Goal: Task Accomplishment & Management: Manage account settings

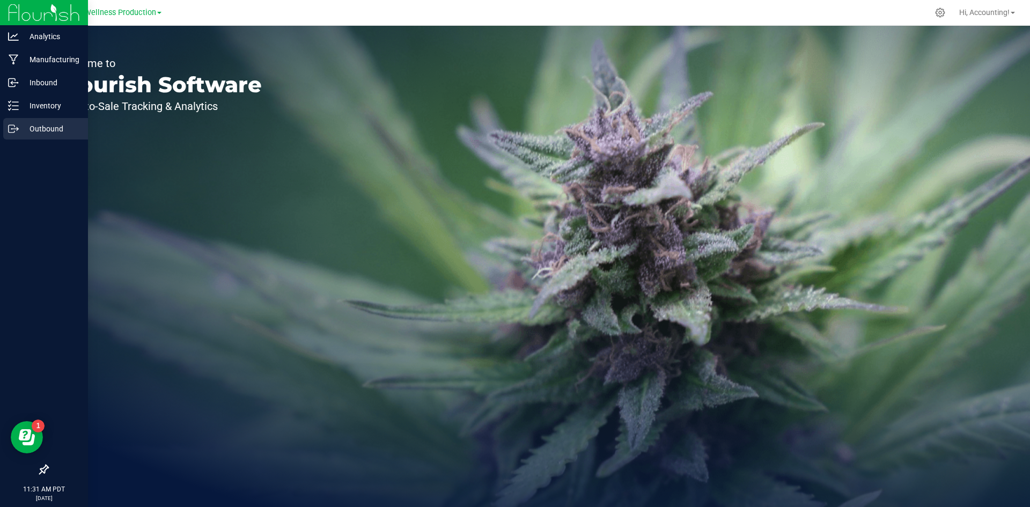
click at [11, 132] on icon at bounding box center [12, 129] width 6 height 8
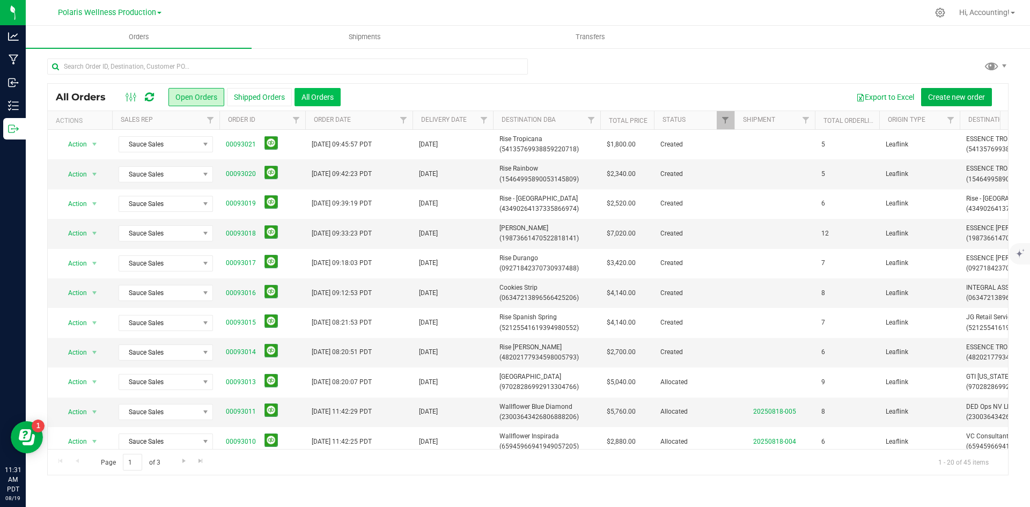
click at [330, 101] on button "All Orders" at bounding box center [317, 97] width 46 height 18
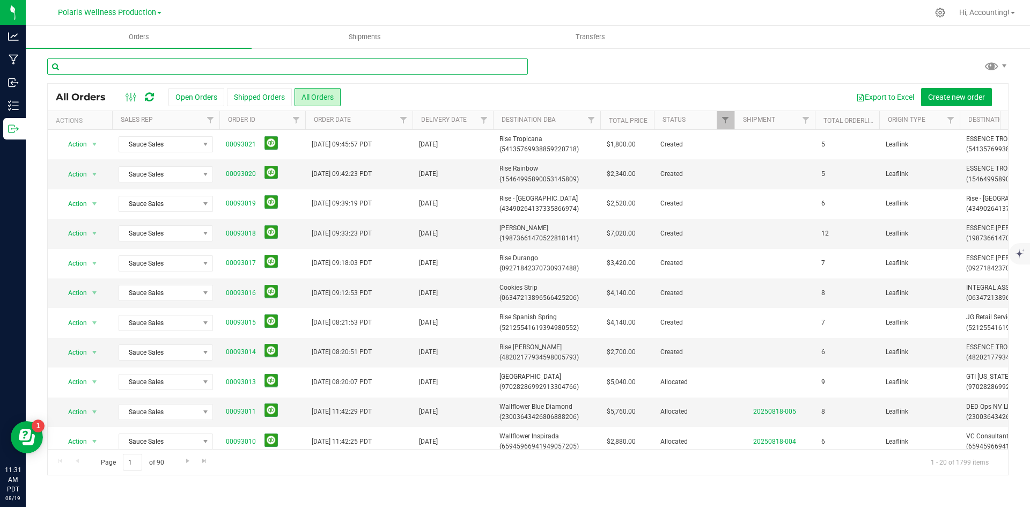
click at [217, 65] on input "text" at bounding box center [287, 66] width 481 height 16
type input "cul"
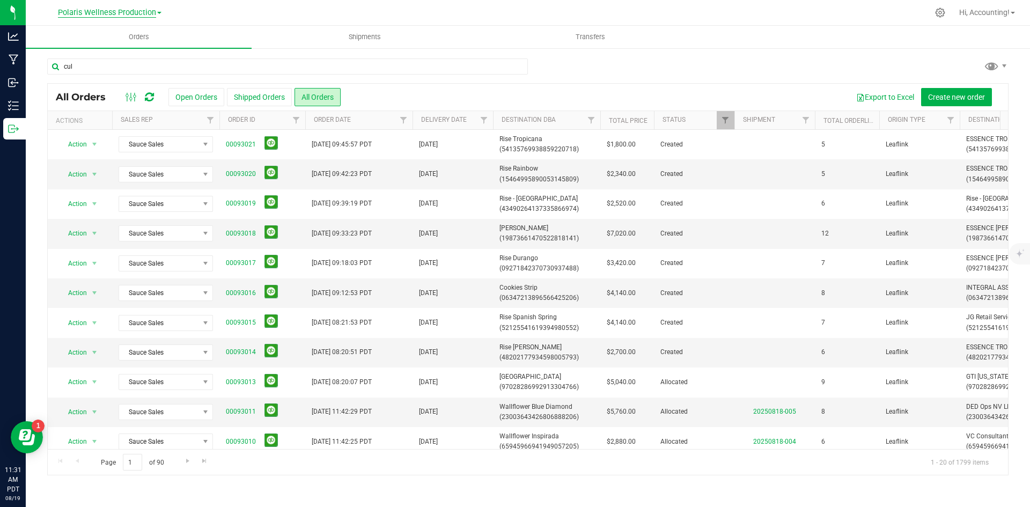
click at [150, 13] on div "Polaris Wellness Production Hi, Accounting! Orders Shipments Transfers cul All …" at bounding box center [528, 253] width 1004 height 507
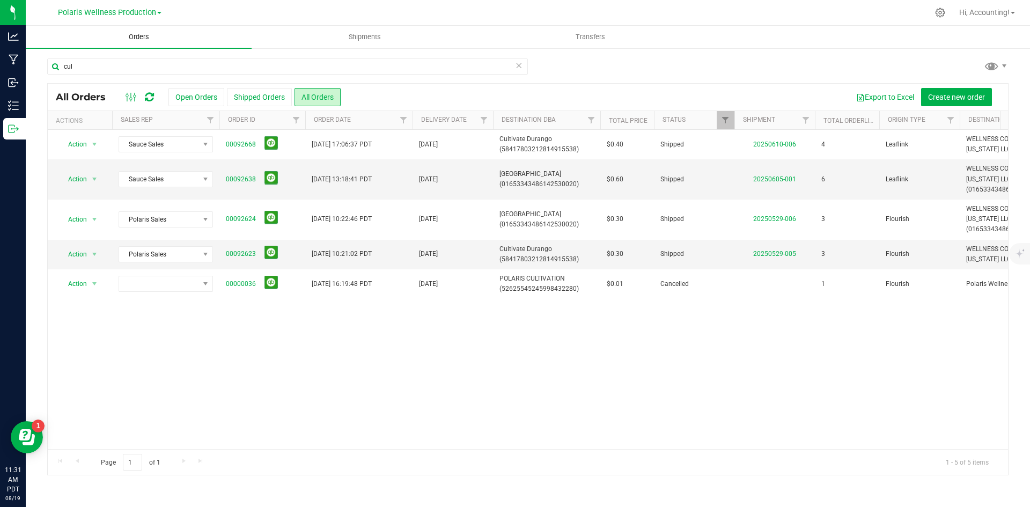
drag, startPoint x: 139, startPoint y: 17, endPoint x: 133, endPoint y: 35, distance: 18.7
click at [138, 17] on div "Polaris Wellness Production" at bounding box center [110, 12] width 104 height 13
click at [146, 15] on span "Polaris Wellness Production" at bounding box center [107, 13] width 98 height 10
click at [143, 39] on link "Polaris Wellness Cultivation" at bounding box center [109, 38] width 157 height 14
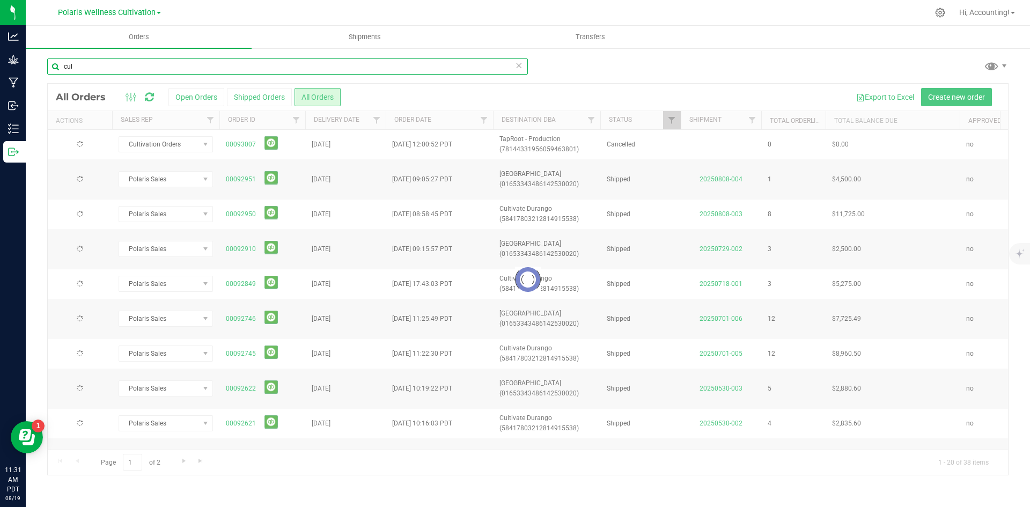
click at [102, 70] on input "cul" at bounding box center [287, 66] width 481 height 16
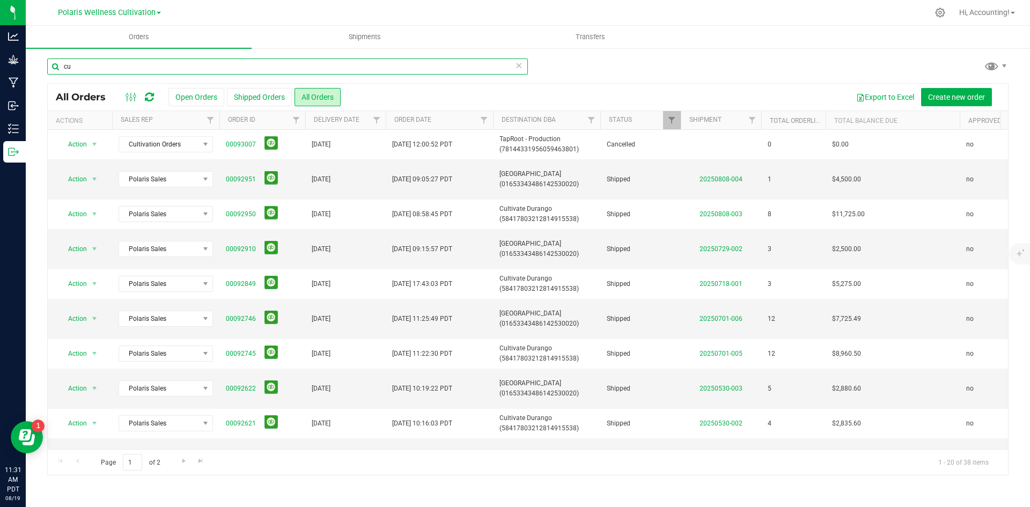
type input "c"
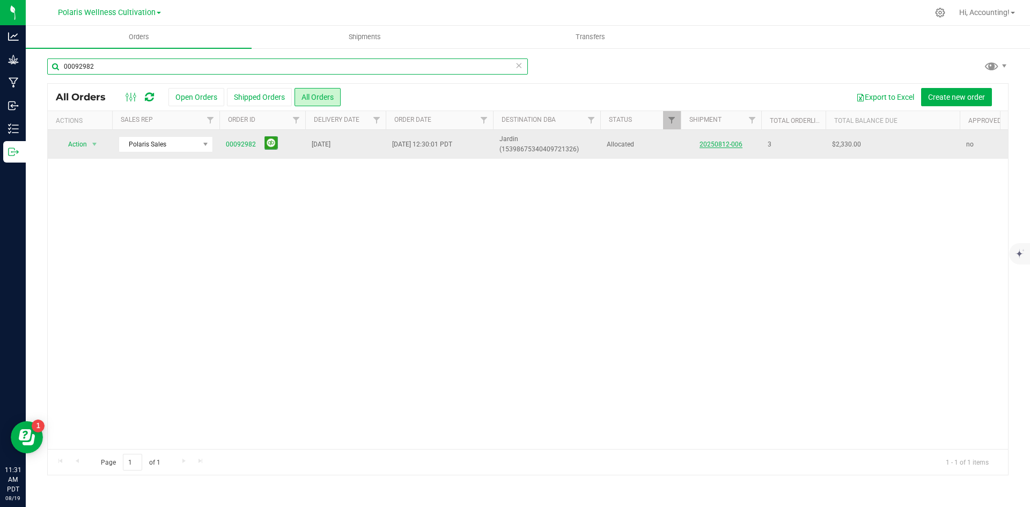
type input "00092982"
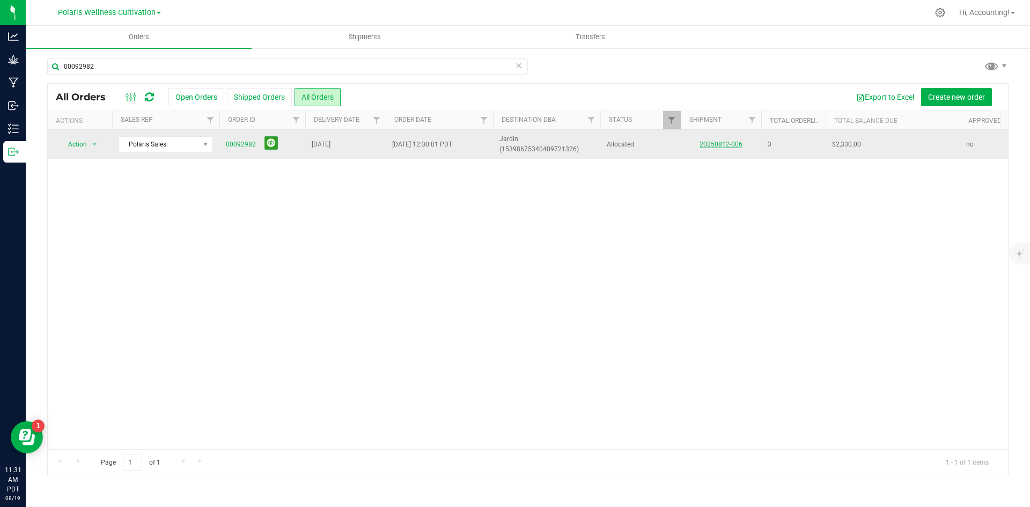
click at [701, 144] on link "20250812-006" at bounding box center [720, 145] width 43 height 8
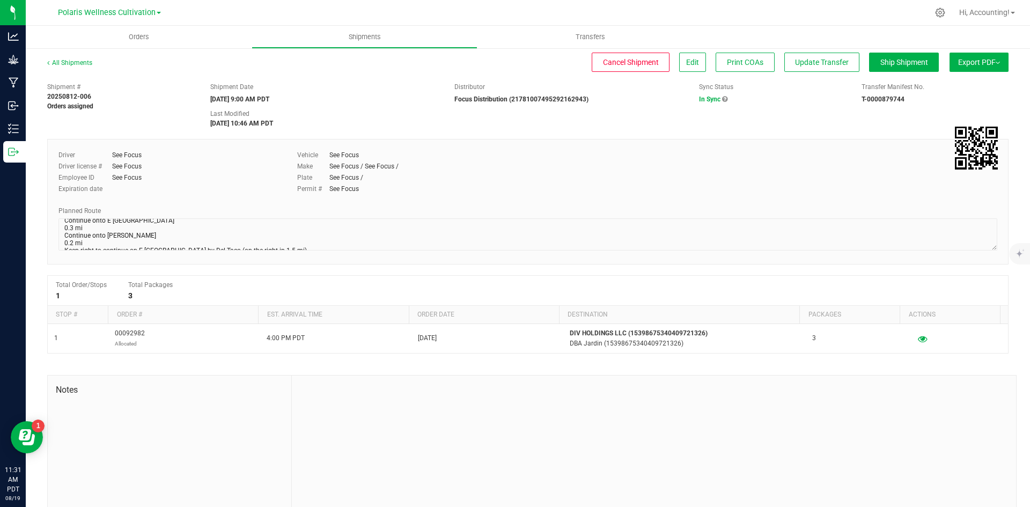
scroll to position [161, 0]
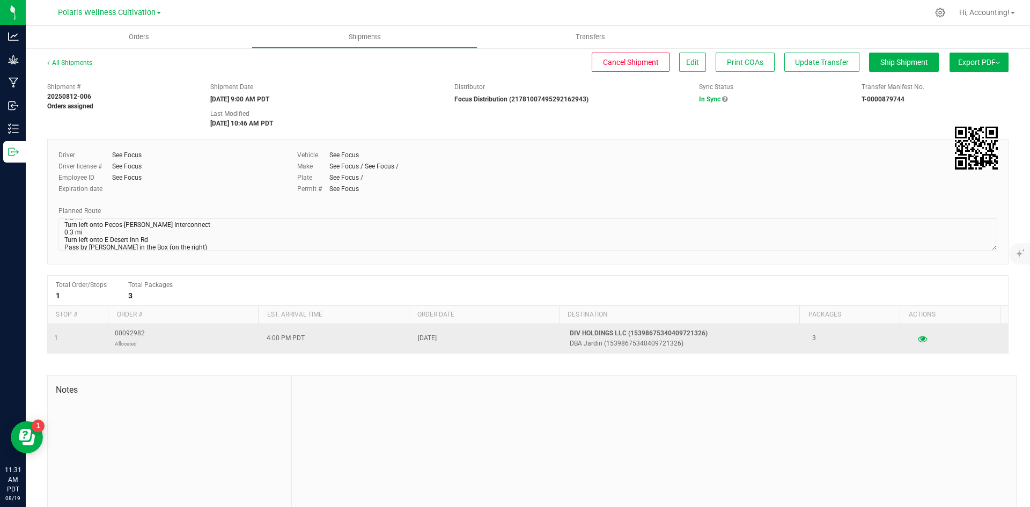
click at [137, 333] on span "00092982 Allocated" at bounding box center [130, 338] width 30 height 20
copy span "00092982"
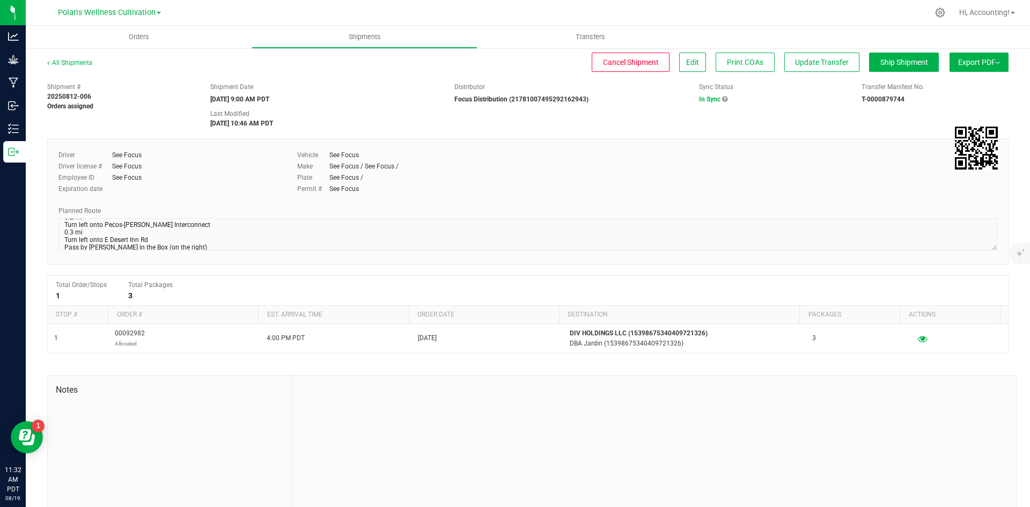
click at [855, 74] on div "All Shipments Cancel Shipment Edit Print COAs Update Transfer Ship Shipment Exp…" at bounding box center [527, 67] width 961 height 19
click at [869, 67] on button "Ship Shipment" at bounding box center [904, 62] width 70 height 19
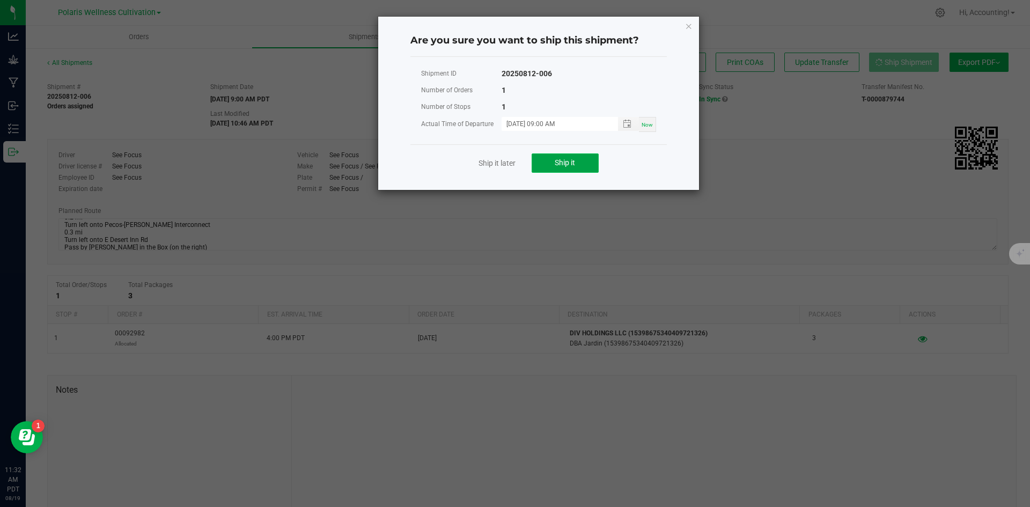
click at [580, 160] on button "Ship it" at bounding box center [565, 162] width 67 height 19
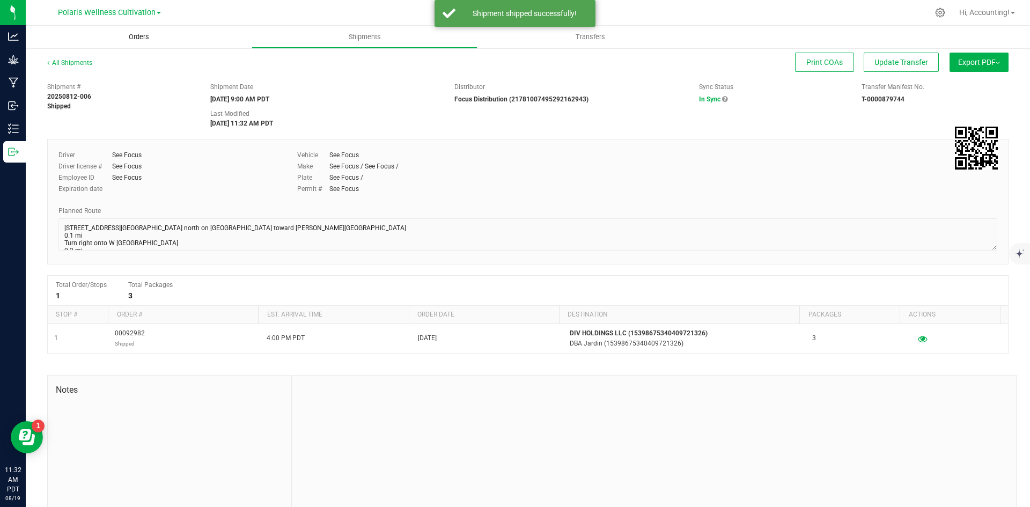
click at [143, 42] on uib-tab-heading "Orders" at bounding box center [139, 37] width 226 height 23
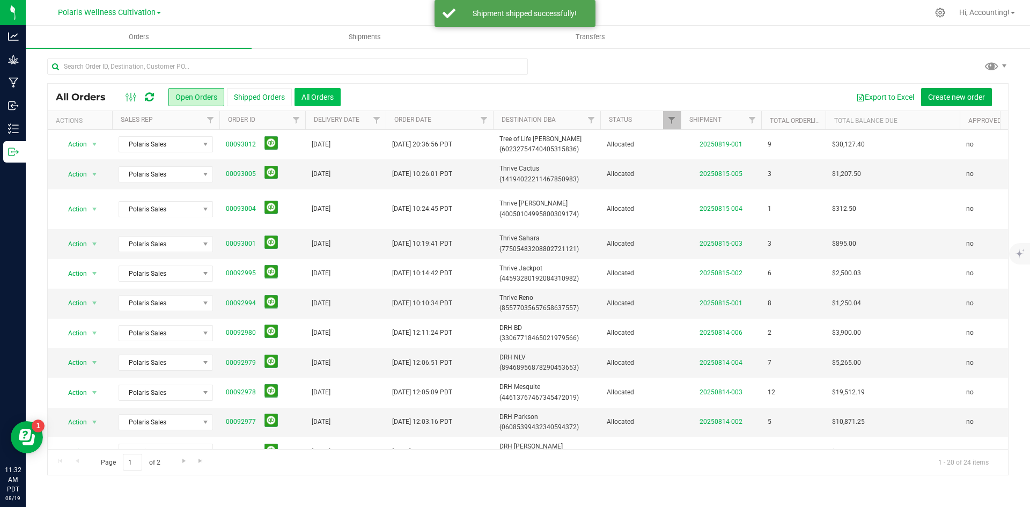
click at [338, 97] on button "All Orders" at bounding box center [317, 97] width 46 height 18
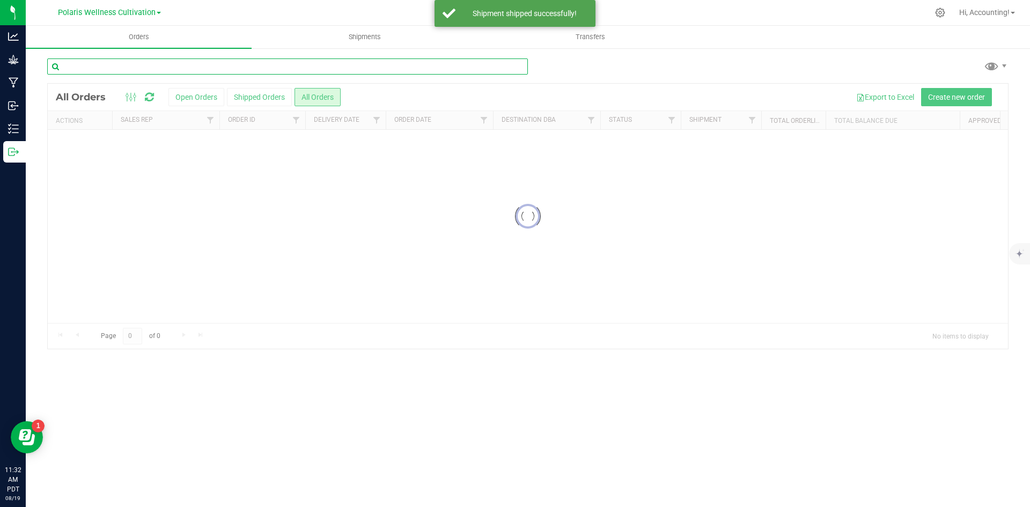
click at [357, 68] on input "text" at bounding box center [287, 66] width 481 height 16
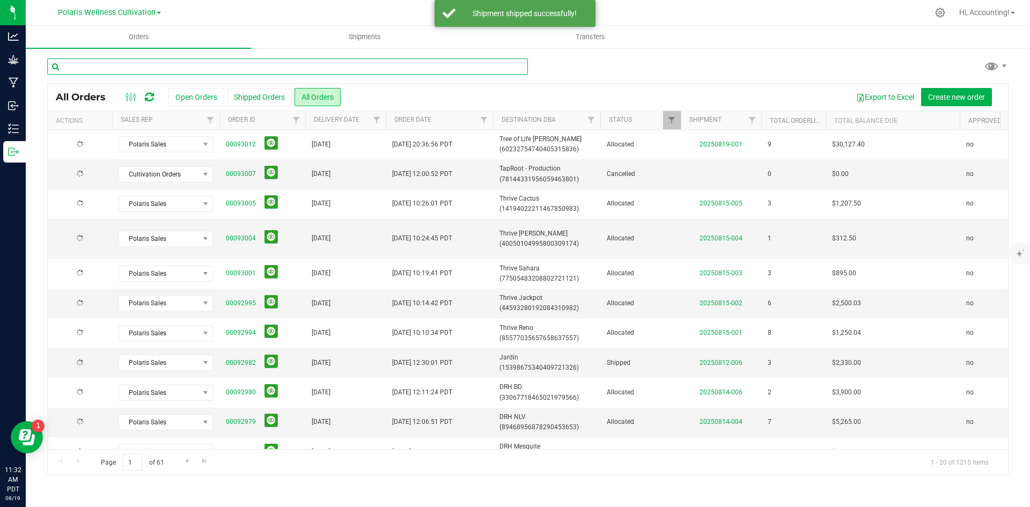
paste input "00092982"
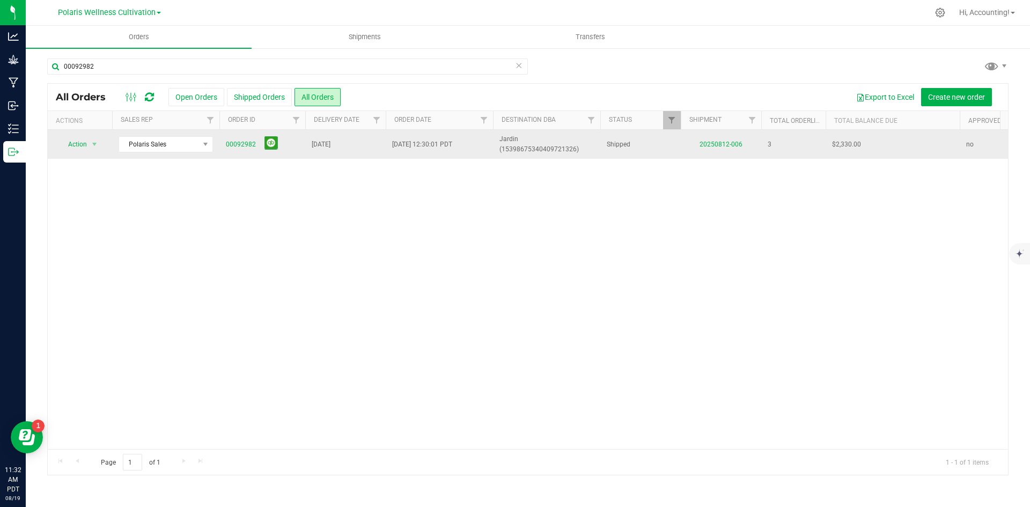
click at [257, 143] on span "00092982" at bounding box center [262, 144] width 73 height 17
click at [267, 142] on button at bounding box center [270, 142] width 13 height 13
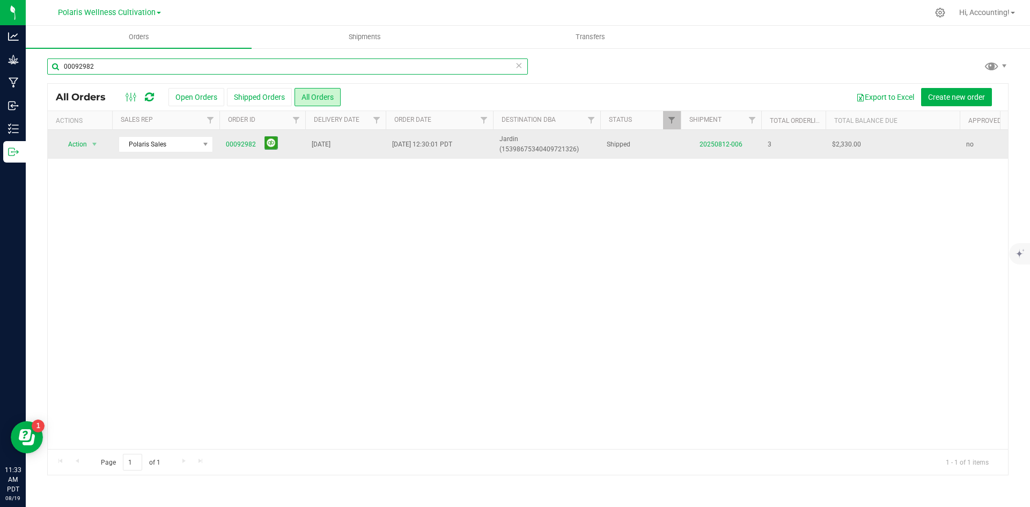
click at [337, 74] on input "00092982" at bounding box center [287, 66] width 481 height 16
type input "0"
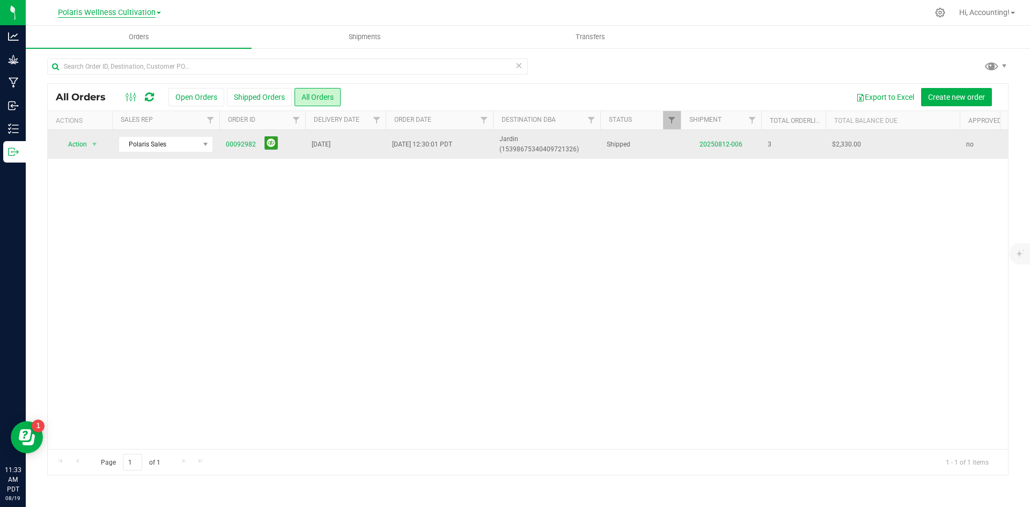
click at [145, 14] on div "Polaris Wellness Cultivation Polaris Wellness Cultivation Polaris Wellness Prod…" at bounding box center [528, 253] width 1004 height 507
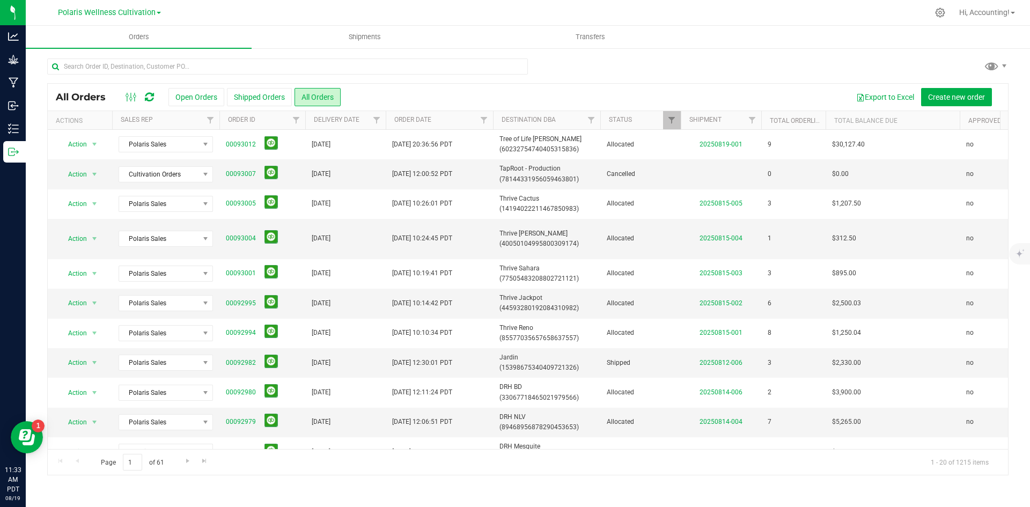
click at [151, 17] on div "Polaris Wellness Cultivation Polaris Wellness Cultivation Polaris Wellness Prod…" at bounding box center [109, 12] width 103 height 13
click at [155, 13] on link "Polaris Wellness Cultivation" at bounding box center [109, 12] width 103 height 10
click at [150, 53] on link "Polaris Wellness Production" at bounding box center [109, 52] width 157 height 14
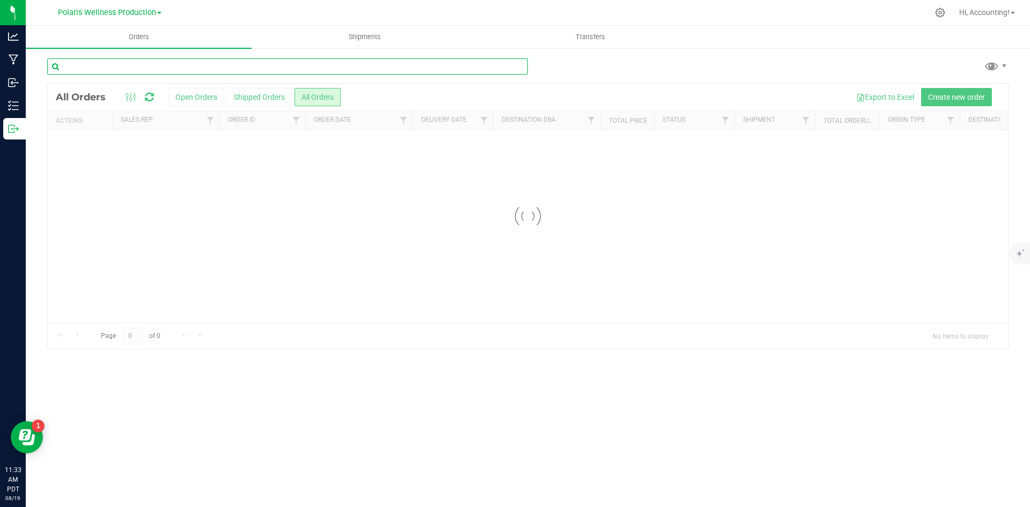
click at [151, 66] on input "text" at bounding box center [287, 66] width 481 height 16
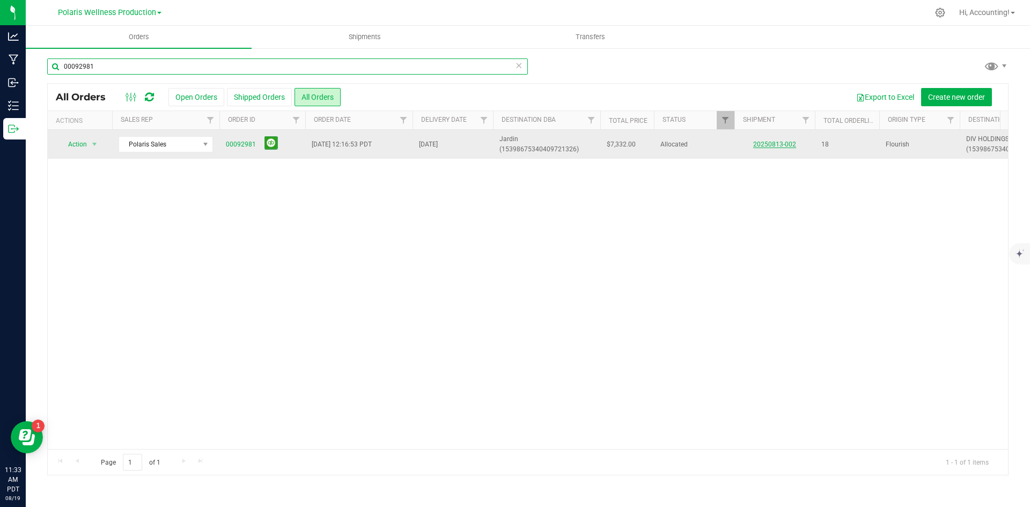
type input "00092981"
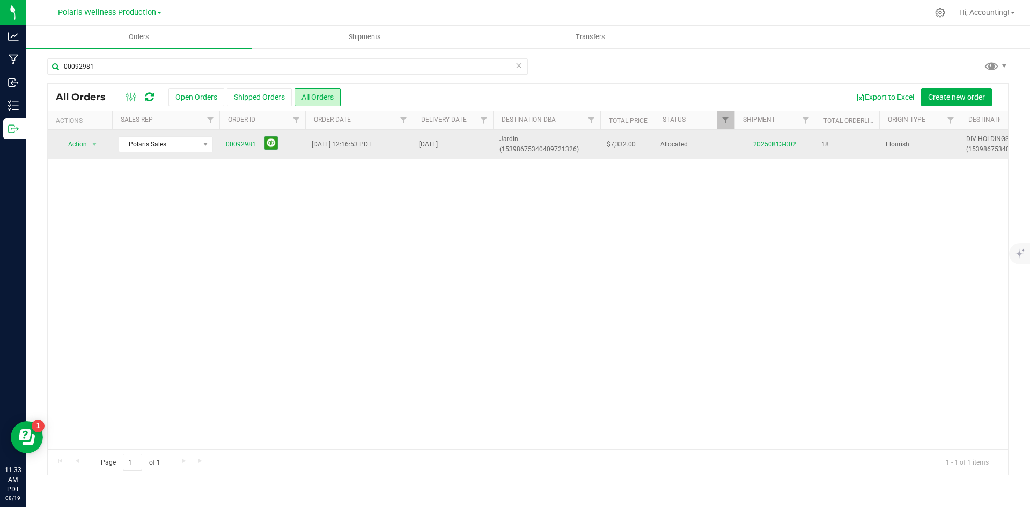
click at [768, 147] on link "20250813-002" at bounding box center [774, 145] width 43 height 8
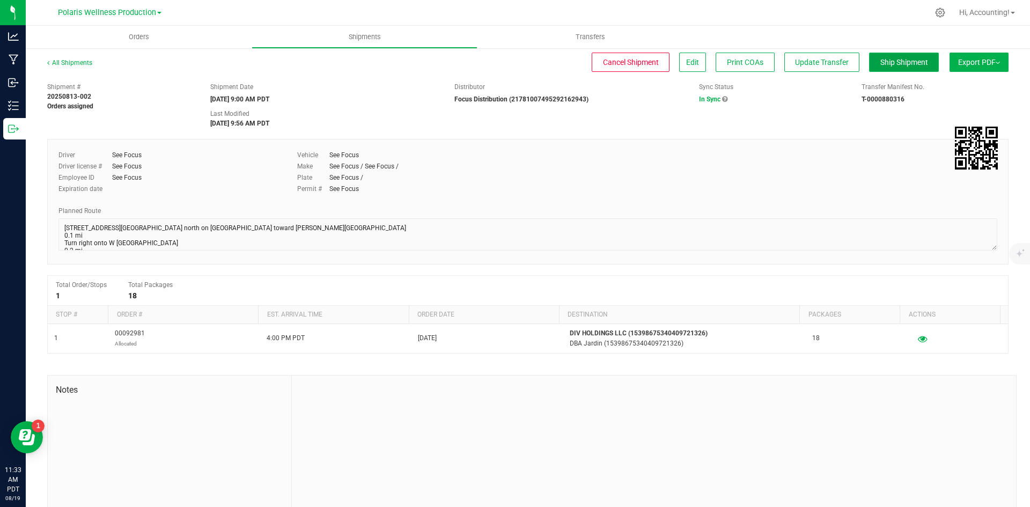
click at [892, 68] on button "Ship Shipment" at bounding box center [904, 62] width 70 height 19
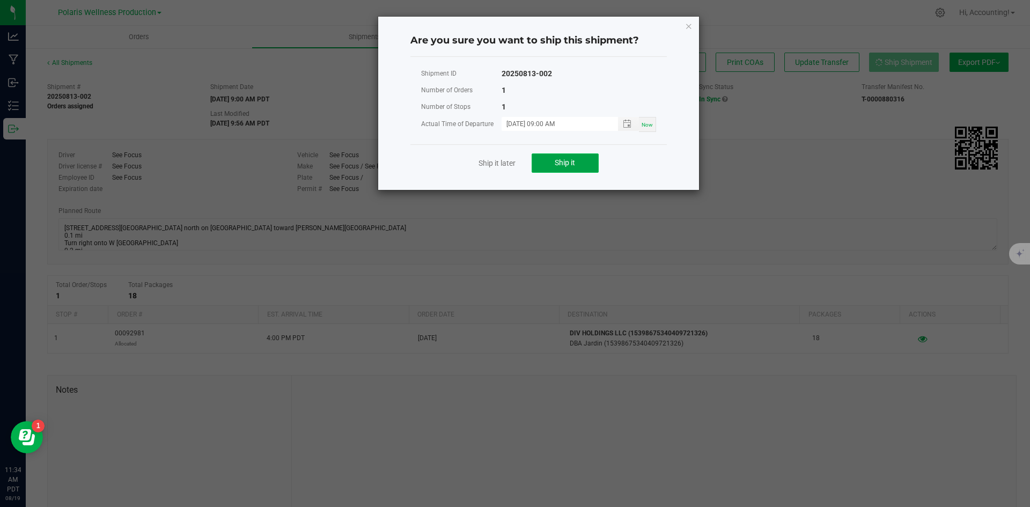
click at [595, 168] on button "Ship it" at bounding box center [565, 162] width 67 height 19
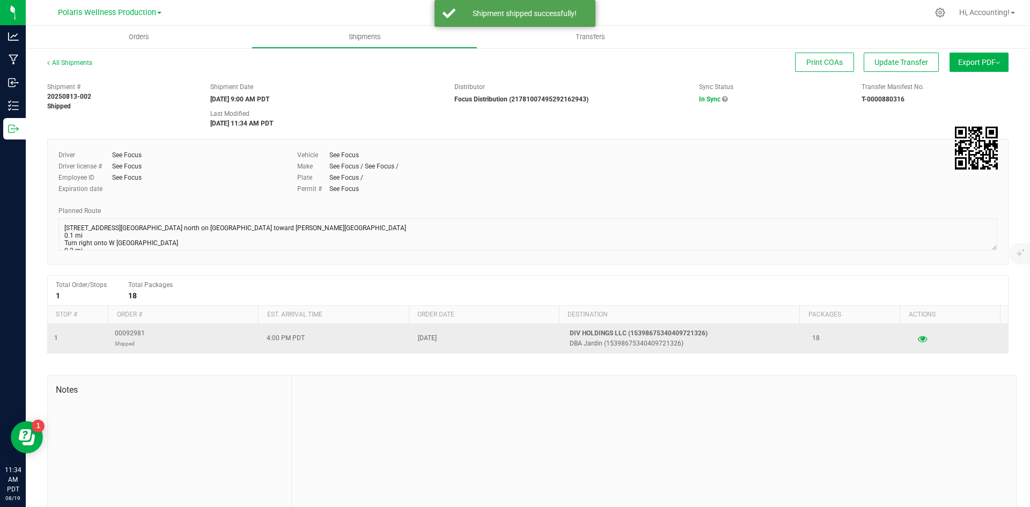
click at [141, 333] on span "00092981 Shipped" at bounding box center [130, 338] width 30 height 20
click at [131, 335] on span "00092981 Shipped" at bounding box center [130, 338] width 30 height 20
copy span "00092981"
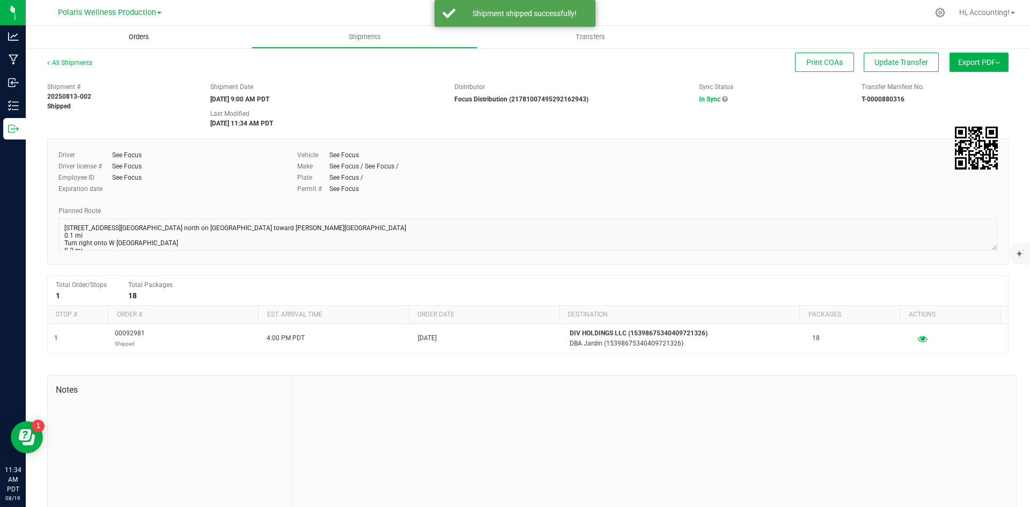
click at [147, 40] on span "Orders" at bounding box center [138, 37] width 49 height 10
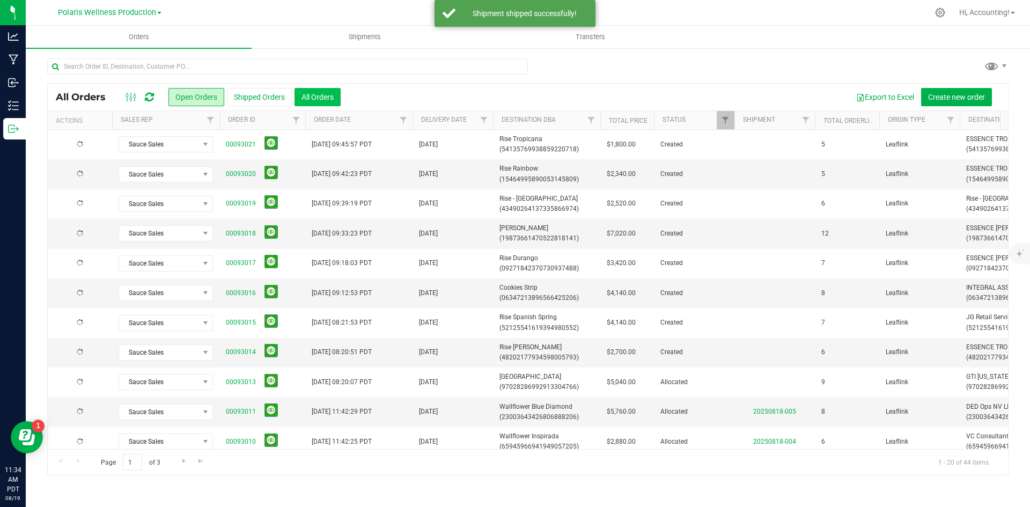
click at [307, 94] on button "All Orders" at bounding box center [317, 97] width 46 height 18
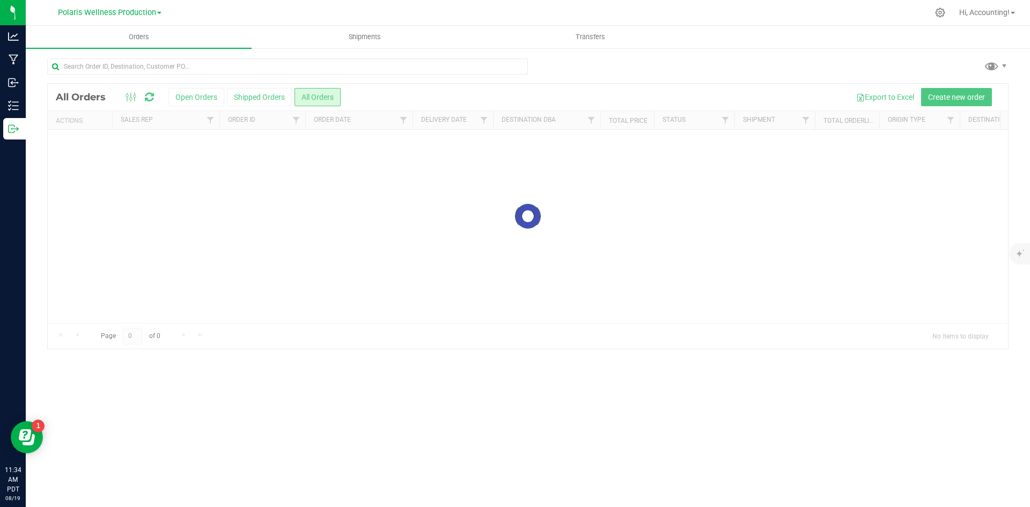
click at [322, 69] on input "text" at bounding box center [287, 66] width 481 height 16
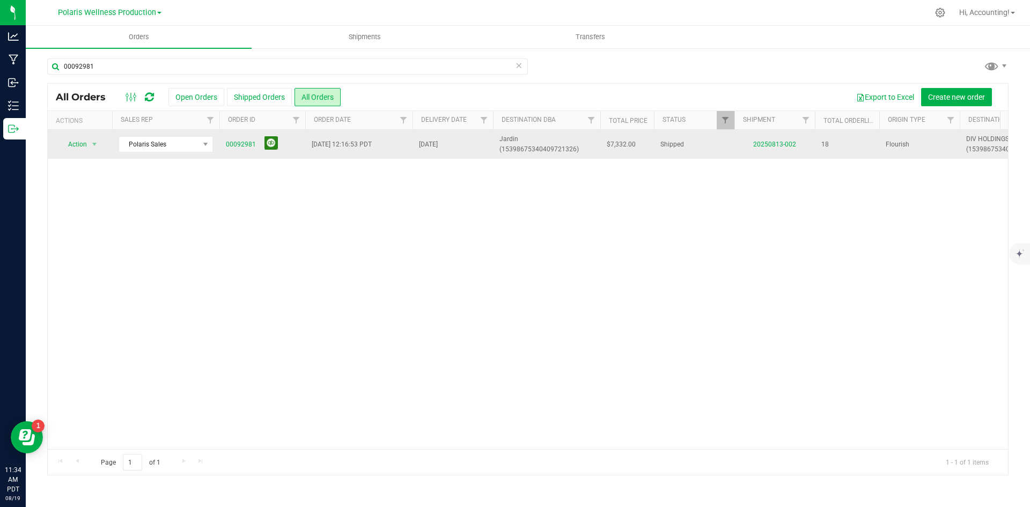
click at [272, 143] on button at bounding box center [270, 142] width 13 height 13
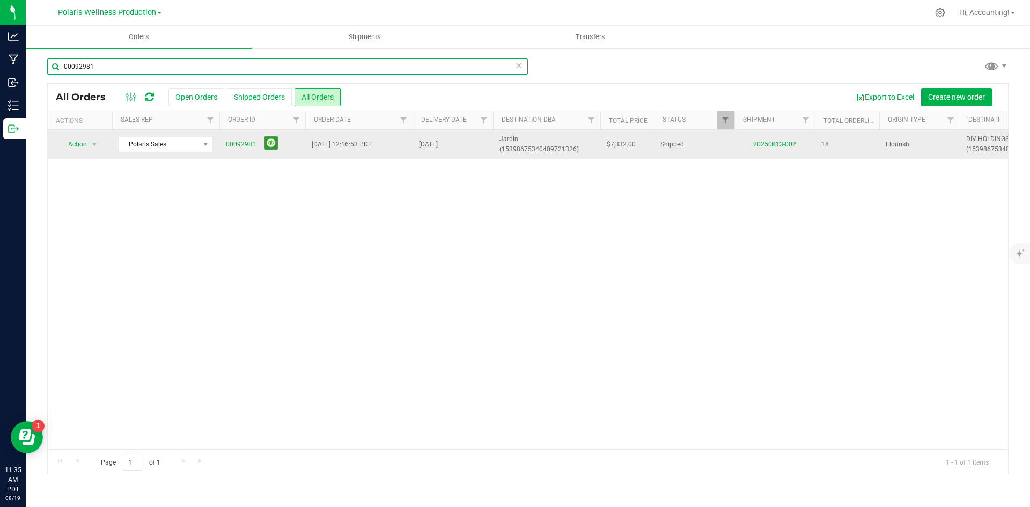
click at [169, 68] on input "00092981" at bounding box center [287, 66] width 481 height 16
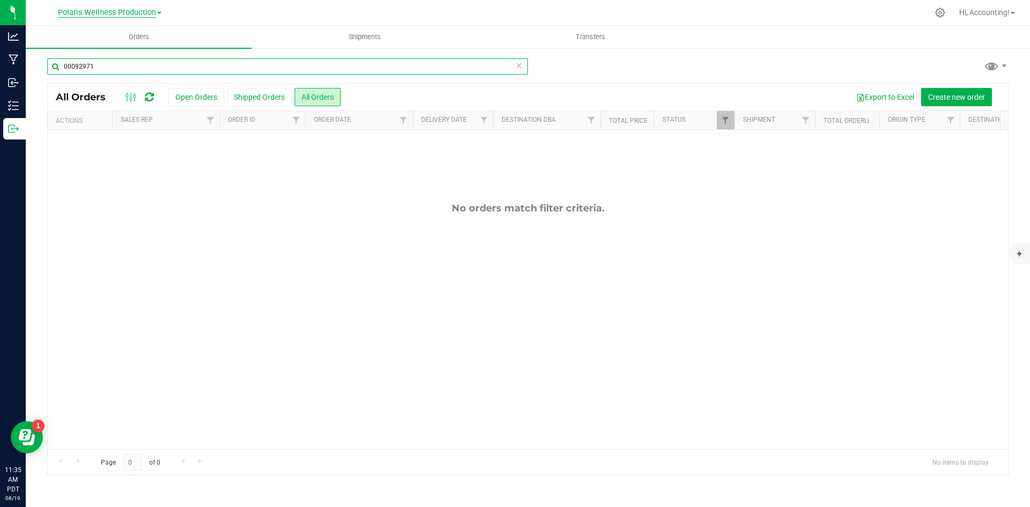
type input "00092971"
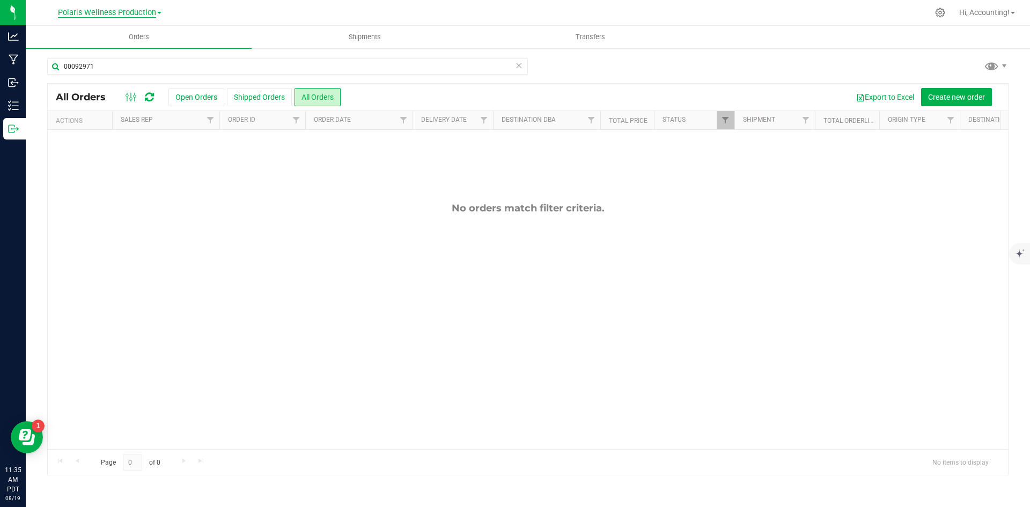
click at [126, 14] on span "Polaris Wellness Production" at bounding box center [107, 13] width 98 height 10
click at [134, 40] on link "Polaris Wellness Cultivation" at bounding box center [109, 38] width 157 height 14
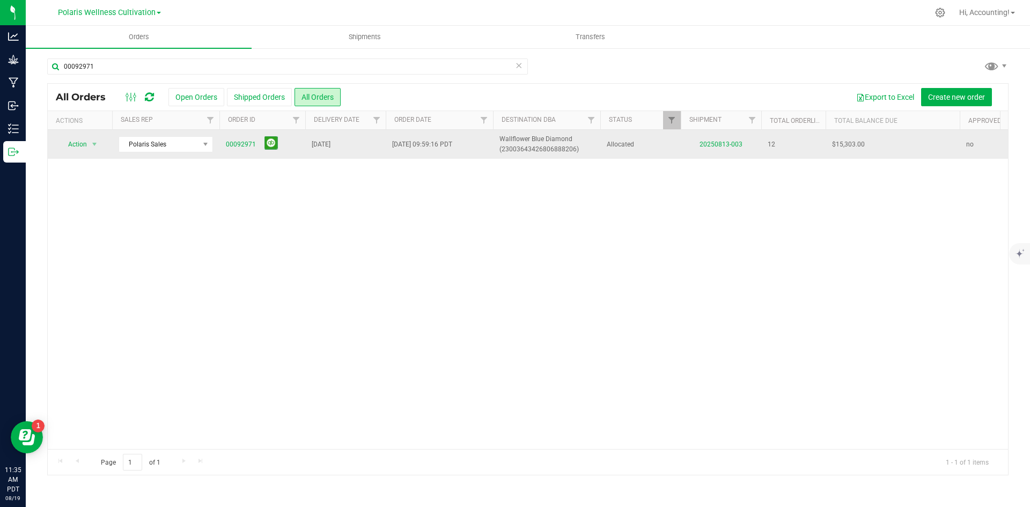
click at [709, 137] on td "20250813-003" at bounding box center [721, 144] width 80 height 29
click at [717, 149] on td "20250813-003" at bounding box center [721, 144] width 80 height 29
click at [724, 142] on link "20250813-003" at bounding box center [720, 145] width 43 height 8
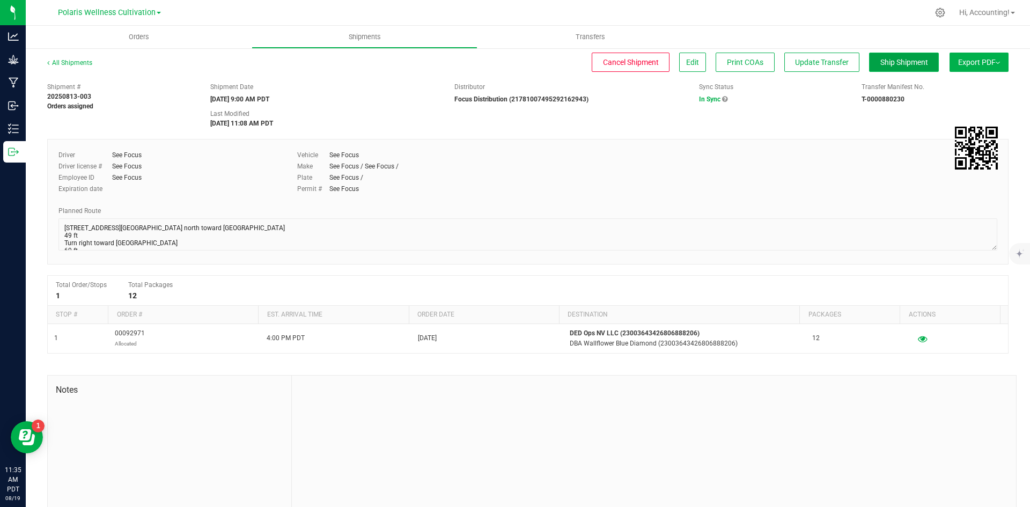
click at [880, 53] on button "Ship Shipment" at bounding box center [904, 62] width 70 height 19
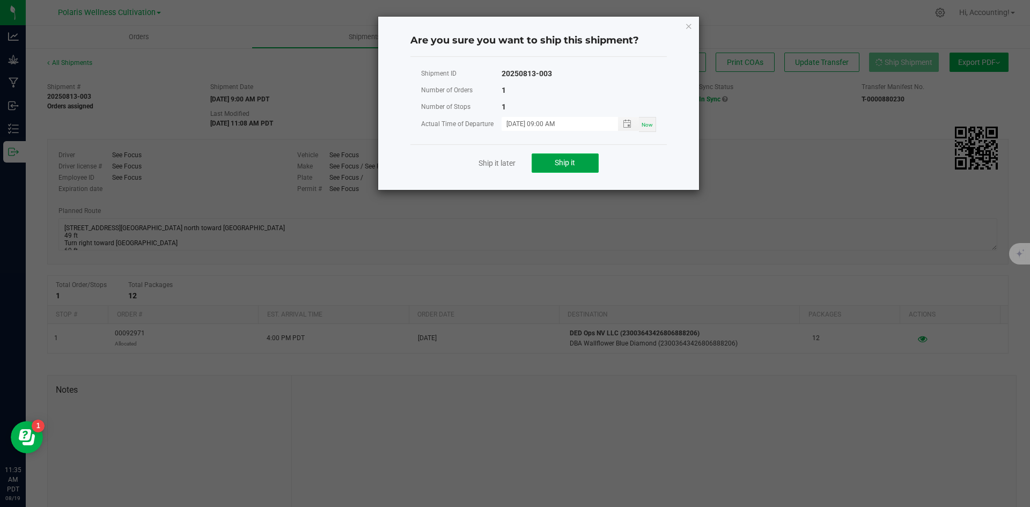
click at [568, 156] on button "Ship it" at bounding box center [565, 162] width 67 height 19
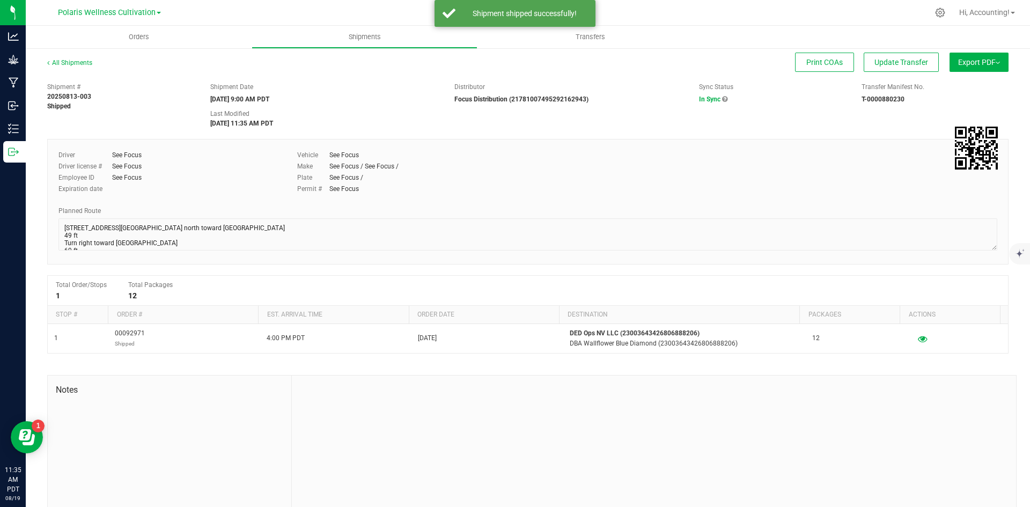
click at [123, 332] on span "00092971 Shipped" at bounding box center [130, 338] width 30 height 20
copy span "00092971"
click at [134, 47] on uib-tab-heading "Orders" at bounding box center [139, 37] width 226 height 23
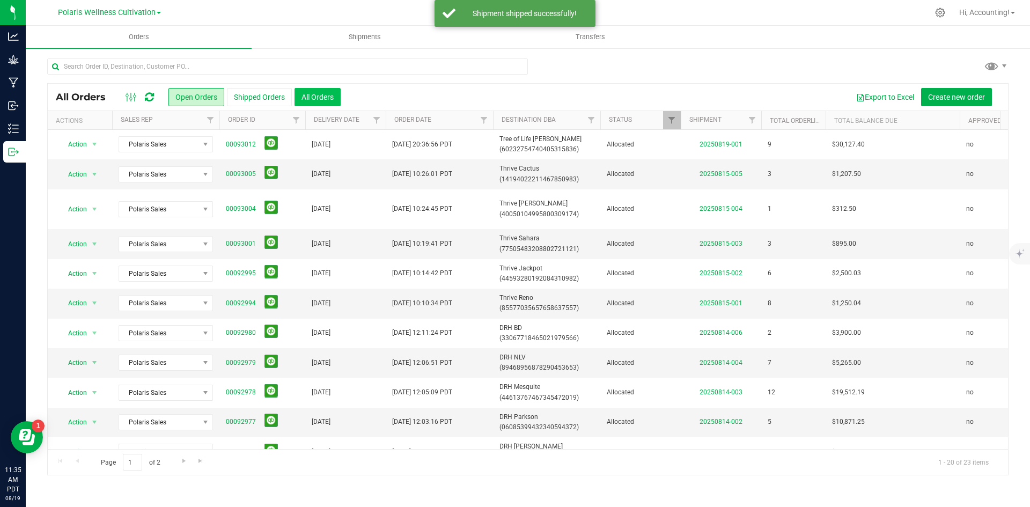
click at [324, 89] on button "All Orders" at bounding box center [317, 97] width 46 height 18
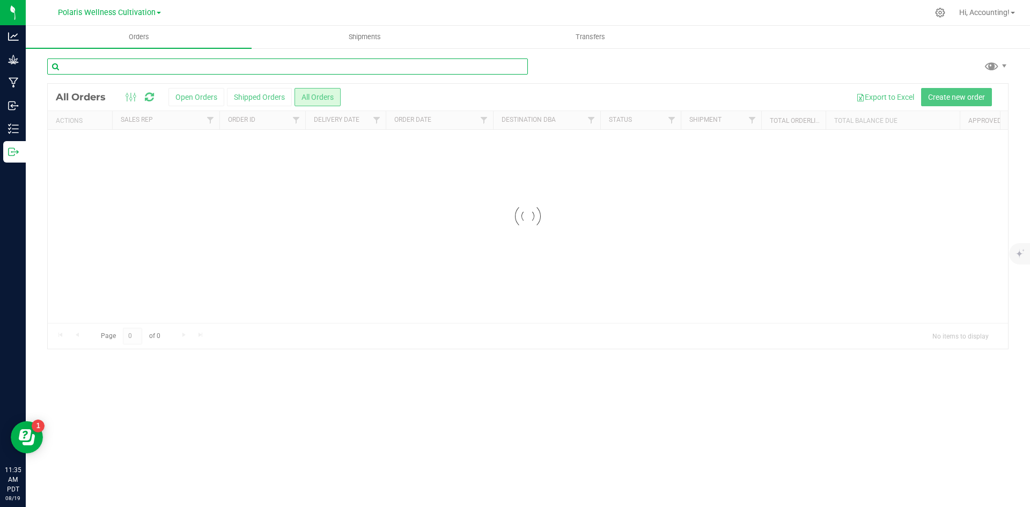
click at [336, 63] on input "text" at bounding box center [287, 66] width 481 height 16
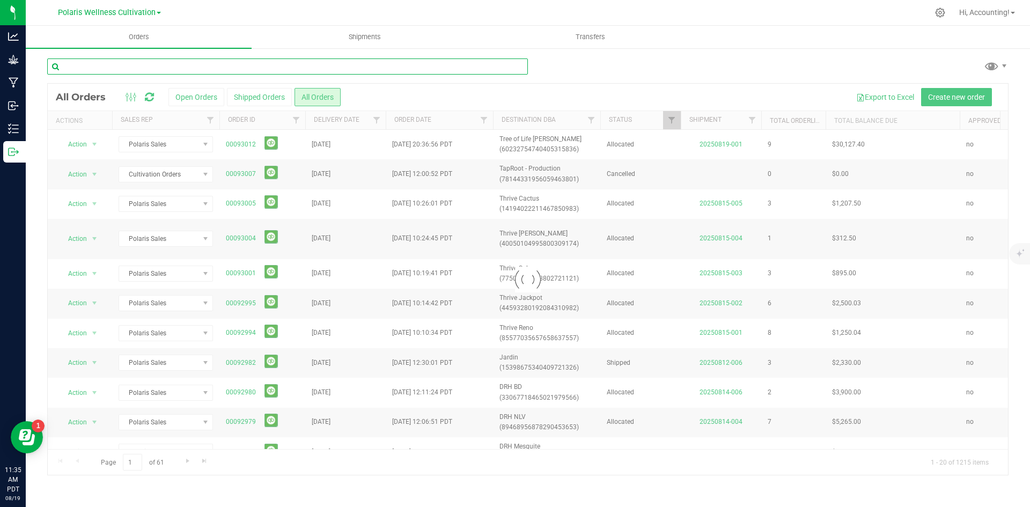
paste input "00092971"
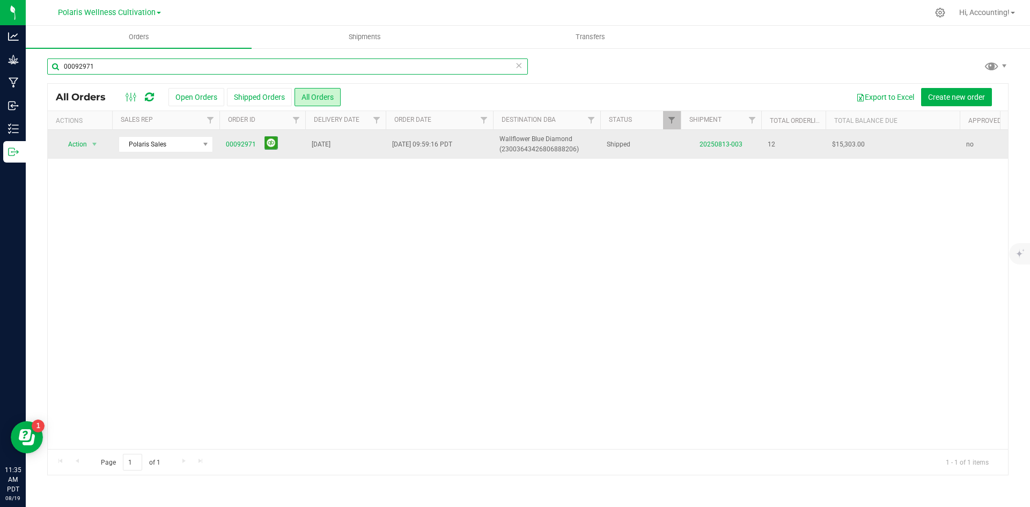
type input "00092971"
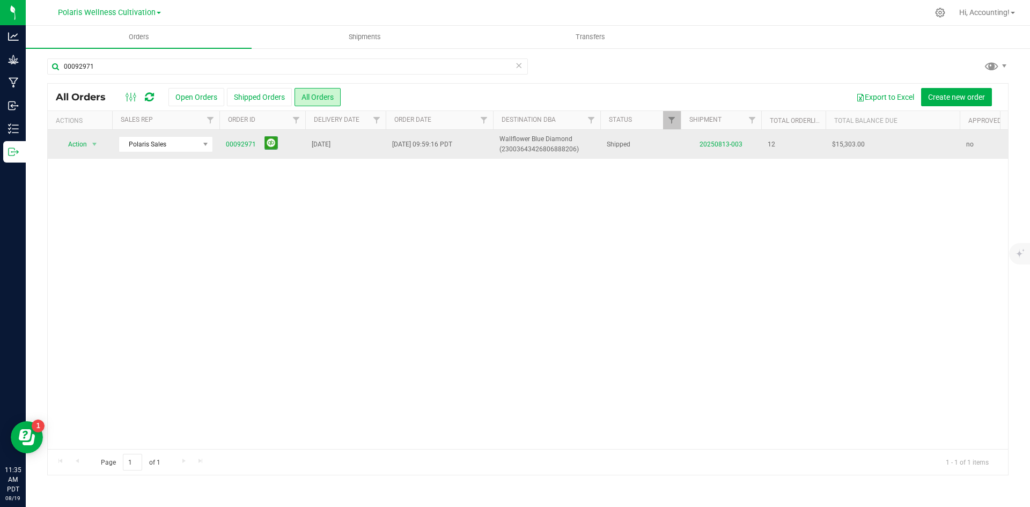
click at [262, 147] on span at bounding box center [269, 144] width 18 height 17
click at [269, 148] on button at bounding box center [270, 142] width 13 height 13
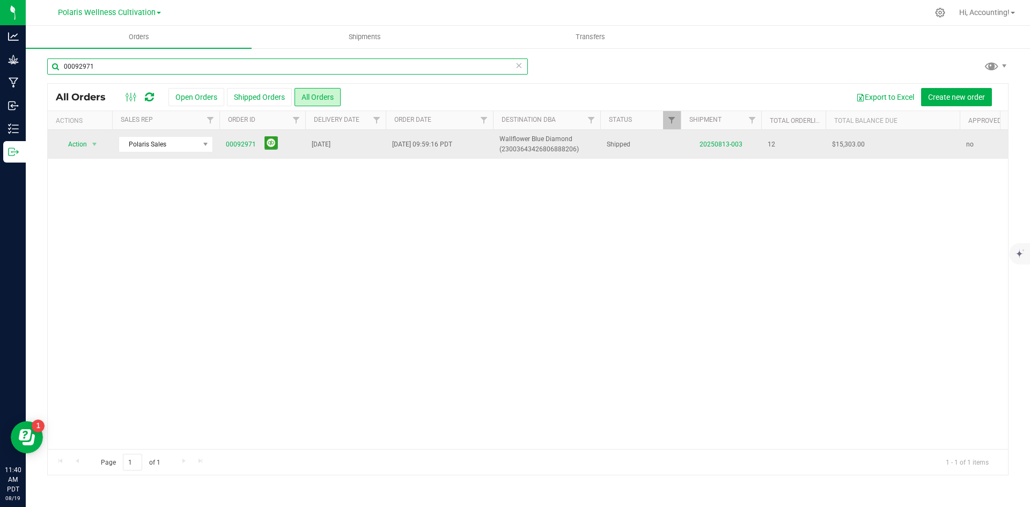
click at [122, 68] on input "00092971" at bounding box center [287, 66] width 481 height 16
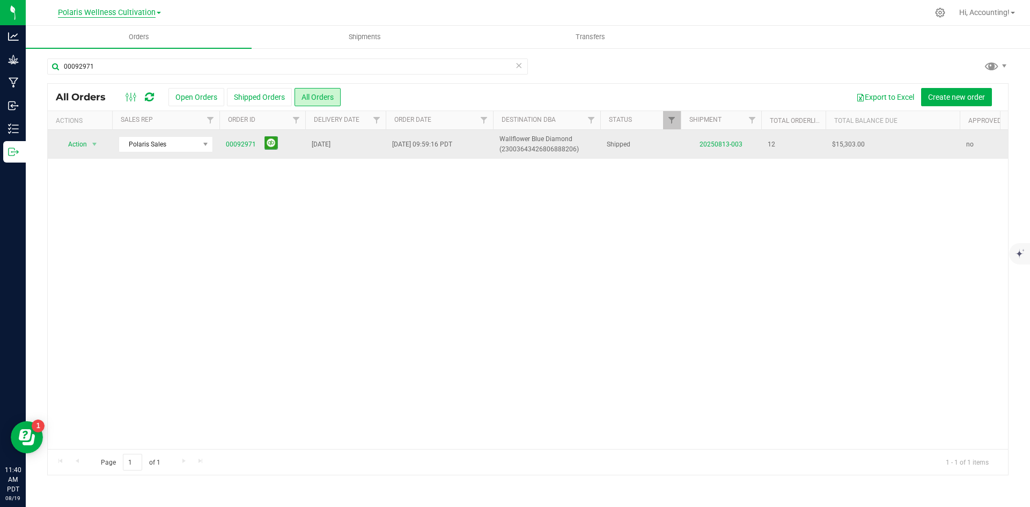
click at [151, 10] on span "Polaris Wellness Cultivation" at bounding box center [107, 13] width 98 height 10
click at [123, 56] on link "Polaris Wellness Production" at bounding box center [109, 52] width 157 height 14
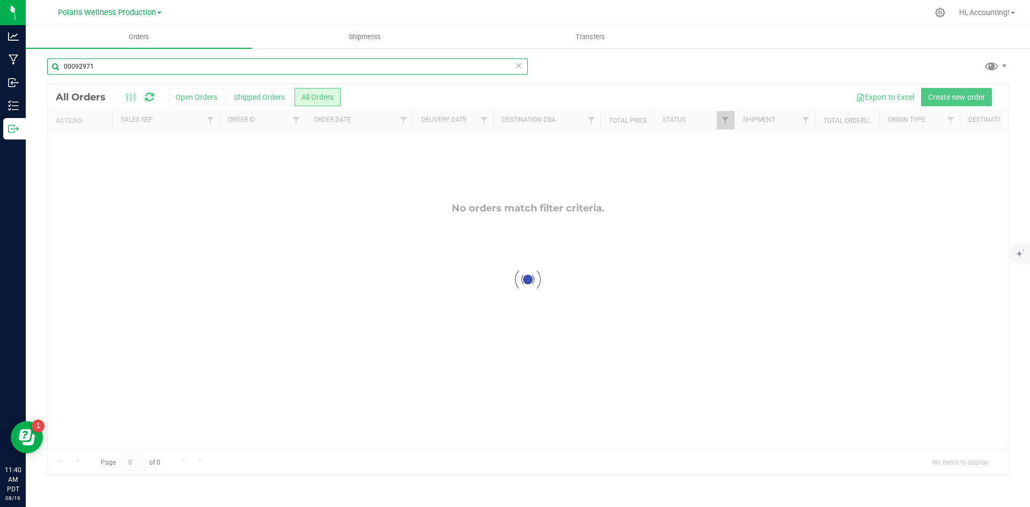
click at [119, 65] on input "00092971" at bounding box center [287, 66] width 481 height 16
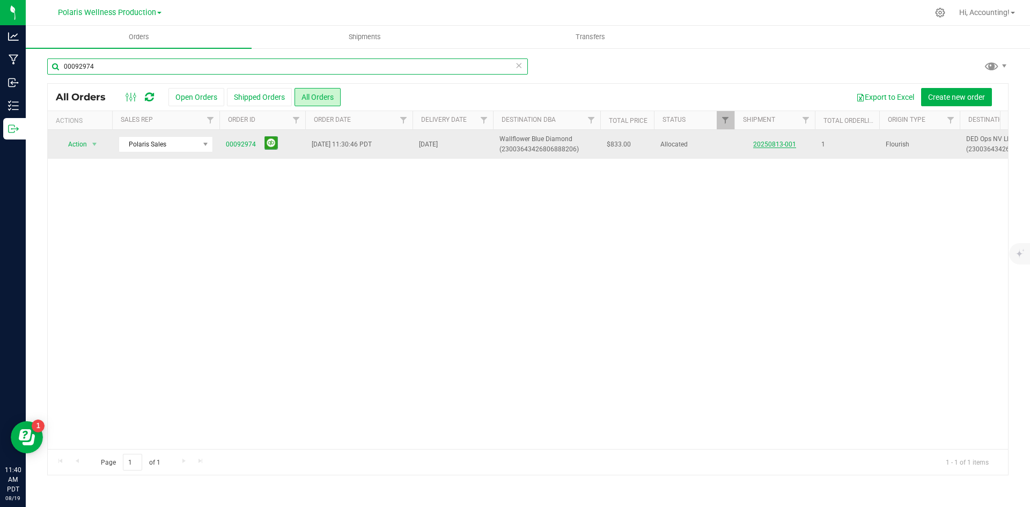
type input "00092974"
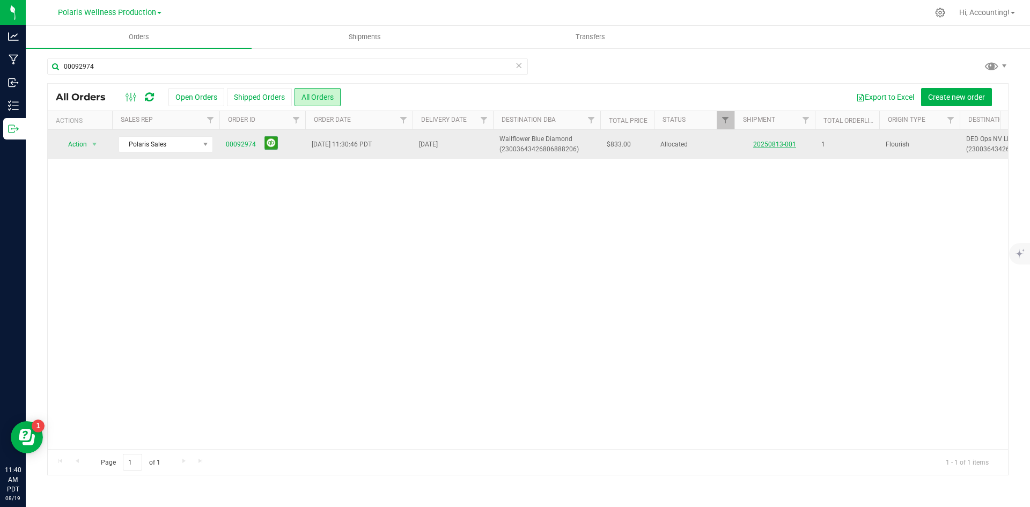
click at [772, 147] on link "20250813-001" at bounding box center [774, 145] width 43 height 8
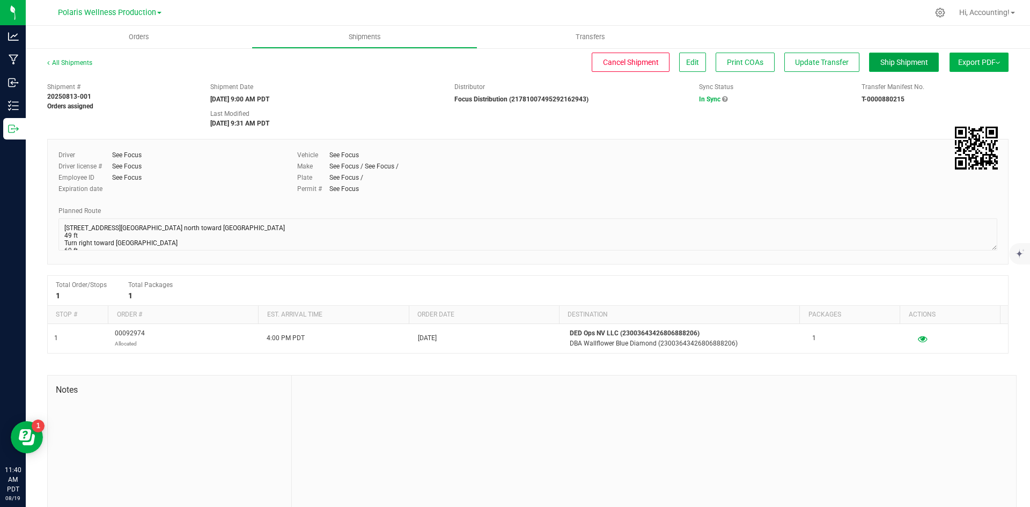
click at [892, 61] on span "Ship Shipment" at bounding box center [904, 62] width 48 height 9
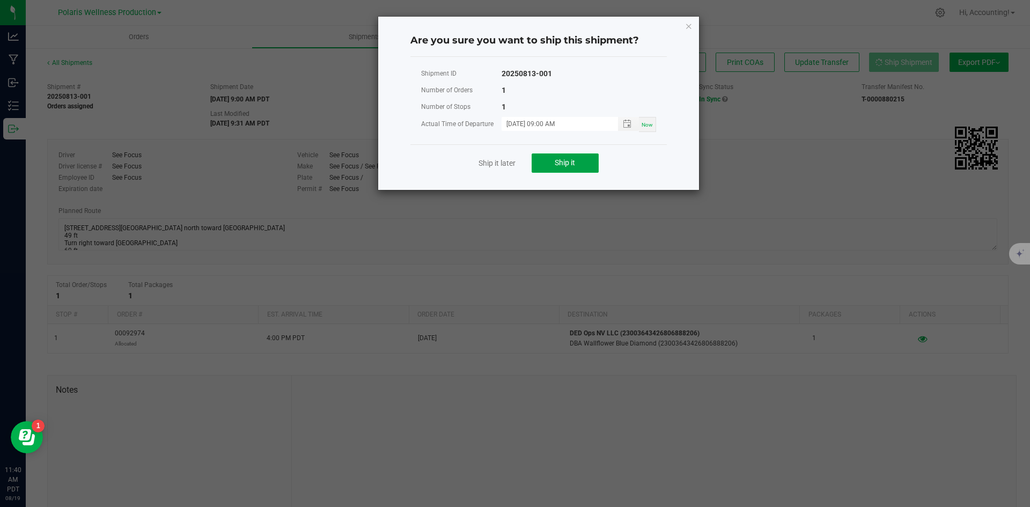
drag, startPoint x: 586, startPoint y: 164, endPoint x: 526, endPoint y: 198, distance: 69.2
click at [585, 164] on button "Ship it" at bounding box center [565, 162] width 67 height 19
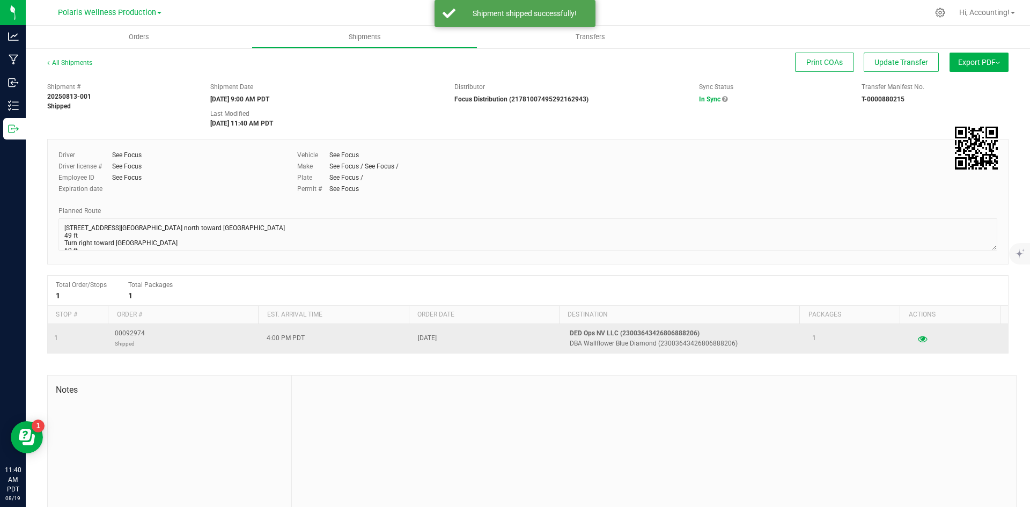
click at [128, 333] on span "00092974 Shipped" at bounding box center [130, 338] width 30 height 20
copy span "00092974"
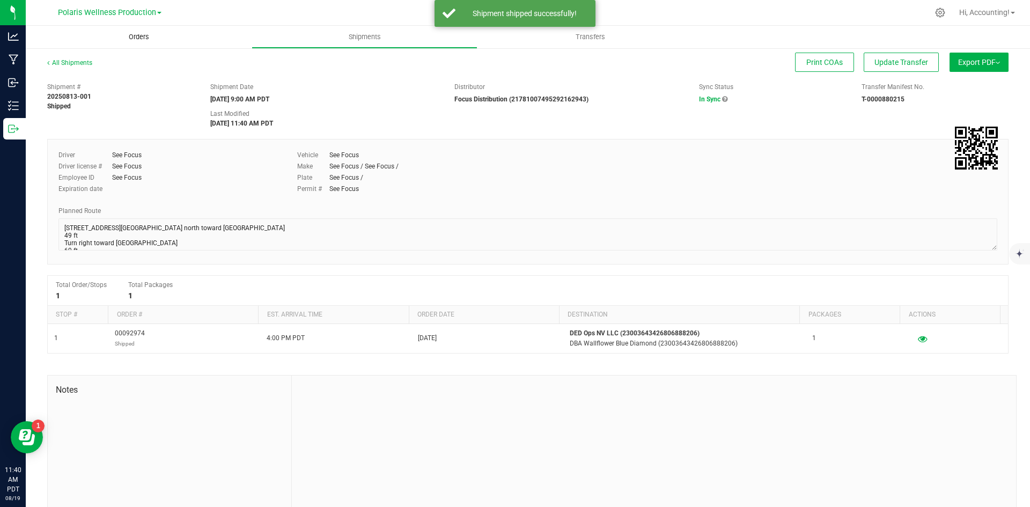
click at [134, 38] on span "Orders" at bounding box center [138, 37] width 49 height 10
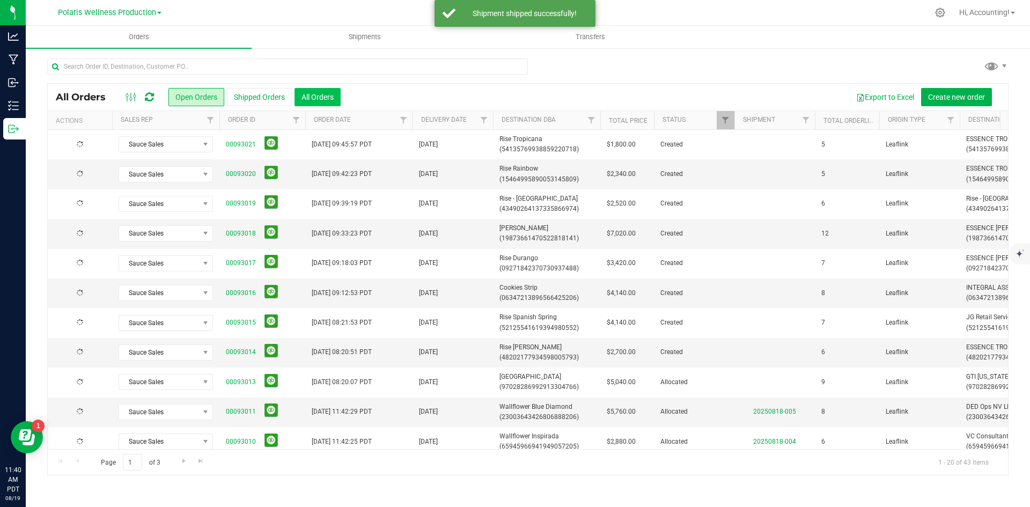
click at [316, 98] on button "All Orders" at bounding box center [317, 97] width 46 height 18
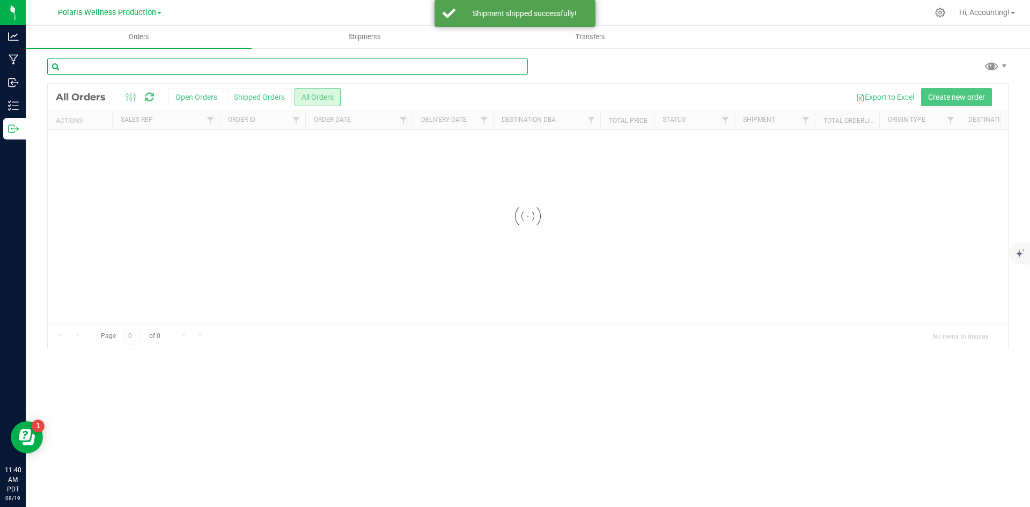
click at [261, 66] on input "text" at bounding box center [287, 66] width 481 height 16
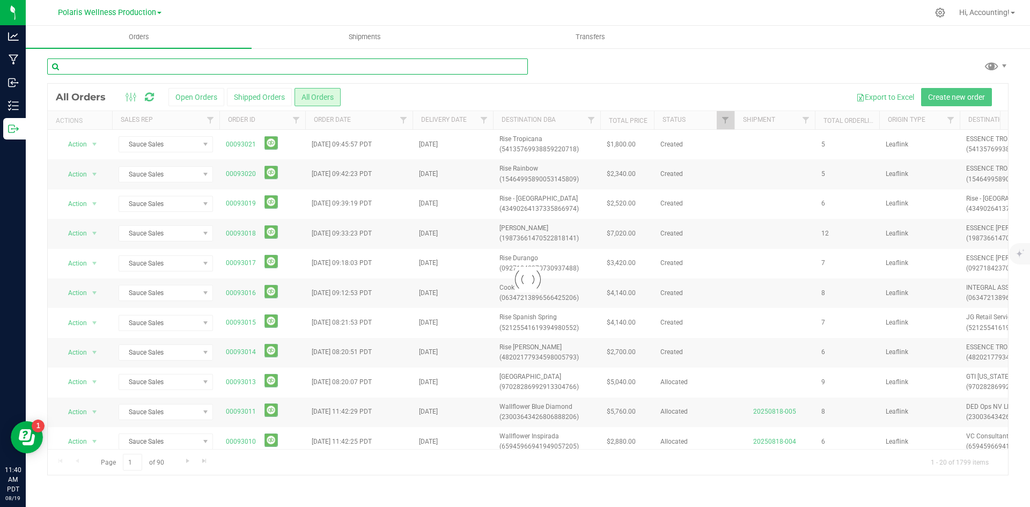
paste input "00092974"
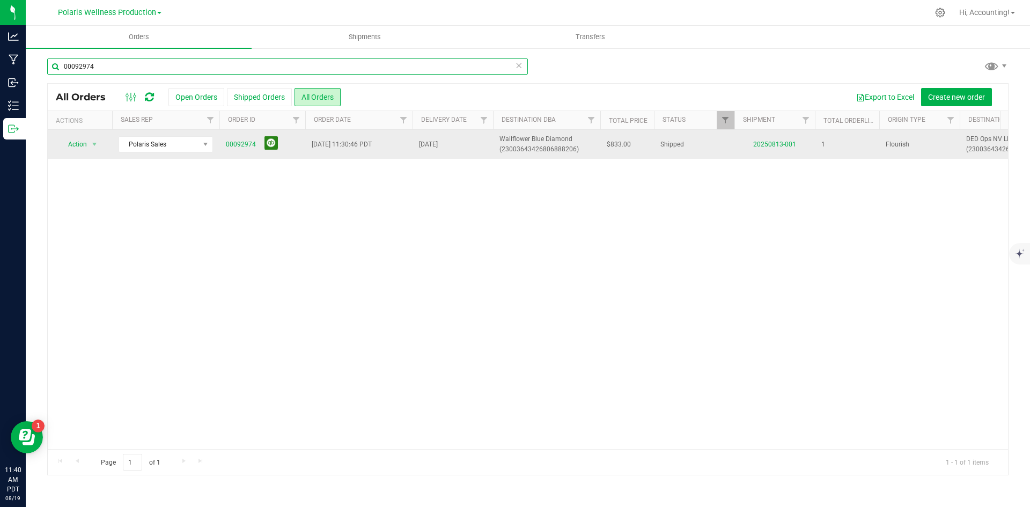
type input "00092974"
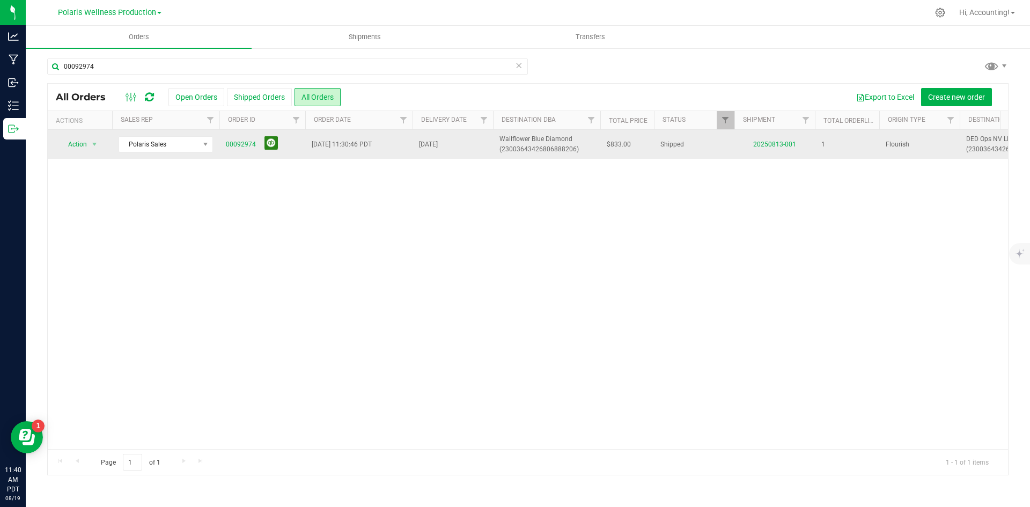
click at [269, 149] on button at bounding box center [270, 142] width 13 height 13
click at [161, 16] on div "Polaris Wellness Production Polaris Wellness Cultivation Polaris Wellness Produ…" at bounding box center [109, 12] width 157 height 17
click at [159, 17] on div "Polaris Wellness Production Polaris Wellness Cultivation Polaris Wellness Produ…" at bounding box center [110, 12] width 104 height 13
click at [159, 12] on span at bounding box center [159, 13] width 4 height 2
click at [137, 34] on link "Polaris Wellness Cultivation" at bounding box center [109, 38] width 157 height 14
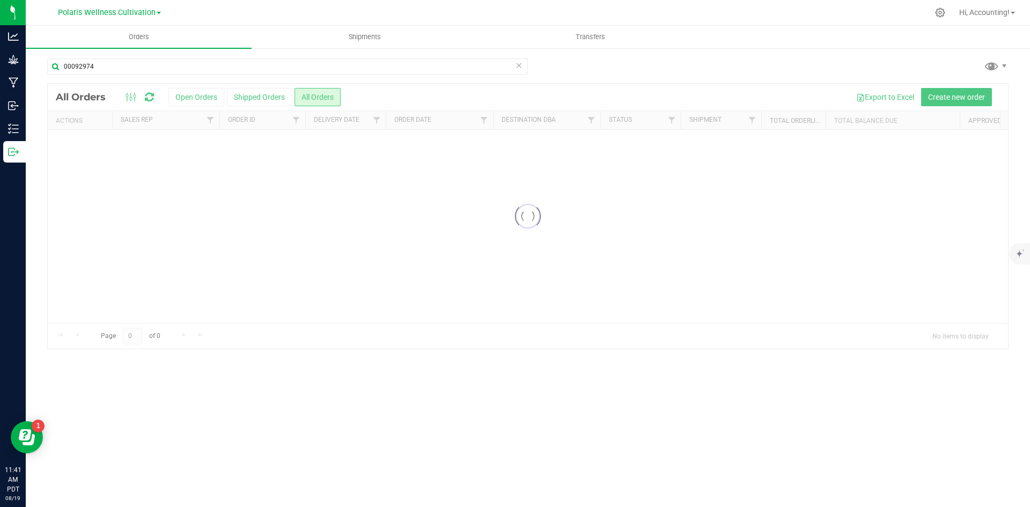
click at [128, 61] on input "00092974" at bounding box center [287, 66] width 481 height 16
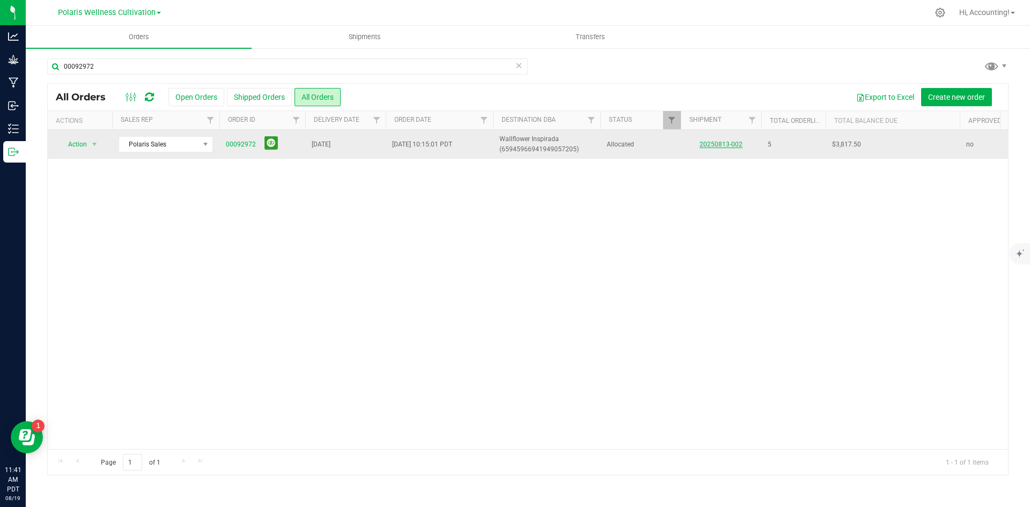
type input "00092972"
click at [726, 144] on link "20250813-002" at bounding box center [720, 145] width 43 height 8
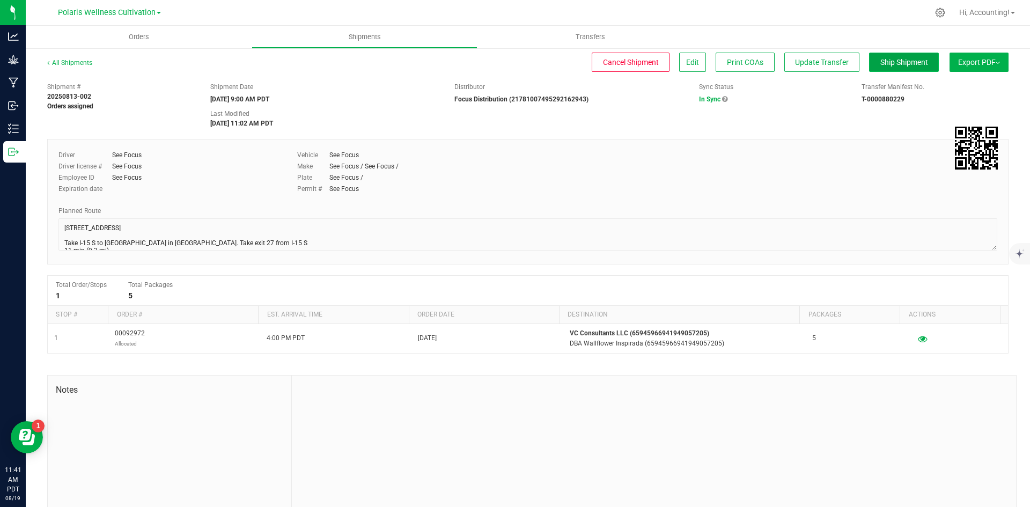
click at [885, 69] on button "Ship Shipment" at bounding box center [904, 62] width 70 height 19
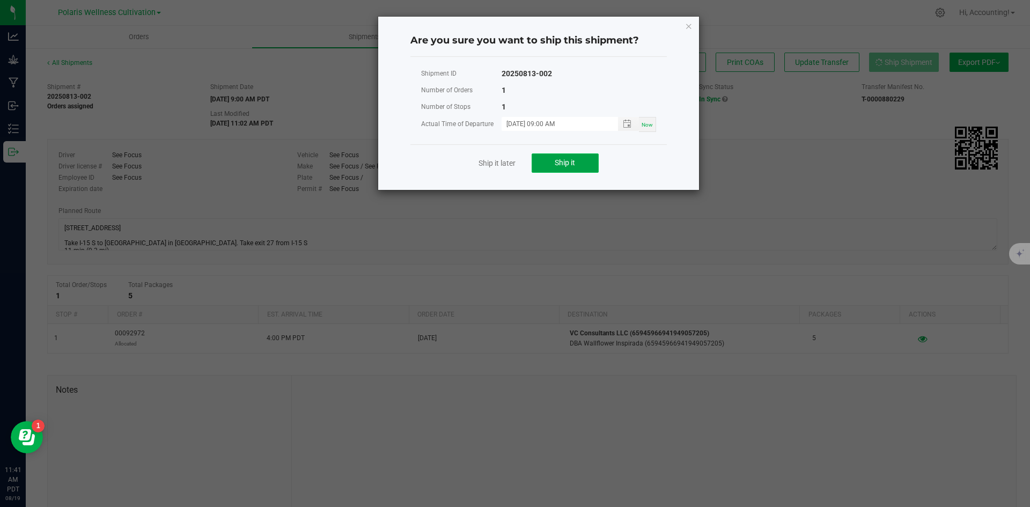
click at [568, 165] on span "Ship it" at bounding box center [565, 162] width 20 height 9
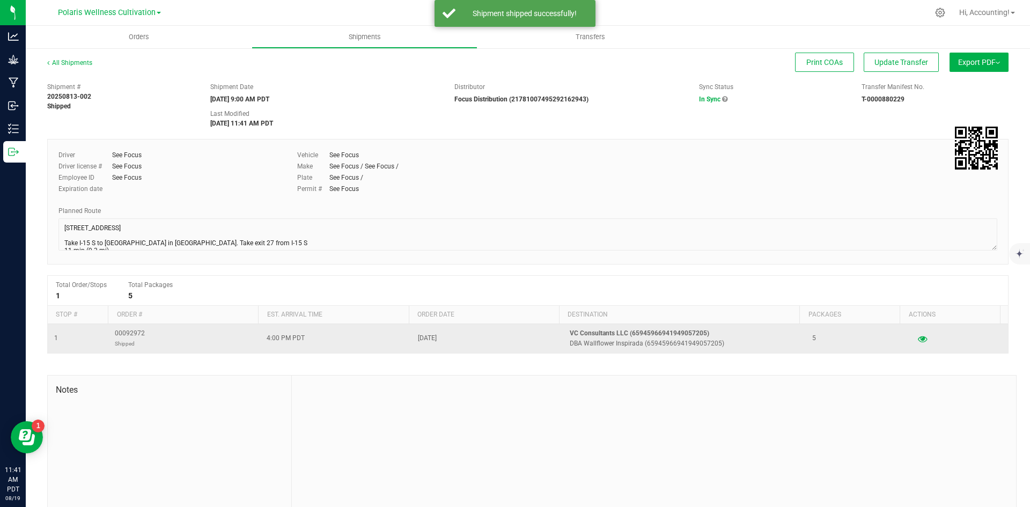
click at [148, 332] on td "00092972 Shipped" at bounding box center [184, 338] width 152 height 29
click at [119, 337] on span "00092972 Shipped" at bounding box center [130, 338] width 30 height 20
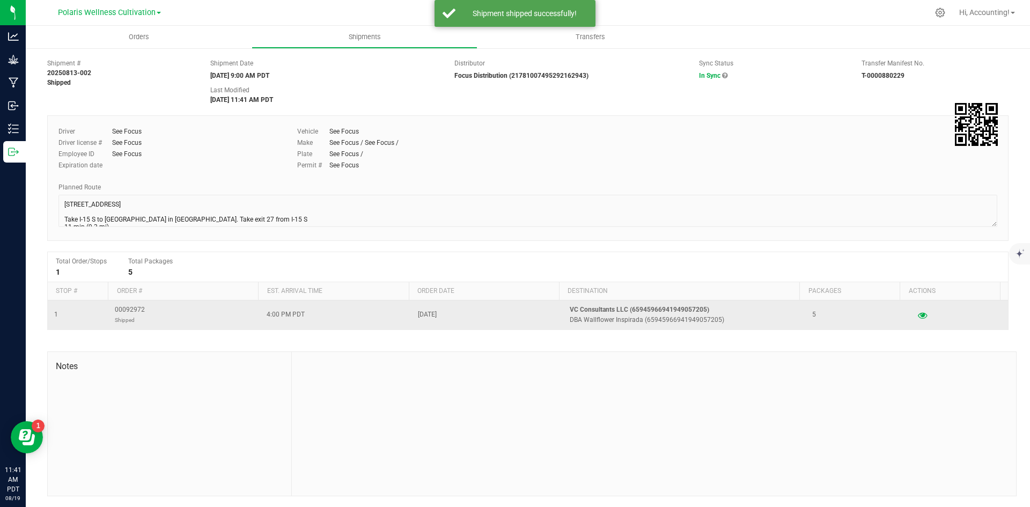
copy span "00092972"
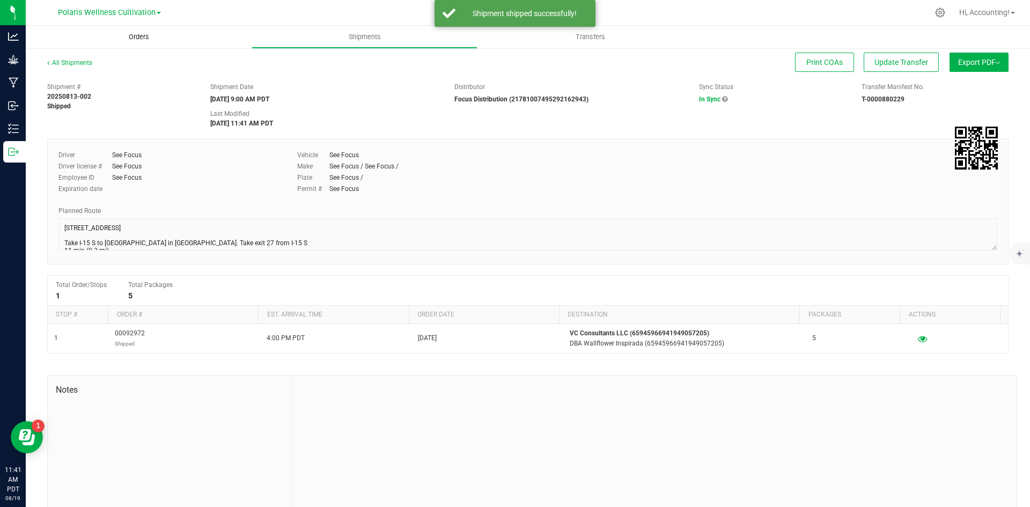
click at [158, 37] on span "Orders" at bounding box center [138, 37] width 49 height 10
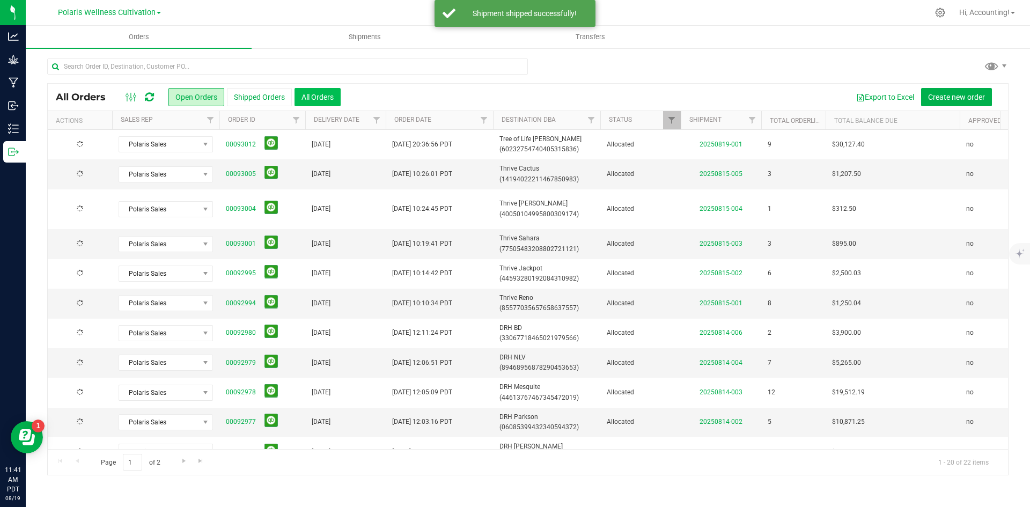
click at [337, 101] on button "All Orders" at bounding box center [317, 97] width 46 height 18
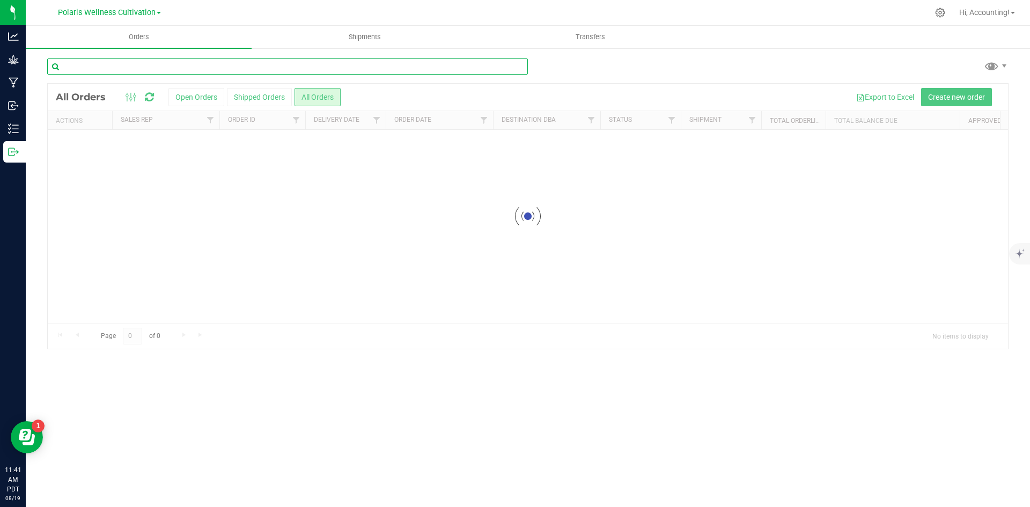
click at [325, 65] on input "text" at bounding box center [287, 66] width 481 height 16
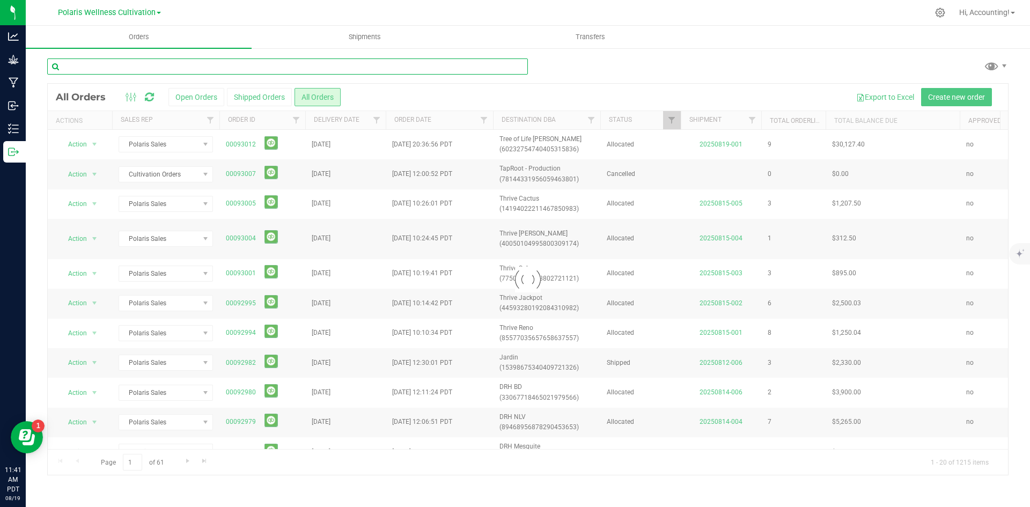
paste input "00092972"
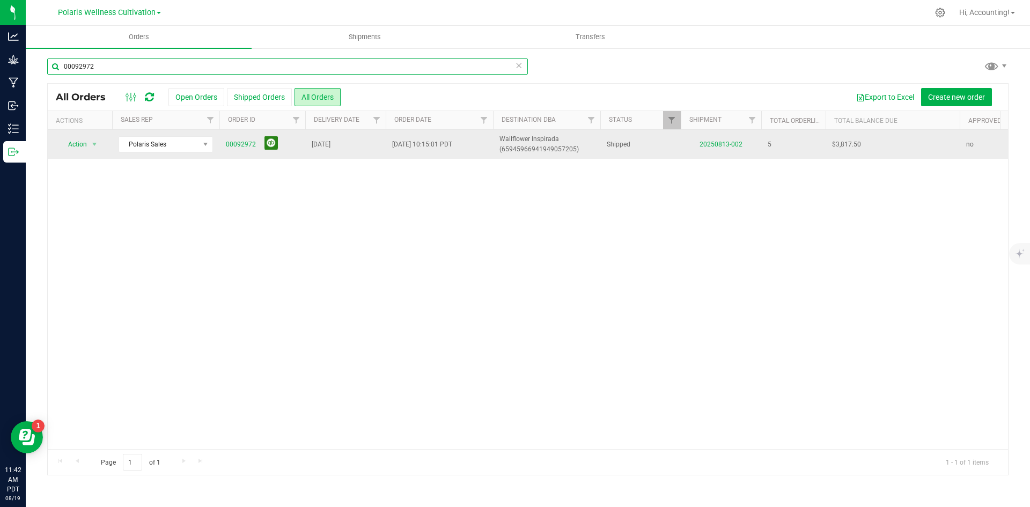
type input "00092972"
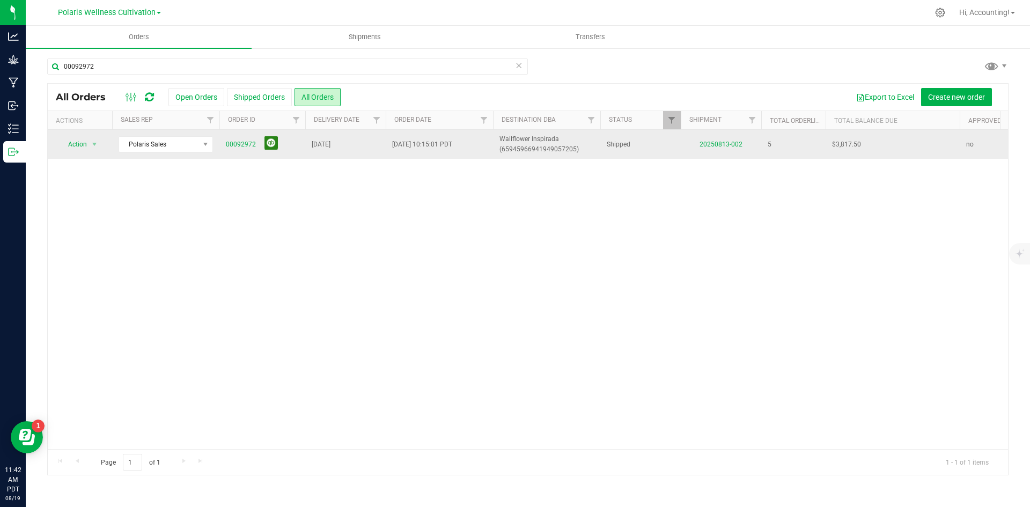
click at [274, 144] on button at bounding box center [270, 142] width 13 height 13
click at [124, 10] on span "Polaris Wellness Cultivation" at bounding box center [107, 13] width 98 height 10
click at [135, 54] on link "Polaris Wellness Production" at bounding box center [109, 52] width 157 height 14
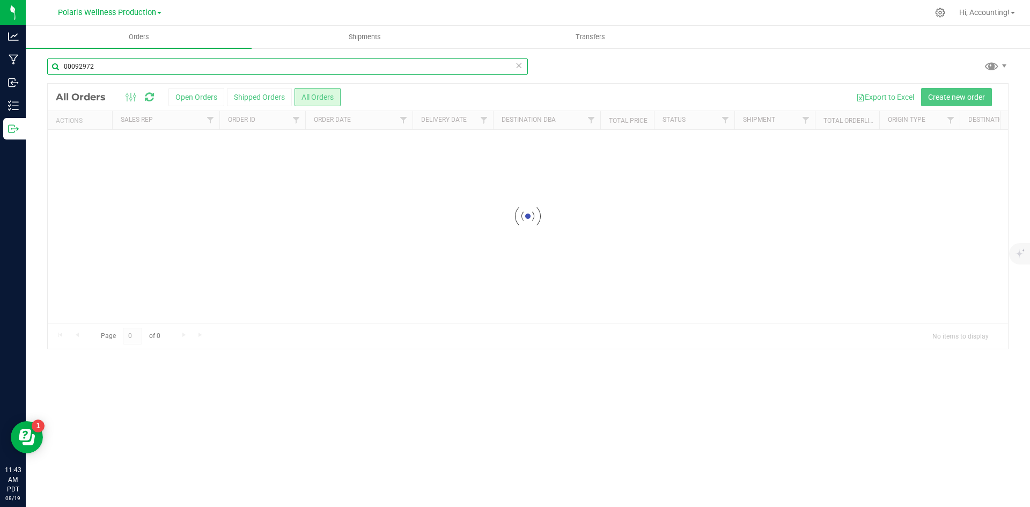
click at [202, 61] on input "00092972" at bounding box center [287, 66] width 481 height 16
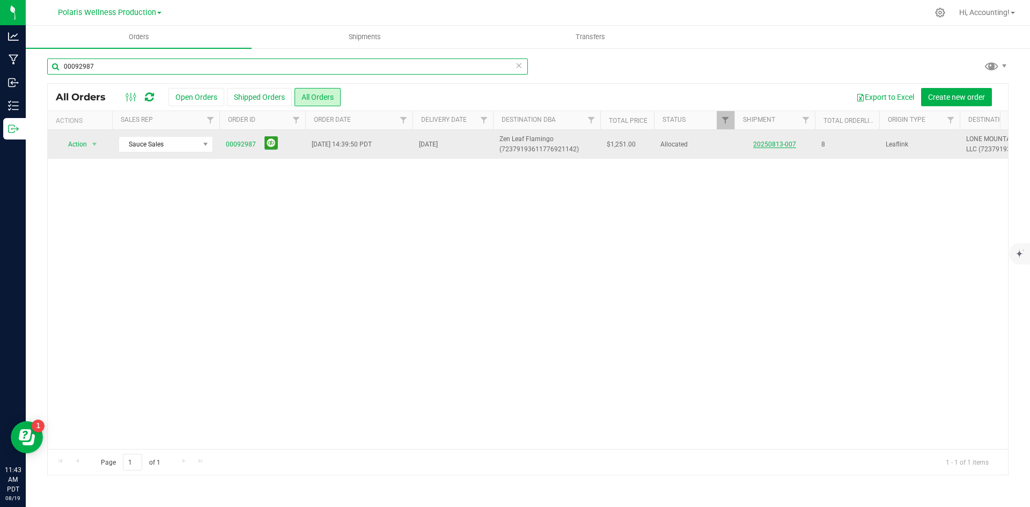
type input "00092987"
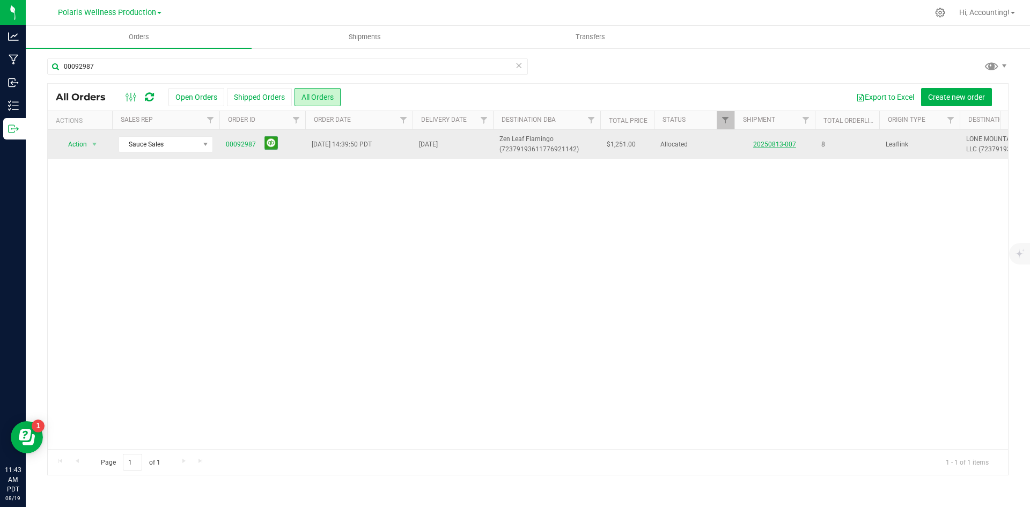
click at [772, 146] on link "20250813-007" at bounding box center [774, 145] width 43 height 8
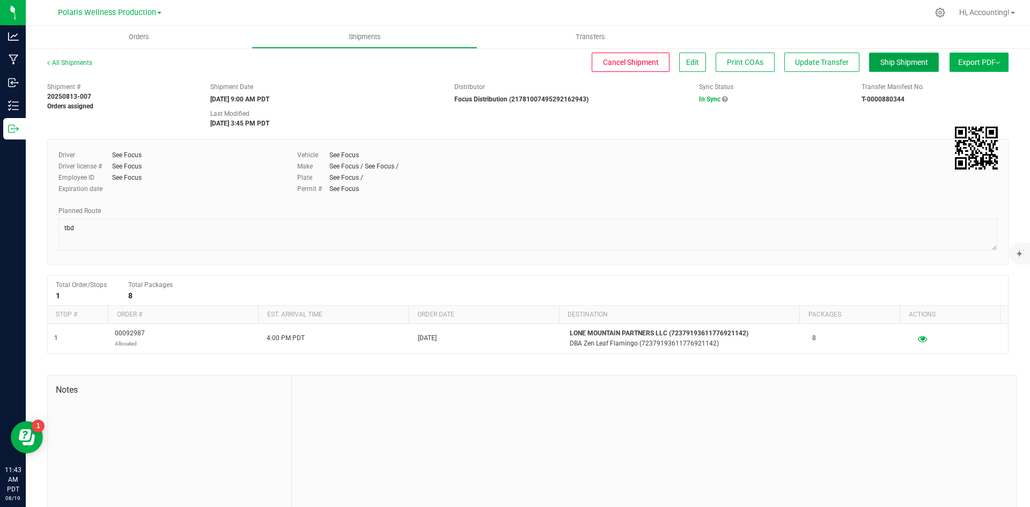
click at [901, 70] on button "Ship Shipment" at bounding box center [904, 62] width 70 height 19
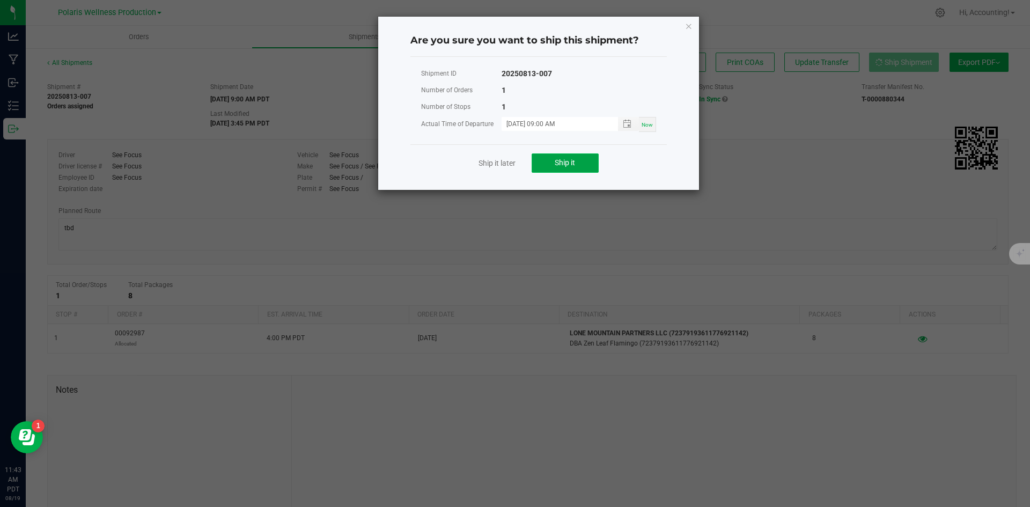
click at [566, 172] on button "Ship it" at bounding box center [565, 162] width 67 height 19
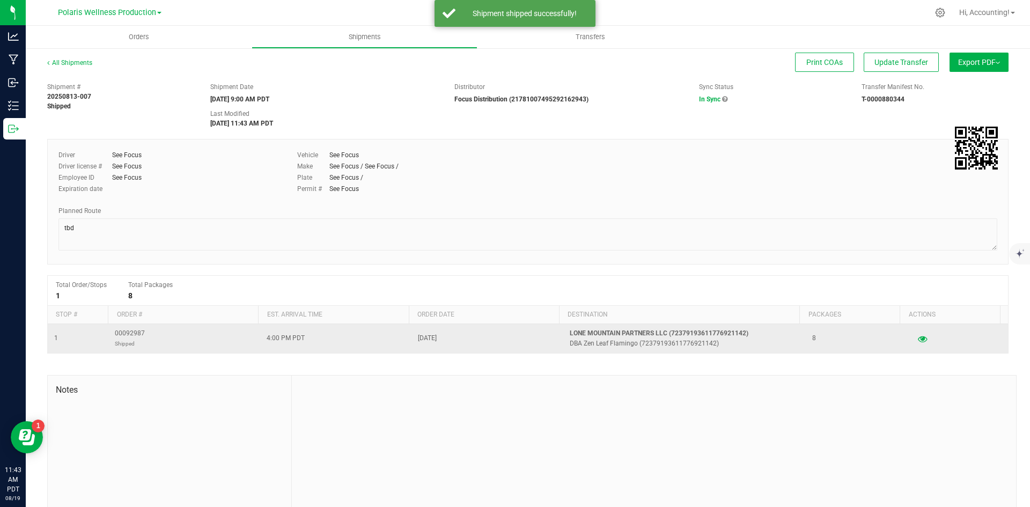
click at [134, 332] on span "00092987 Shipped" at bounding box center [130, 338] width 30 height 20
copy span "00092987"
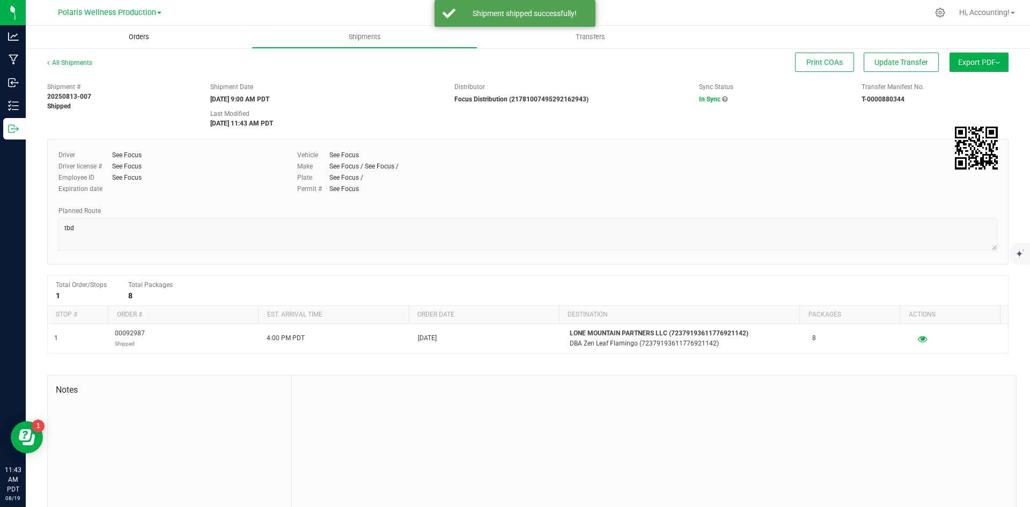
click at [138, 45] on uib-tab-heading "Orders" at bounding box center [139, 37] width 226 height 23
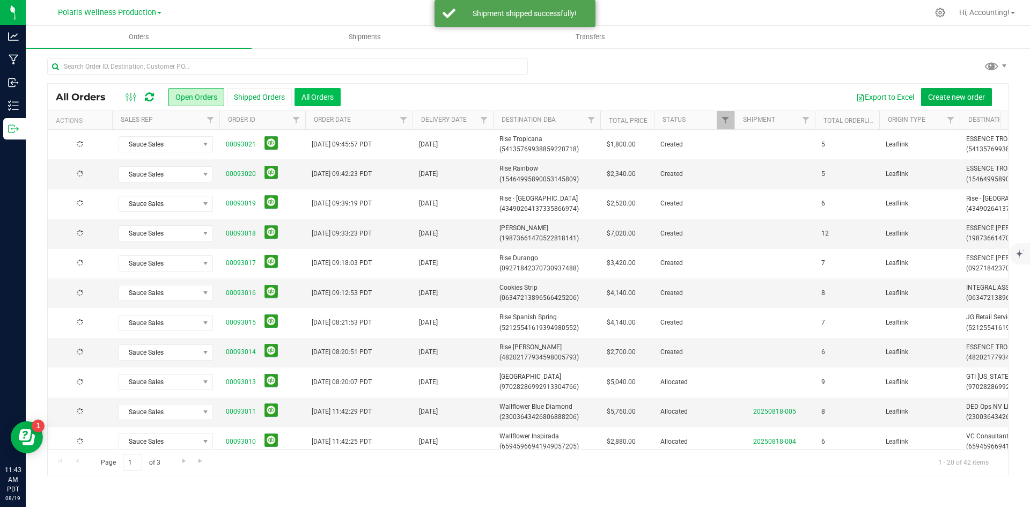
click at [300, 93] on button "All Orders" at bounding box center [317, 97] width 46 height 18
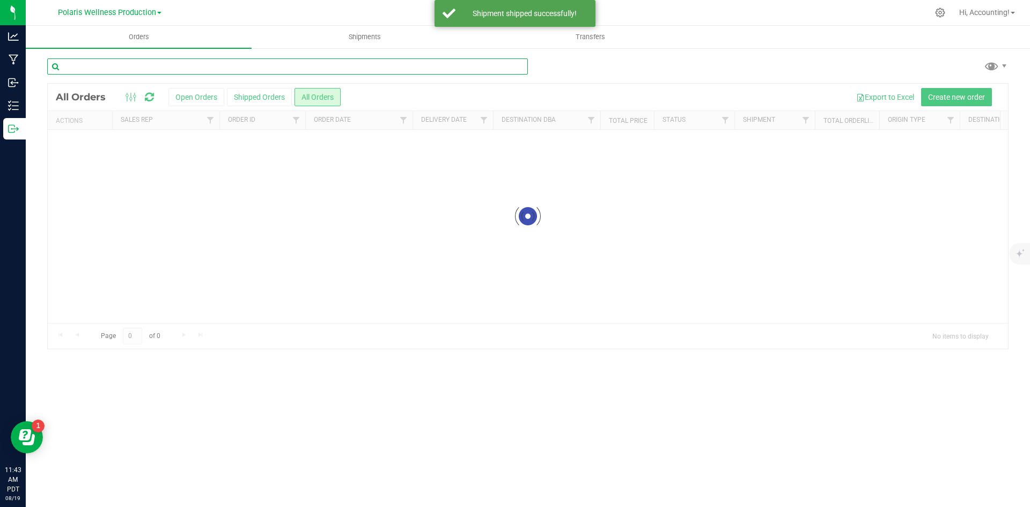
click at [218, 65] on input "text" at bounding box center [287, 66] width 481 height 16
paste input "00092987"
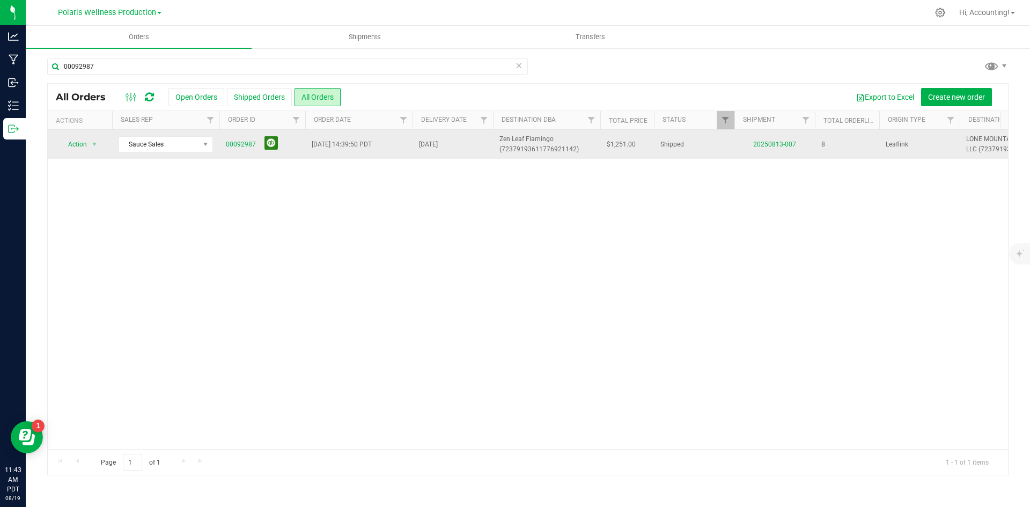
click at [271, 145] on button at bounding box center [270, 142] width 13 height 13
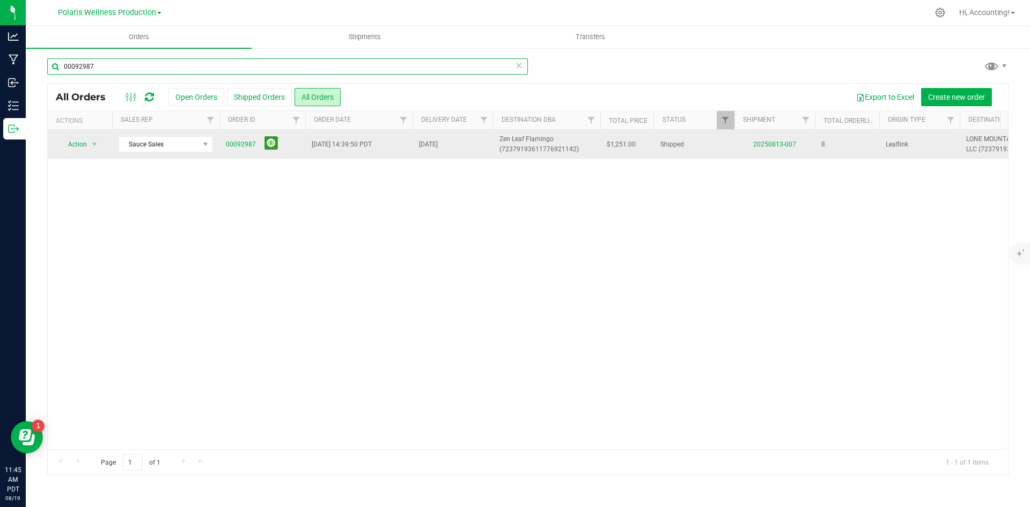
click at [157, 59] on input "00092987" at bounding box center [287, 66] width 481 height 16
type input "00092989"
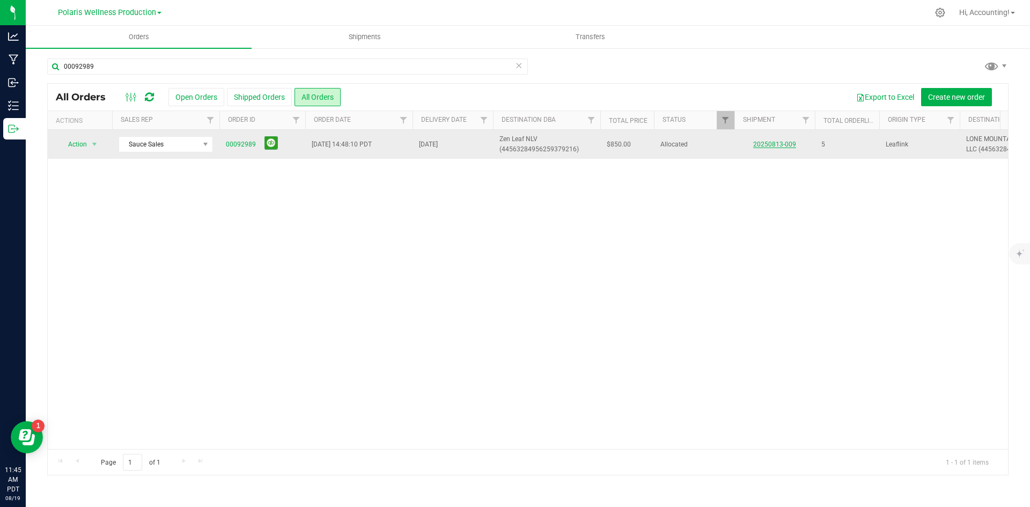
click at [757, 145] on link "20250813-009" at bounding box center [774, 145] width 43 height 8
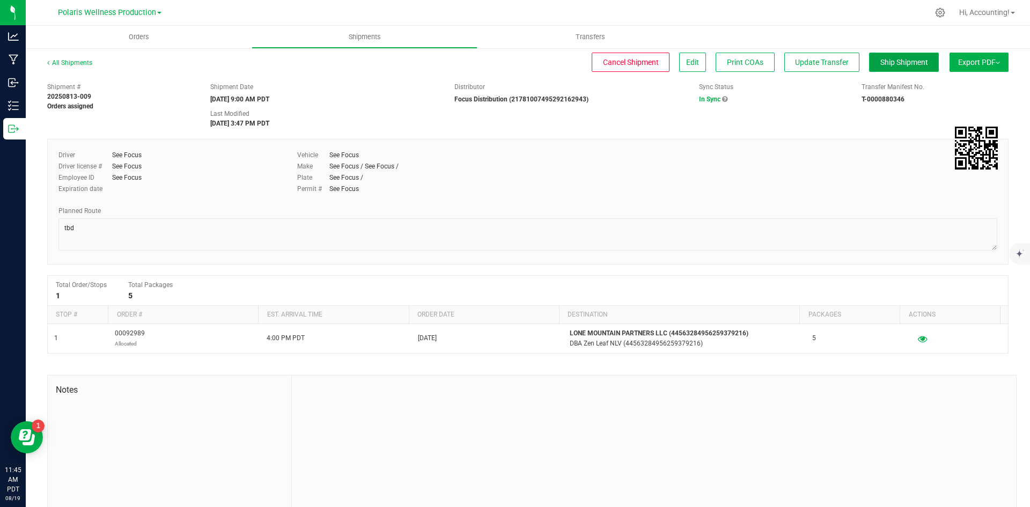
click at [887, 63] on span "Ship Shipment" at bounding box center [904, 62] width 48 height 9
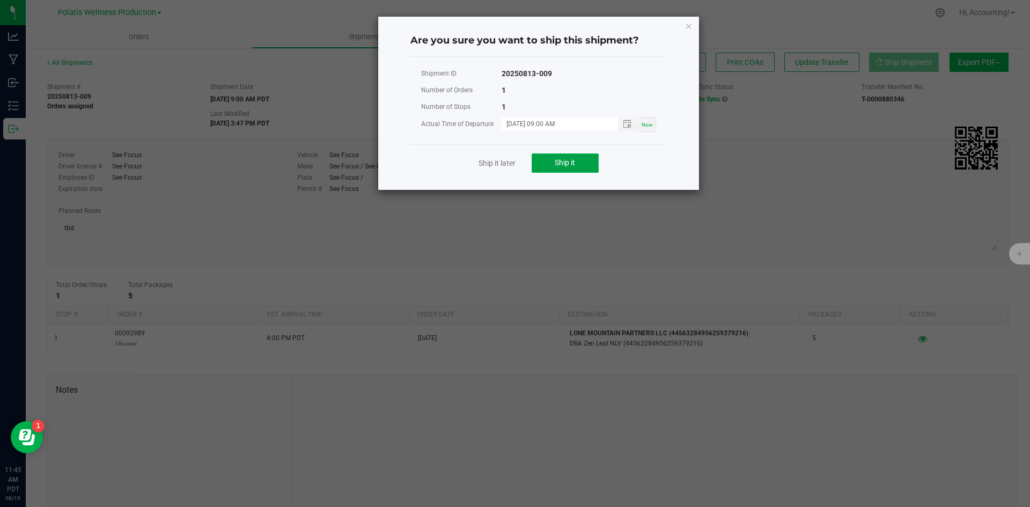
click at [583, 165] on button "Ship it" at bounding box center [565, 162] width 67 height 19
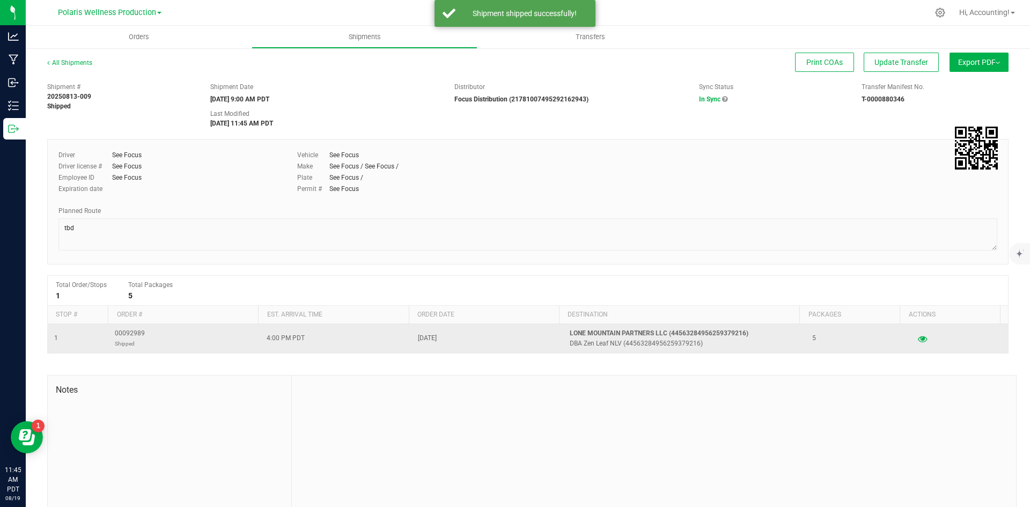
click at [131, 328] on span "00092989 Shipped" at bounding box center [130, 338] width 30 height 20
click at [129, 333] on span "00092989 Shipped" at bounding box center [130, 338] width 30 height 20
copy span "00092989"
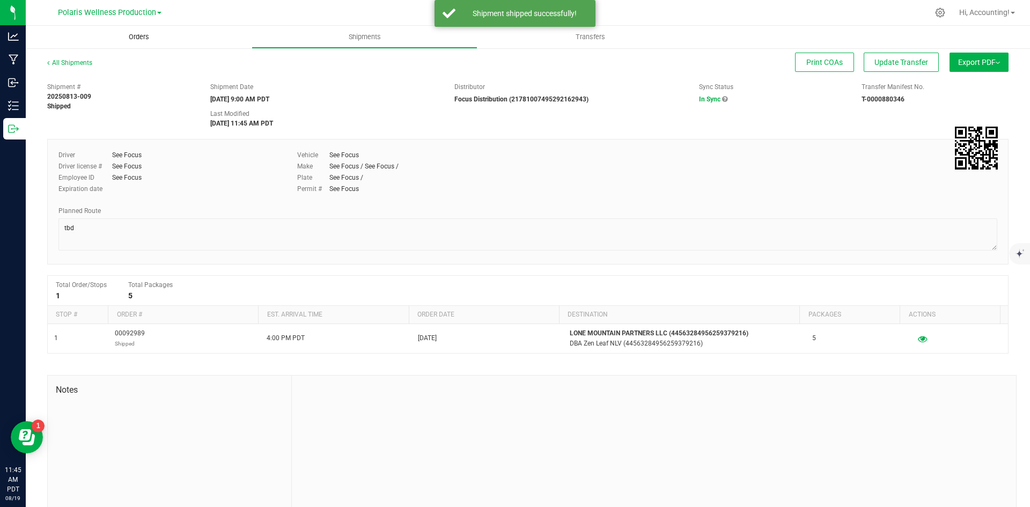
click at [137, 41] on span "Orders" at bounding box center [138, 37] width 49 height 10
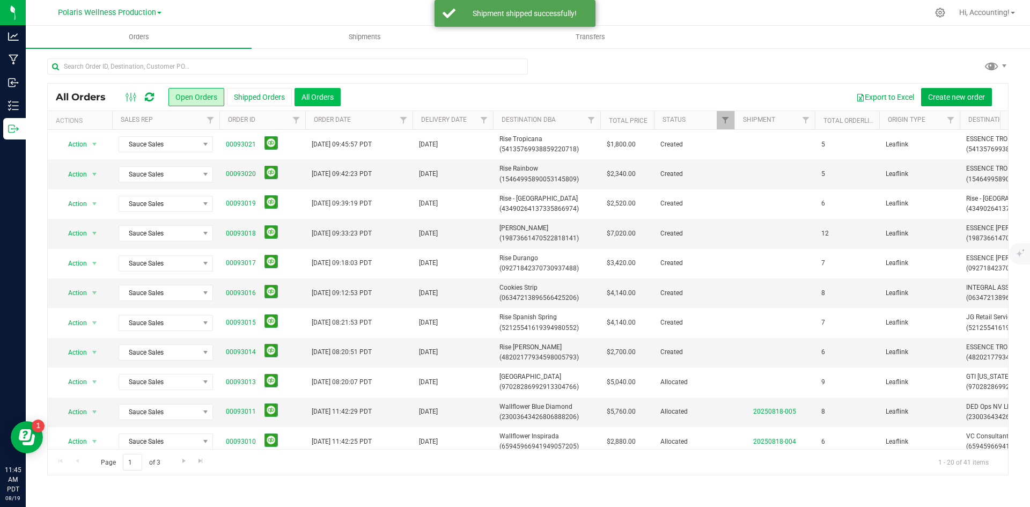
click at [318, 100] on button "All Orders" at bounding box center [317, 97] width 46 height 18
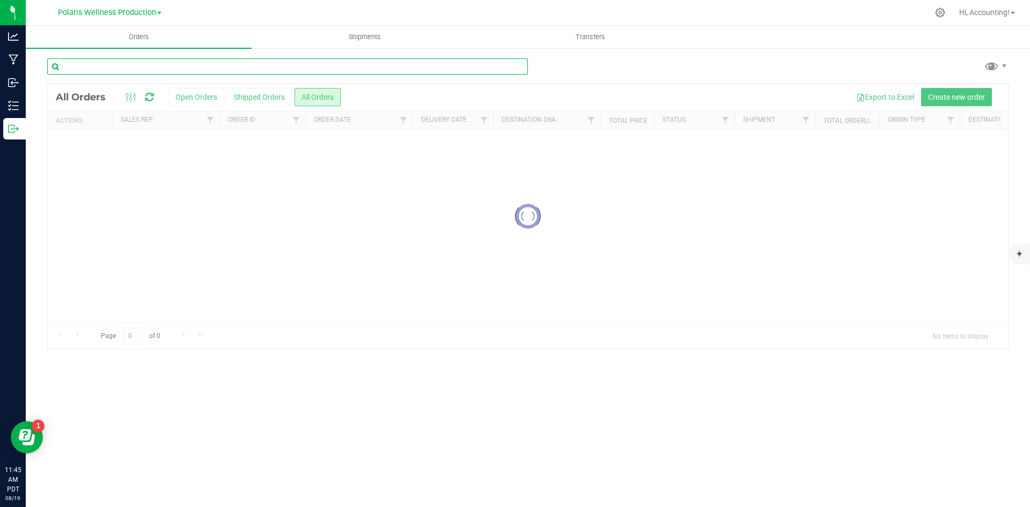
click at [300, 68] on input "text" at bounding box center [287, 66] width 481 height 16
paste input "00092989"
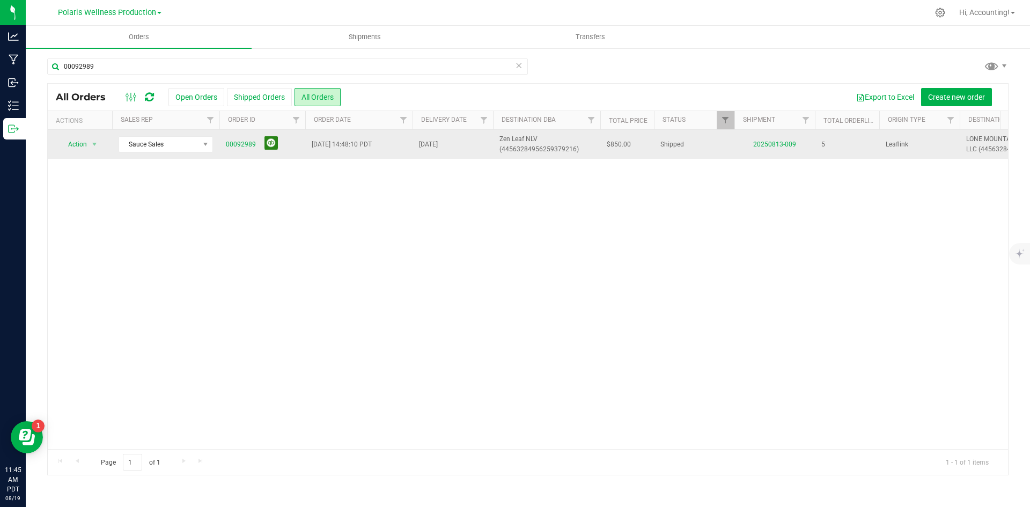
click at [272, 144] on button at bounding box center [270, 142] width 13 height 13
click at [266, 142] on button at bounding box center [270, 142] width 13 height 13
click at [202, 77] on div "00092989" at bounding box center [287, 70] width 481 height 25
click at [204, 74] on div "00092989" at bounding box center [287, 70] width 481 height 25
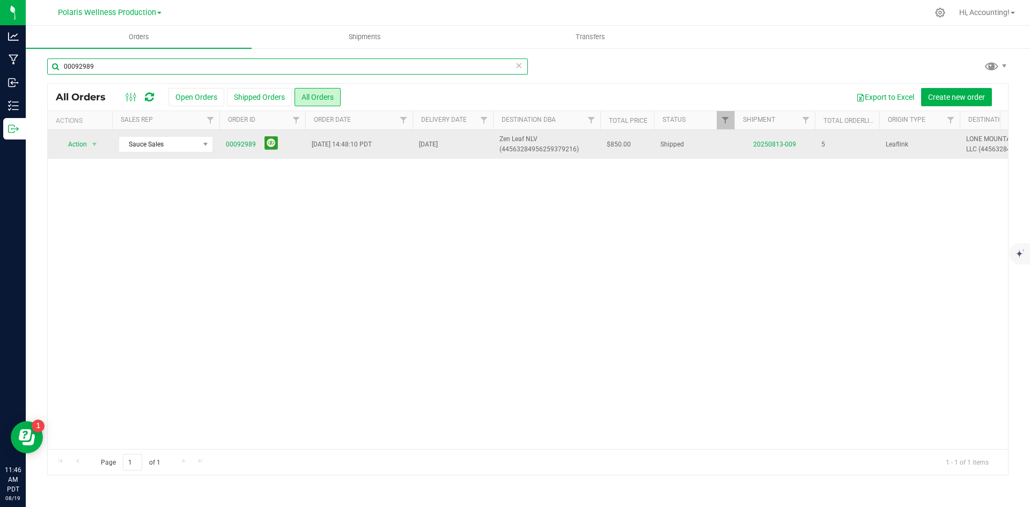
click at [210, 67] on input "00092989" at bounding box center [287, 66] width 481 height 16
type input "00092988"
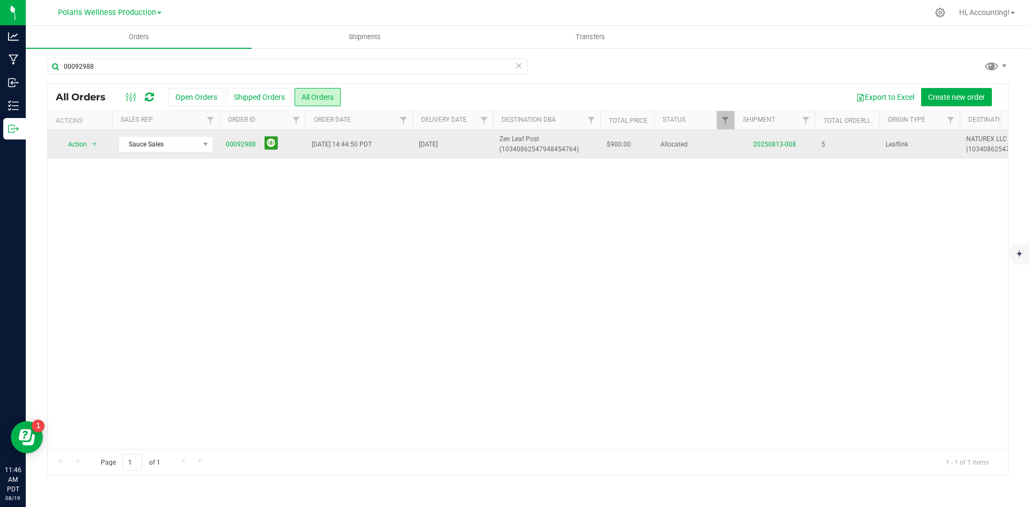
click at [794, 149] on td "20250813-008" at bounding box center [774, 144] width 80 height 29
click at [792, 144] on link "20250813-008" at bounding box center [774, 145] width 43 height 8
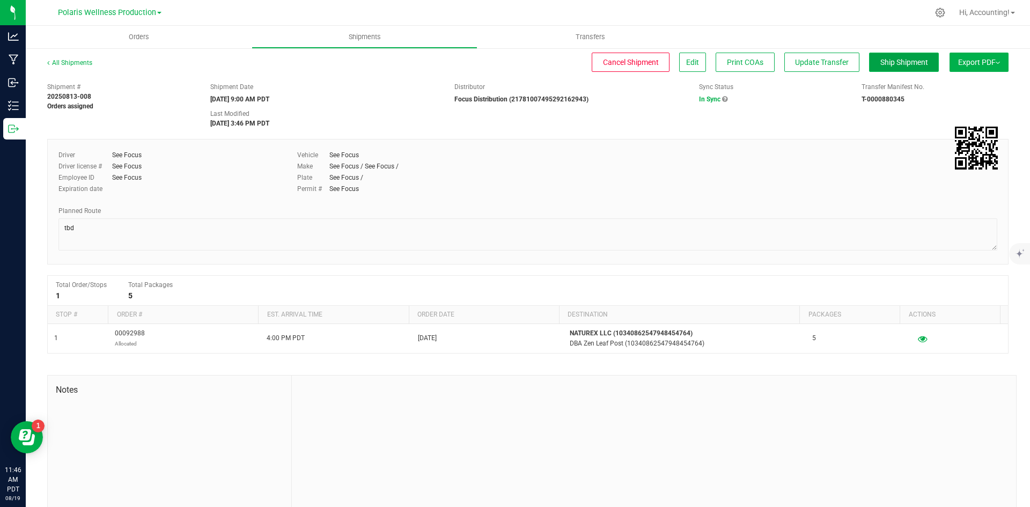
click at [881, 69] on button "Ship Shipment" at bounding box center [904, 62] width 70 height 19
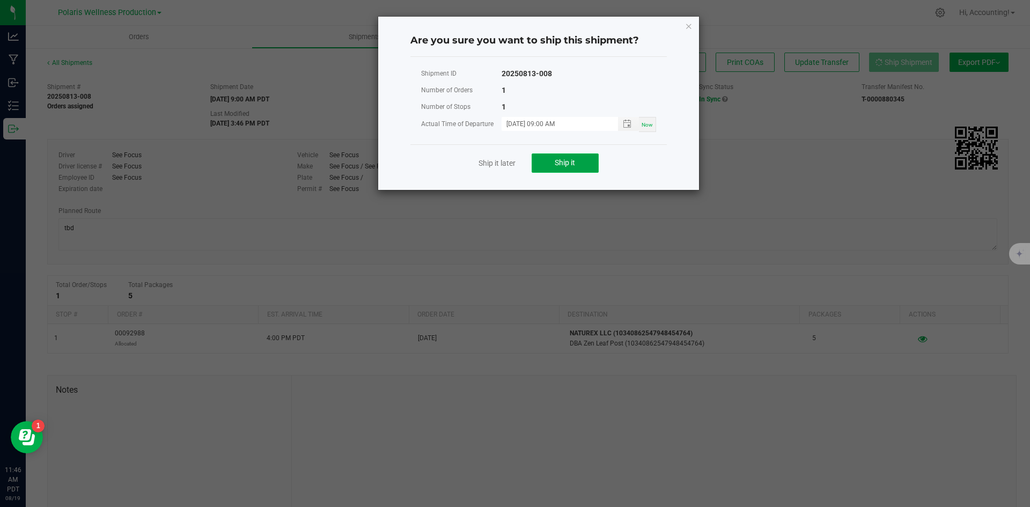
click at [577, 172] on button "Ship it" at bounding box center [565, 162] width 67 height 19
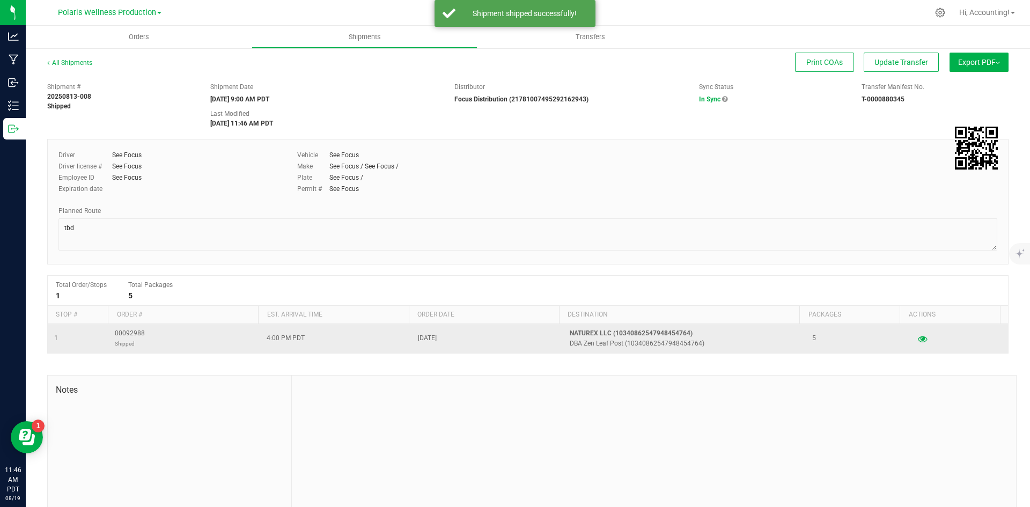
click at [139, 336] on span "00092988 Shipped" at bounding box center [130, 338] width 30 height 20
copy span "00092988"
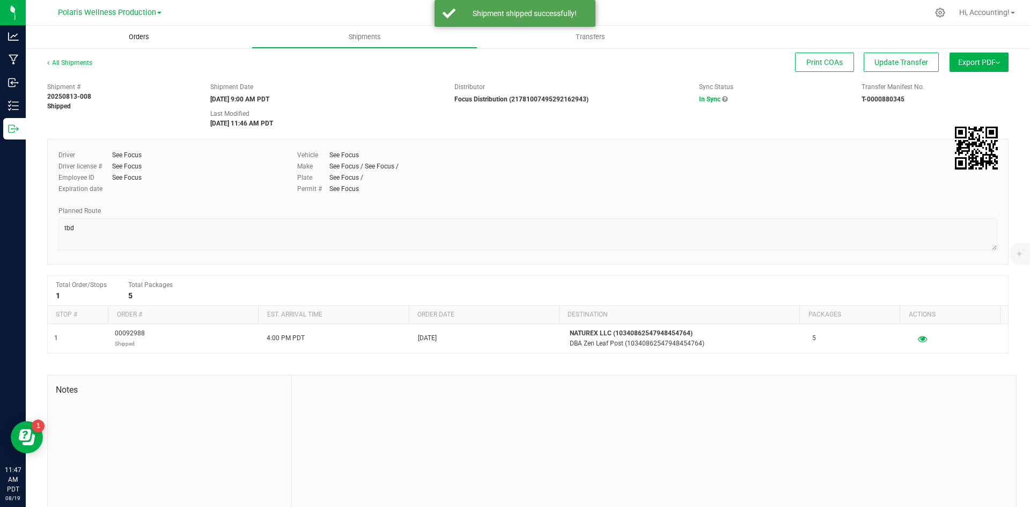
click at [135, 31] on uib-tab-heading "Orders" at bounding box center [139, 37] width 226 height 23
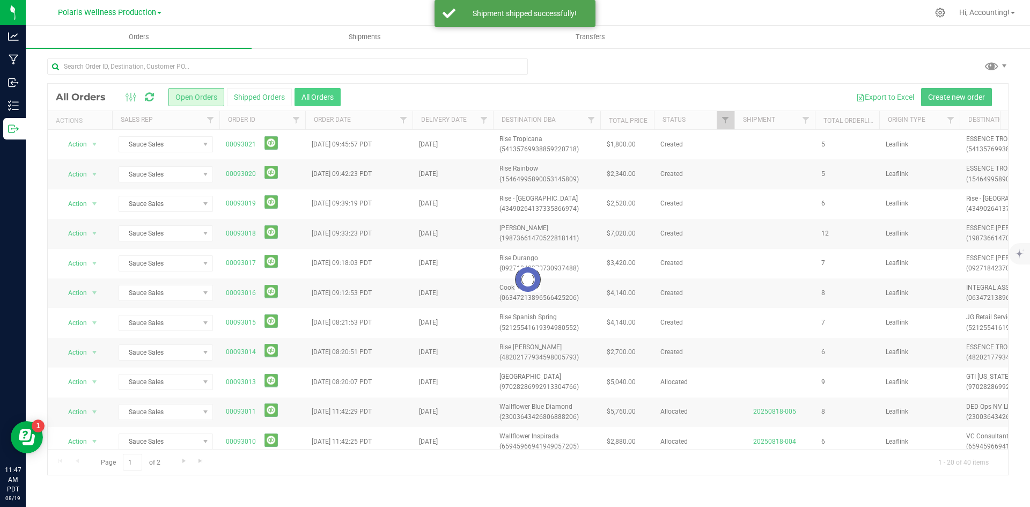
click at [334, 88] on button "All Orders" at bounding box center [317, 97] width 46 height 18
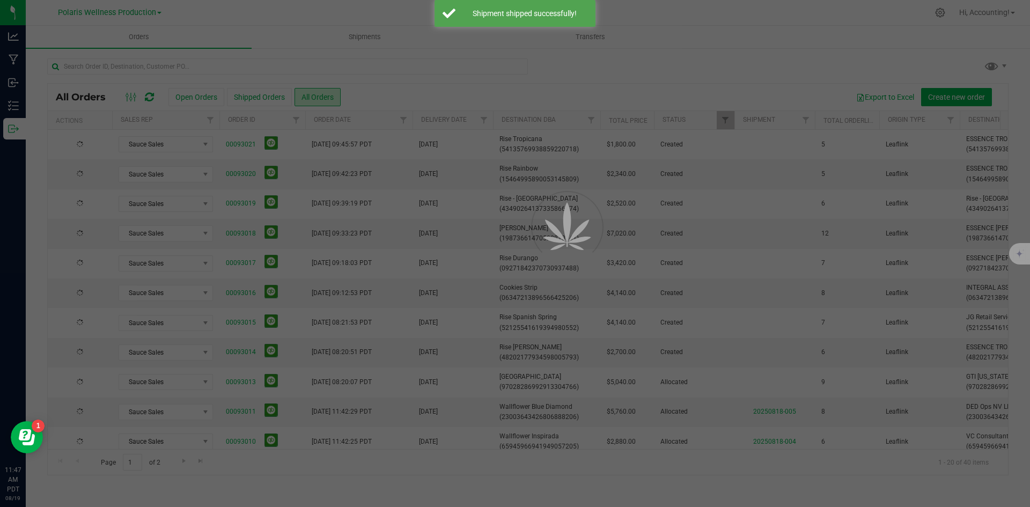
click at [332, 100] on div at bounding box center [515, 253] width 1030 height 507
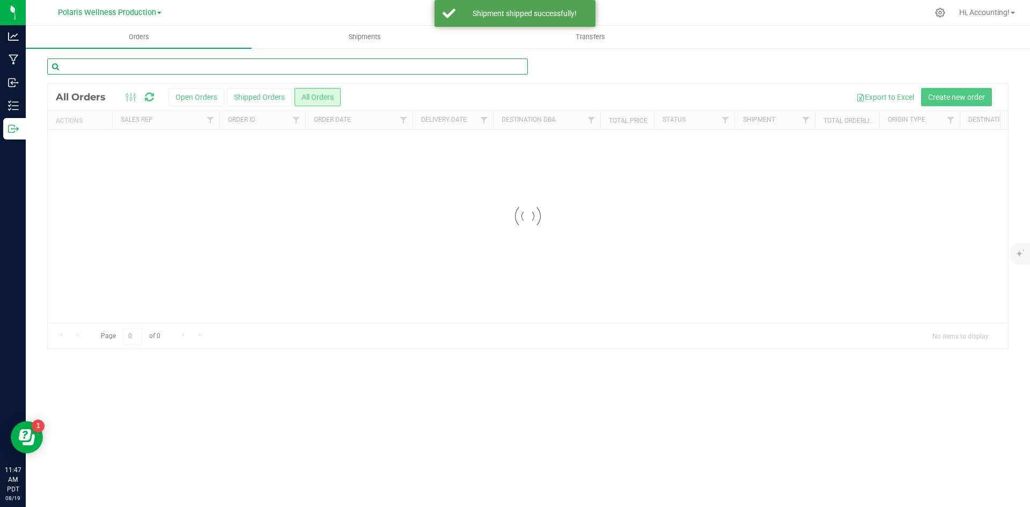
click at [325, 68] on input "text" at bounding box center [287, 66] width 481 height 16
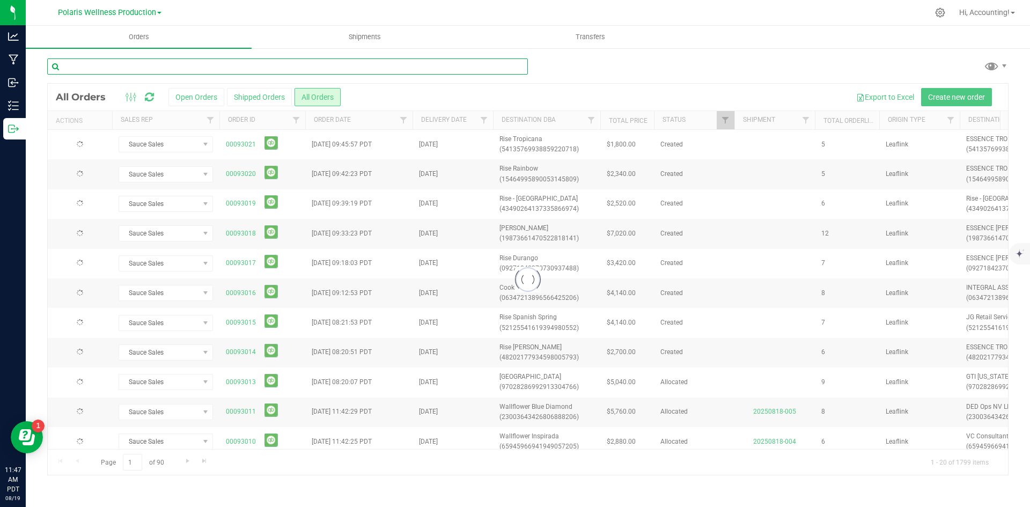
paste input "00092988"
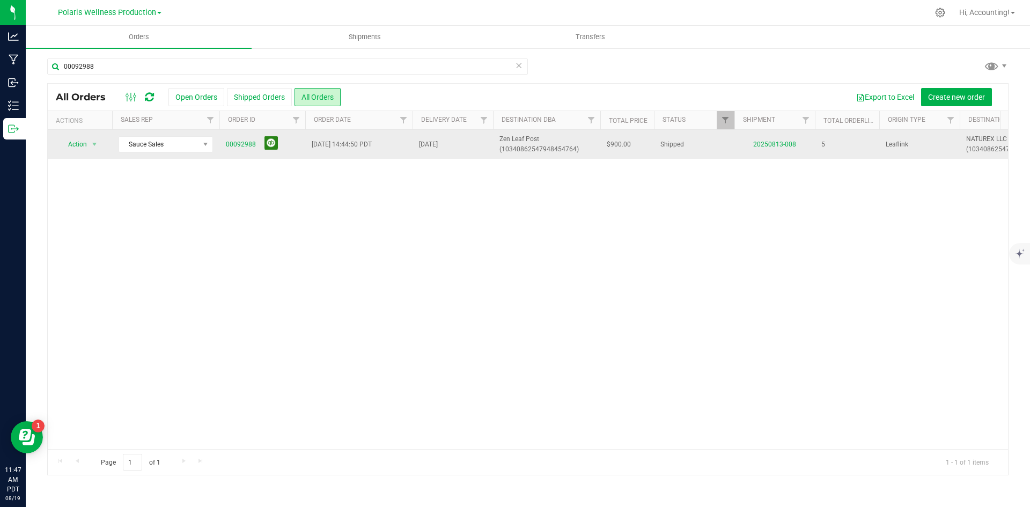
click at [269, 146] on button at bounding box center [270, 142] width 13 height 13
click at [525, 328] on div "Action Action Clone order Mark as fully paid Order audit log Print COAs (single…" at bounding box center [528, 289] width 960 height 319
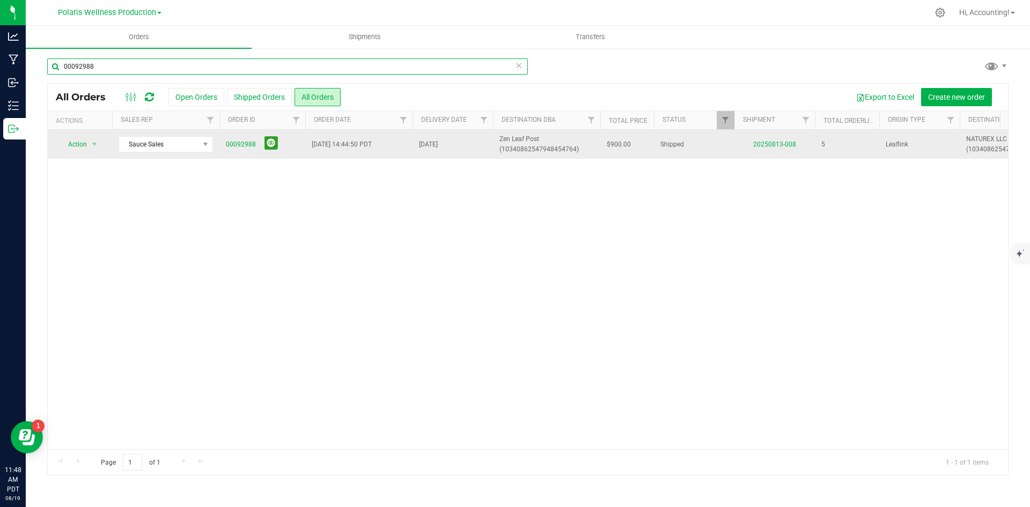
click at [295, 73] on input "00092988" at bounding box center [287, 66] width 481 height 16
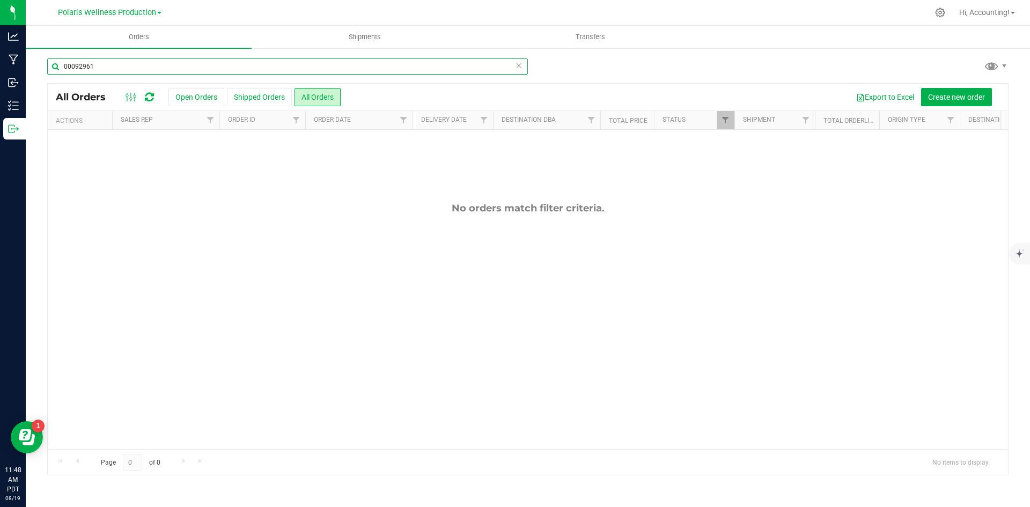
type input "00092961"
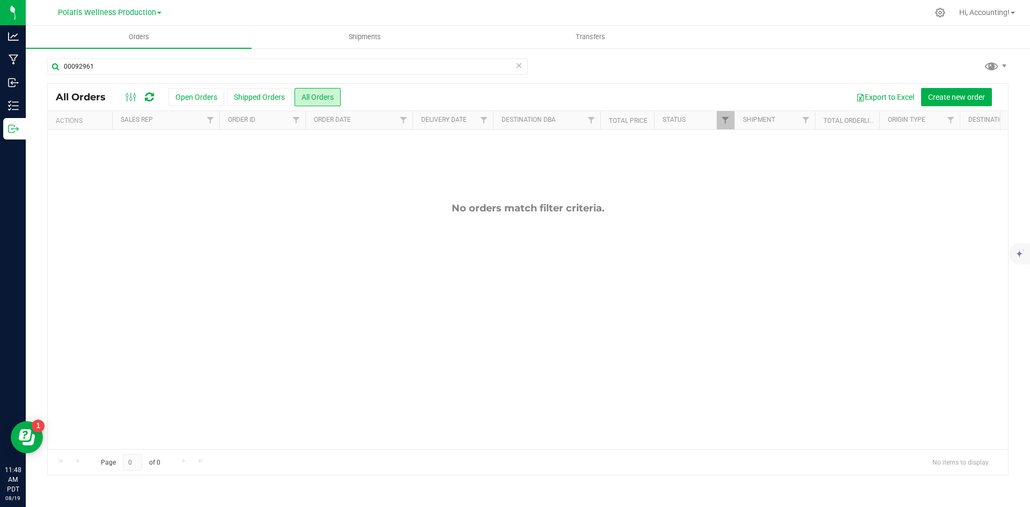
click at [135, 20] on div "Polaris Wellness Production Polaris Wellness Cultivation Polaris Wellness Produ…" at bounding box center [109, 12] width 157 height 17
click at [137, 13] on span "Polaris Wellness Production" at bounding box center [107, 13] width 98 height 10
click at [139, 35] on link "Polaris Wellness Cultivation" at bounding box center [109, 38] width 157 height 14
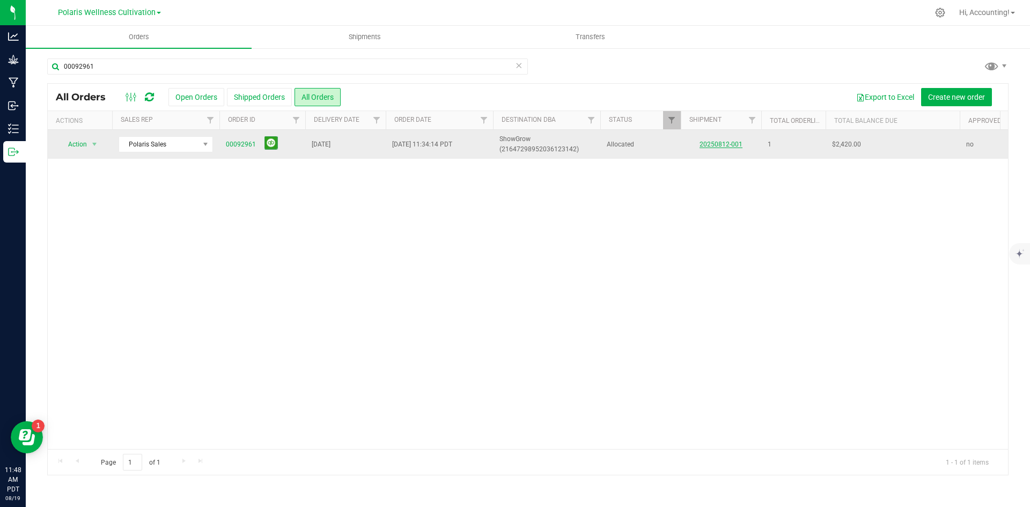
click at [706, 148] on link "20250812-001" at bounding box center [720, 145] width 43 height 8
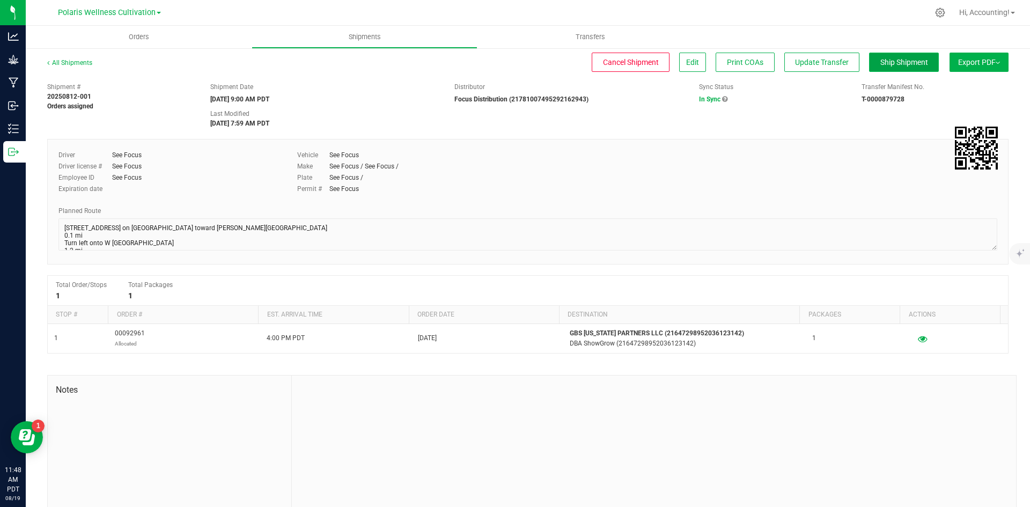
click at [902, 64] on span "Ship Shipment" at bounding box center [904, 62] width 48 height 9
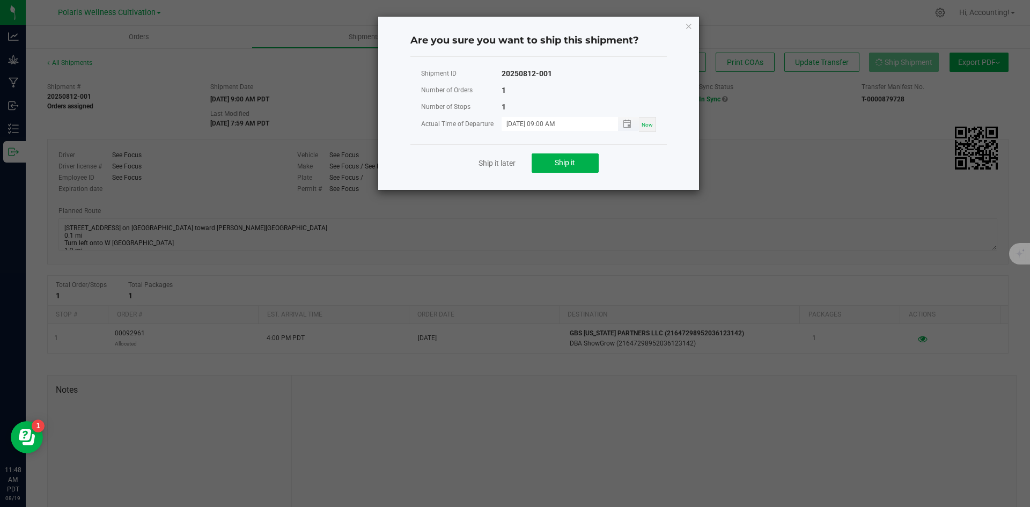
click at [523, 124] on input "[DATE] 09:00 AM" at bounding box center [554, 123] width 105 height 13
type input "[DATE] 09:00 AM"
click at [563, 159] on span "Ship it" at bounding box center [565, 162] width 20 height 9
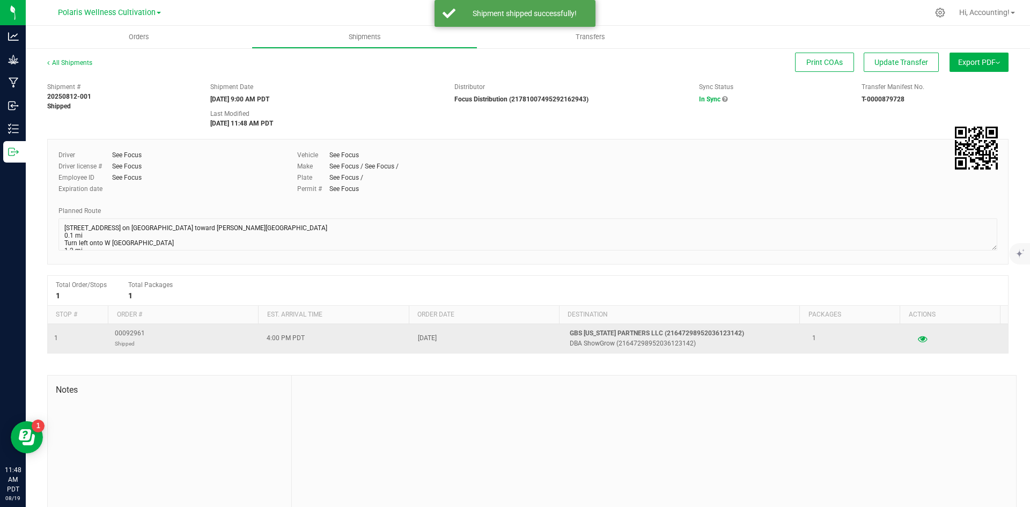
click at [149, 332] on td "00092961 Shipped" at bounding box center [184, 338] width 152 height 29
click at [146, 332] on td "00092961 Shipped" at bounding box center [184, 338] width 152 height 29
click at [131, 332] on span "00092961 Shipped" at bounding box center [130, 338] width 30 height 20
copy span "00092961"
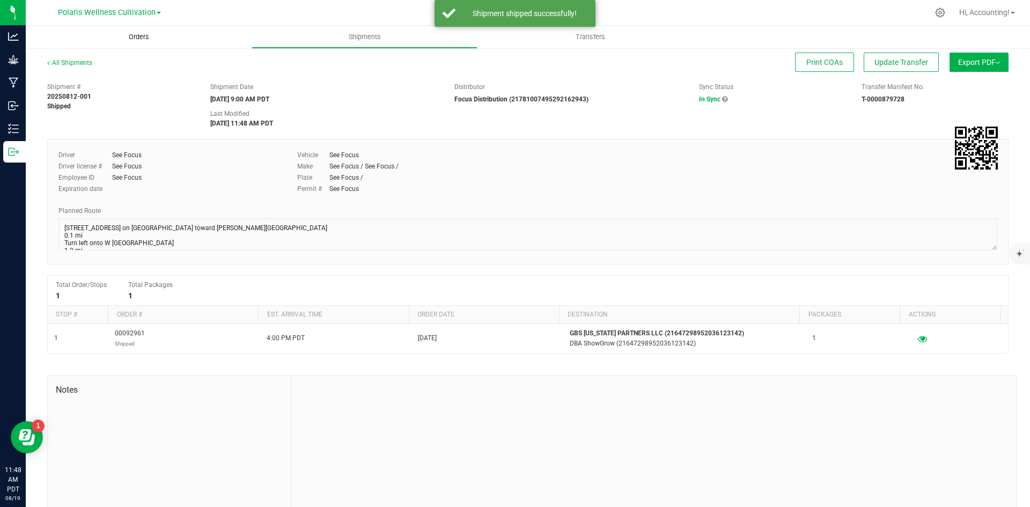
click at [138, 30] on uib-tab-heading "Orders" at bounding box center [139, 37] width 226 height 23
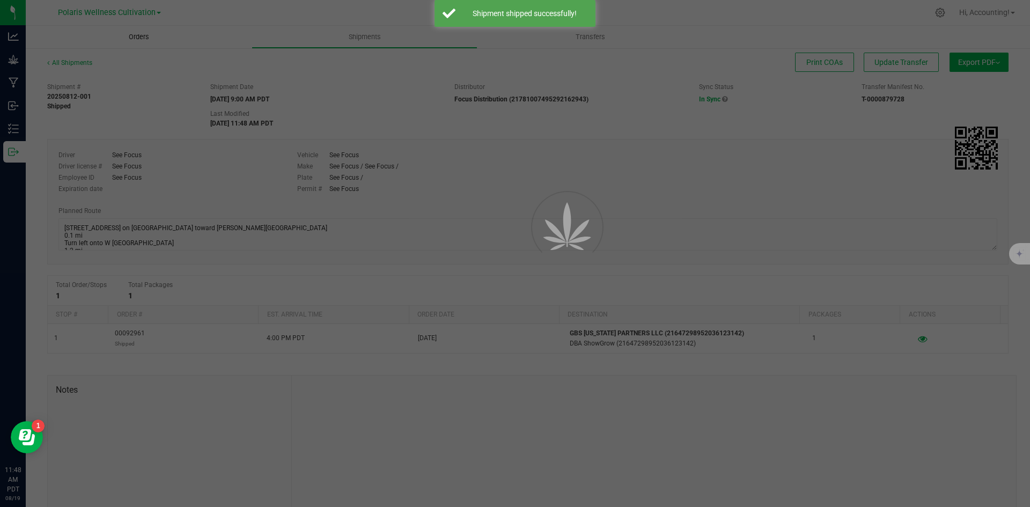
click at [138, 30] on div at bounding box center [515, 253] width 1030 height 507
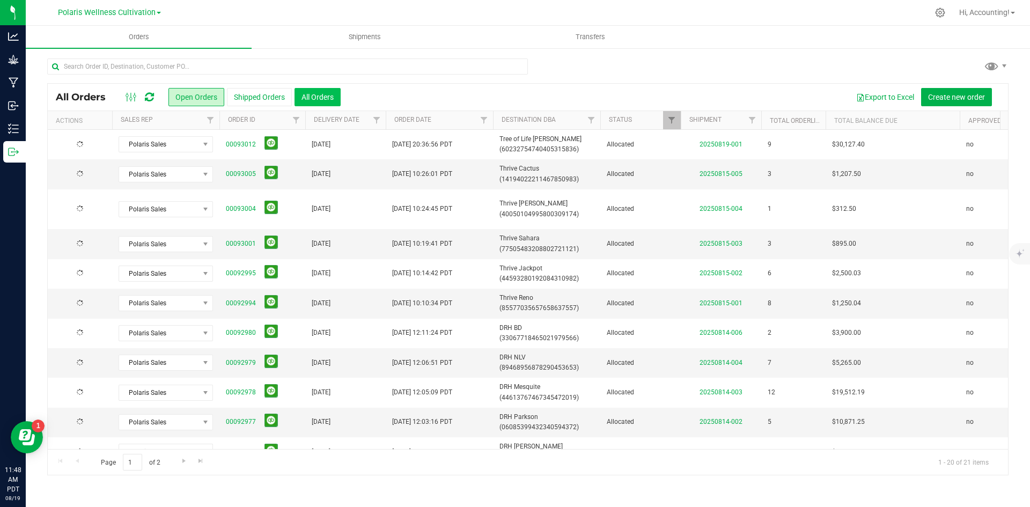
click at [333, 98] on button "All Orders" at bounding box center [317, 97] width 46 height 18
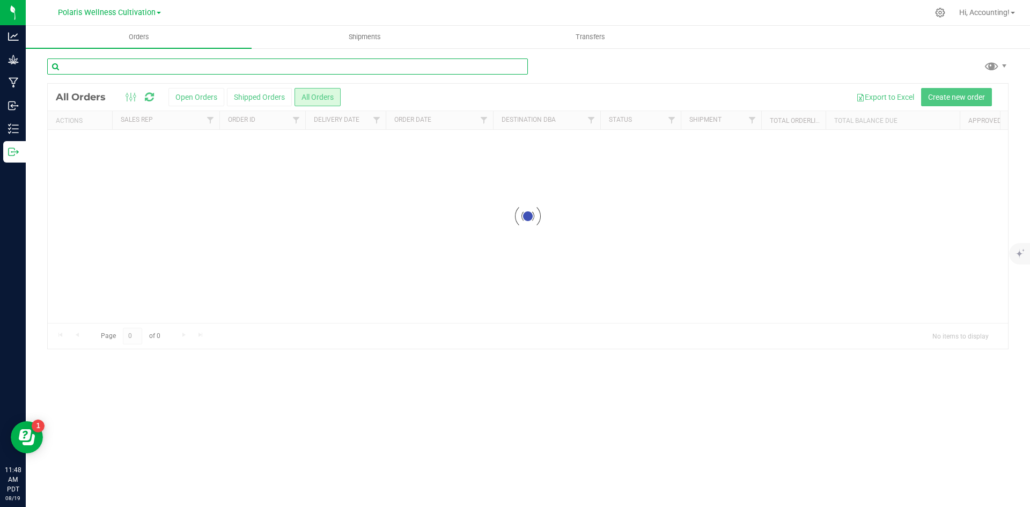
click at [243, 67] on input "text" at bounding box center [287, 66] width 481 height 16
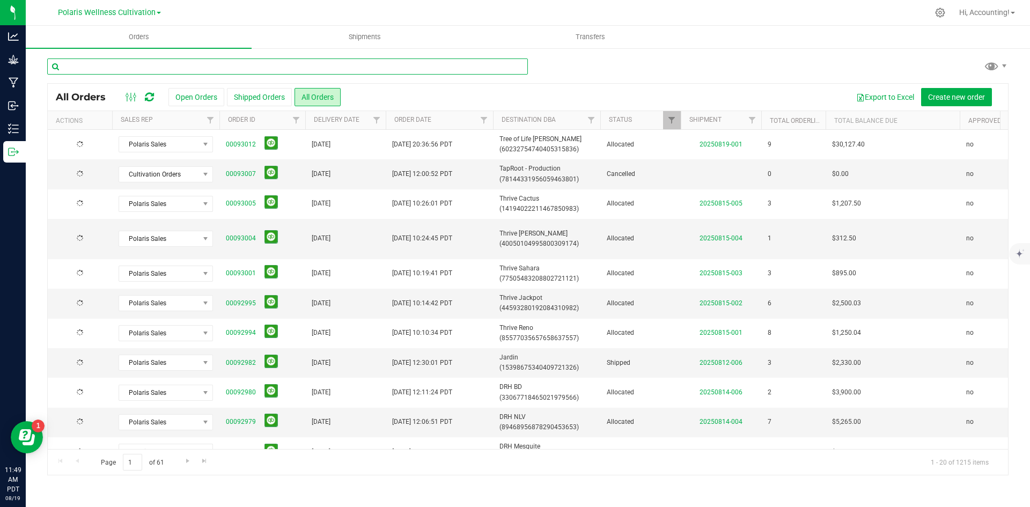
paste input "00092961"
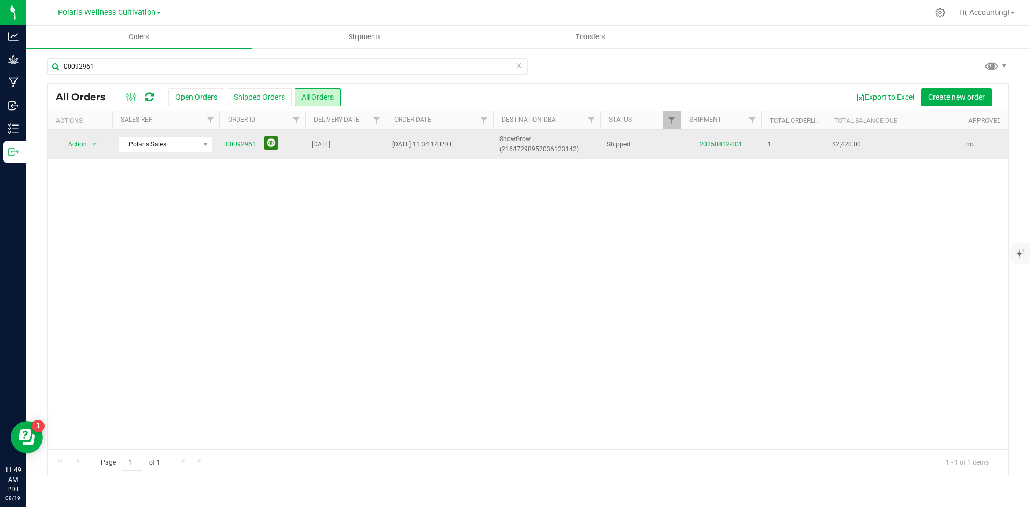
click at [270, 148] on button at bounding box center [270, 142] width 13 height 13
click at [339, 208] on div "Action Action Clone order Mark as fully paid Order audit log Print COAs (single…" at bounding box center [528, 289] width 960 height 319
click at [281, 76] on div "00092961" at bounding box center [287, 70] width 481 height 25
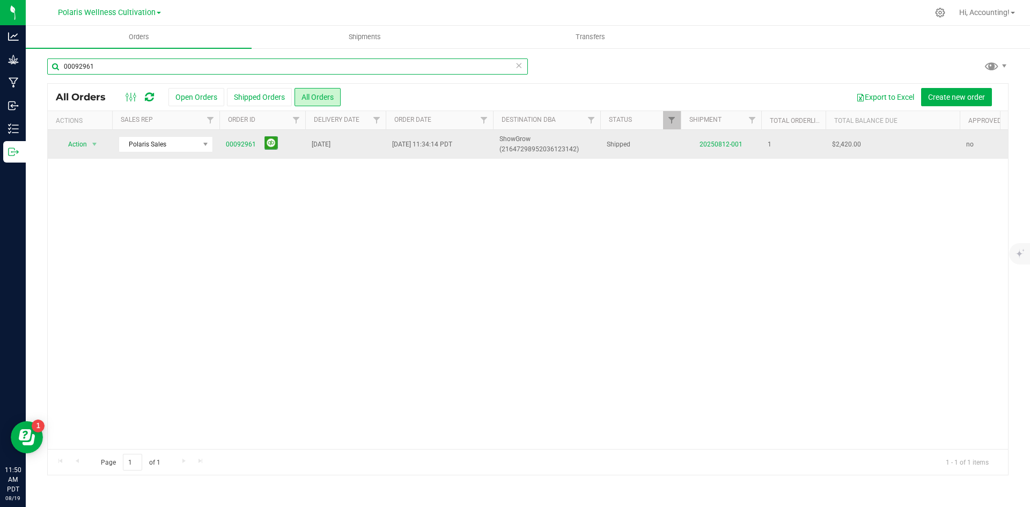
click at [285, 67] on input "00092961" at bounding box center [287, 66] width 481 height 16
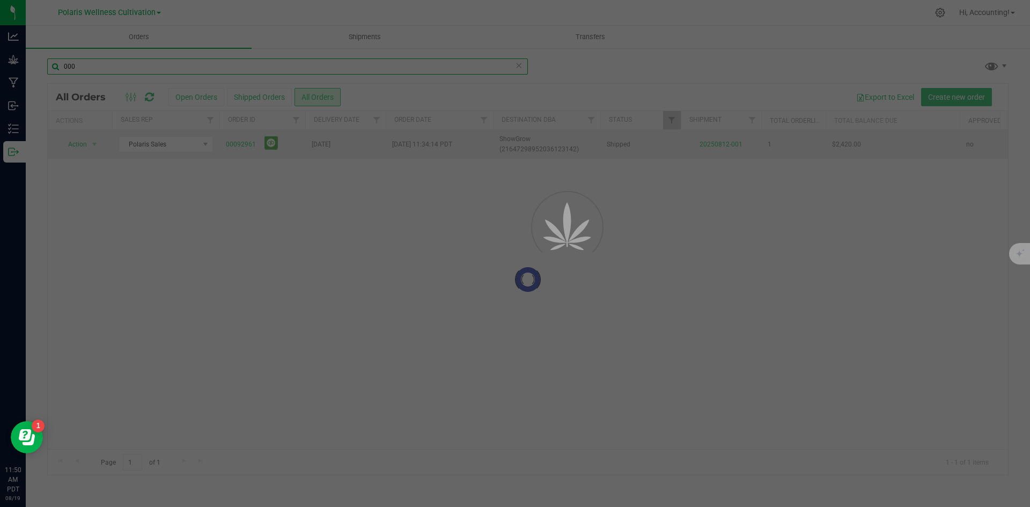
type input "000"
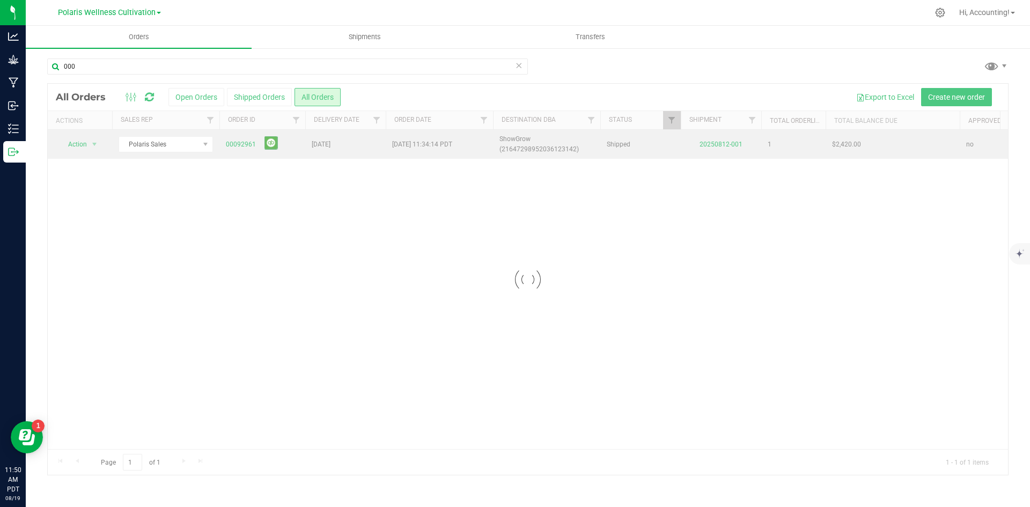
click at [159, 13] on span at bounding box center [159, 13] width 4 height 2
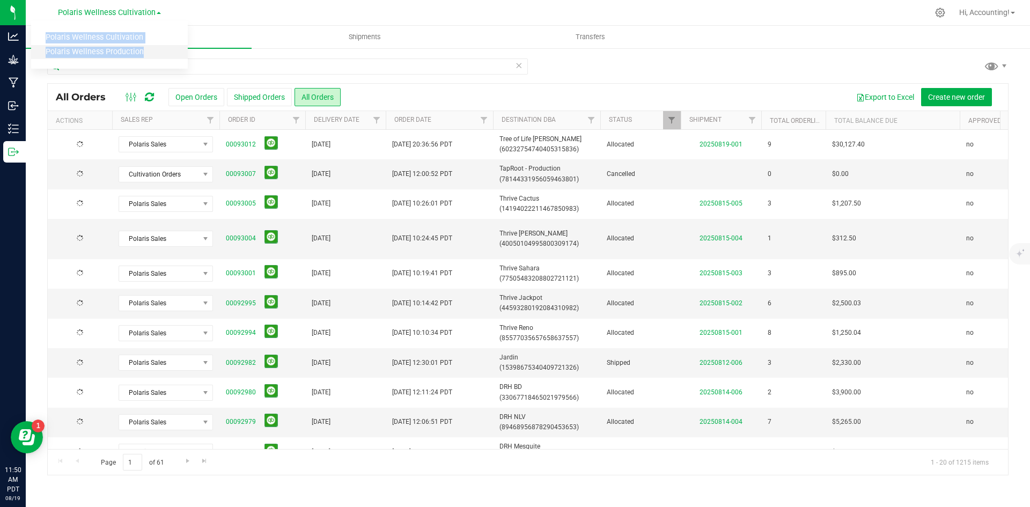
click at [127, 49] on link "Polaris Wellness Production" at bounding box center [109, 52] width 157 height 14
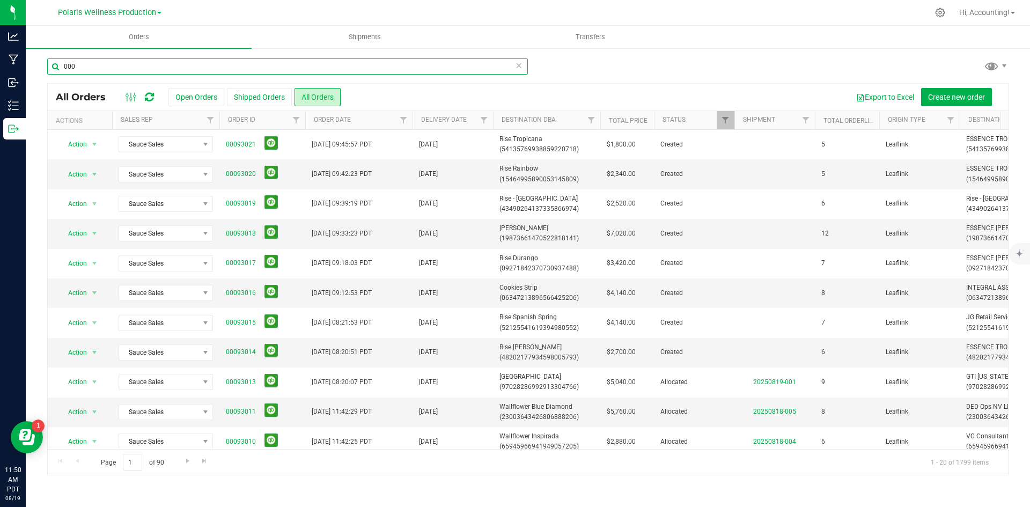
click at [132, 67] on input "000" at bounding box center [287, 66] width 481 height 16
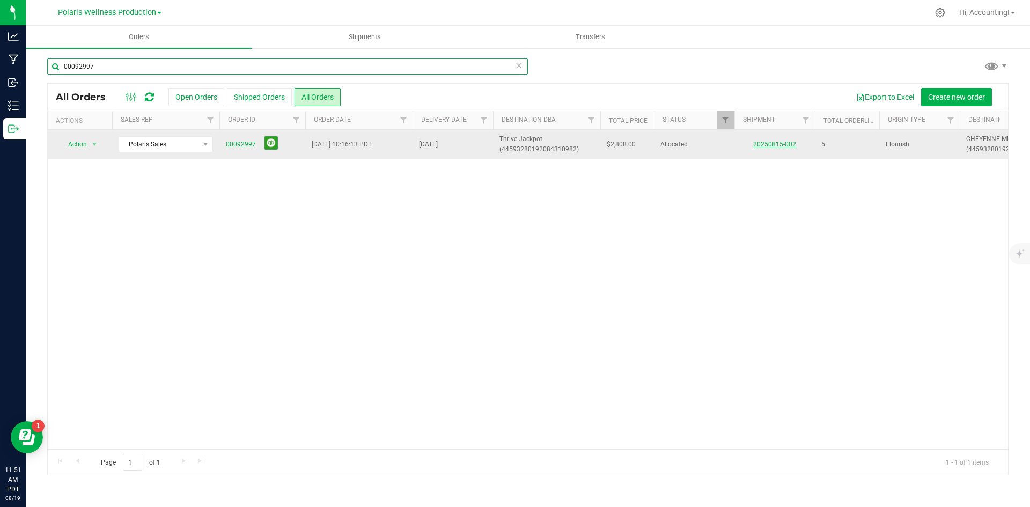
type input "00092997"
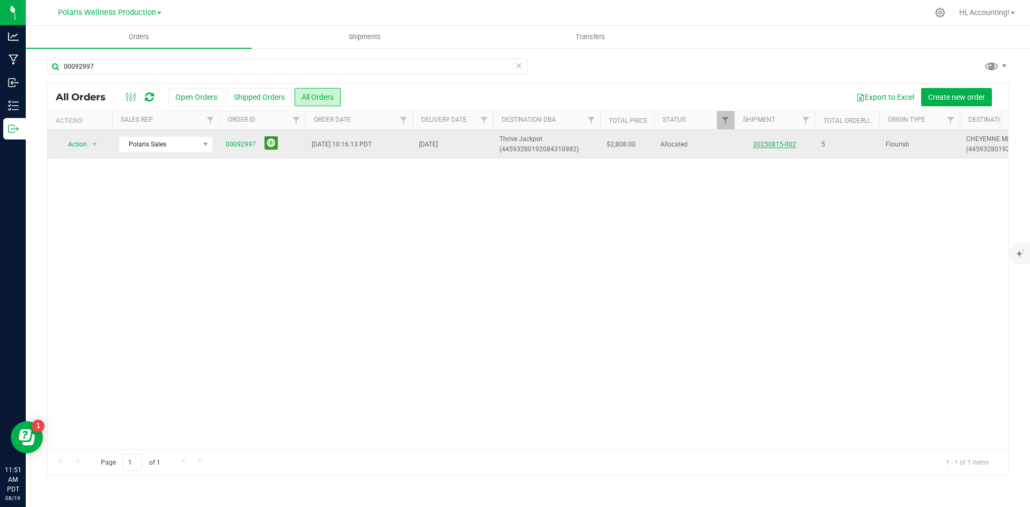
click at [755, 147] on link "20250815-002" at bounding box center [774, 145] width 43 height 8
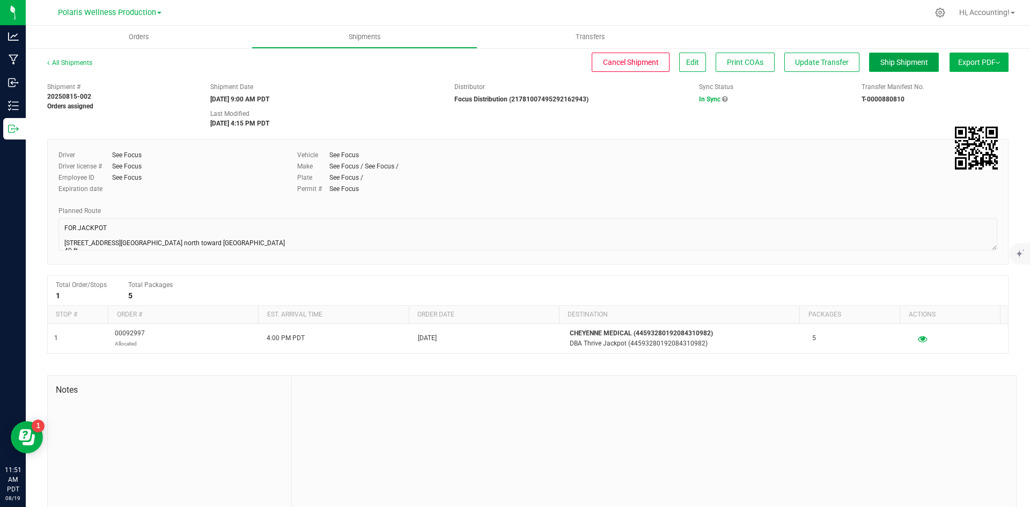
click at [886, 58] on span "Ship Shipment" at bounding box center [904, 62] width 48 height 9
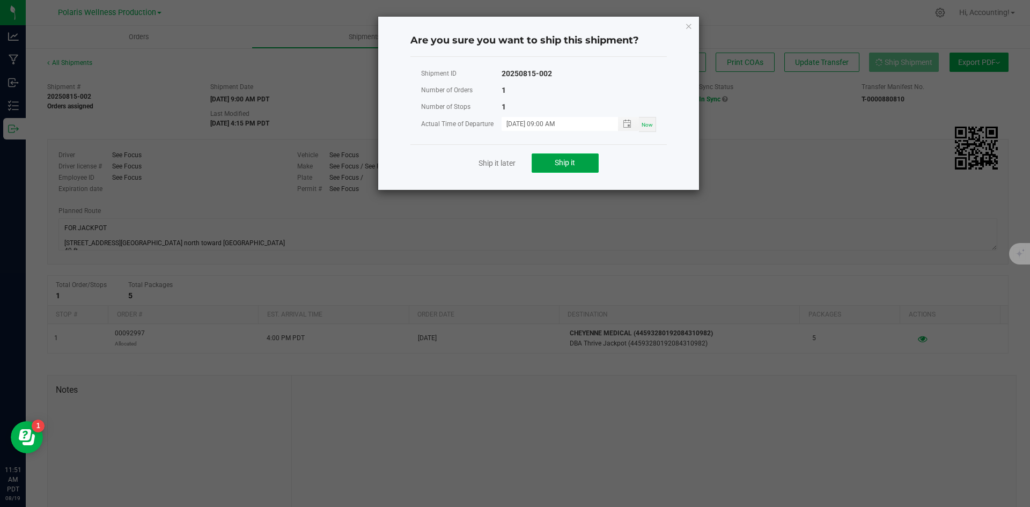
click at [591, 171] on button "Ship it" at bounding box center [565, 162] width 67 height 19
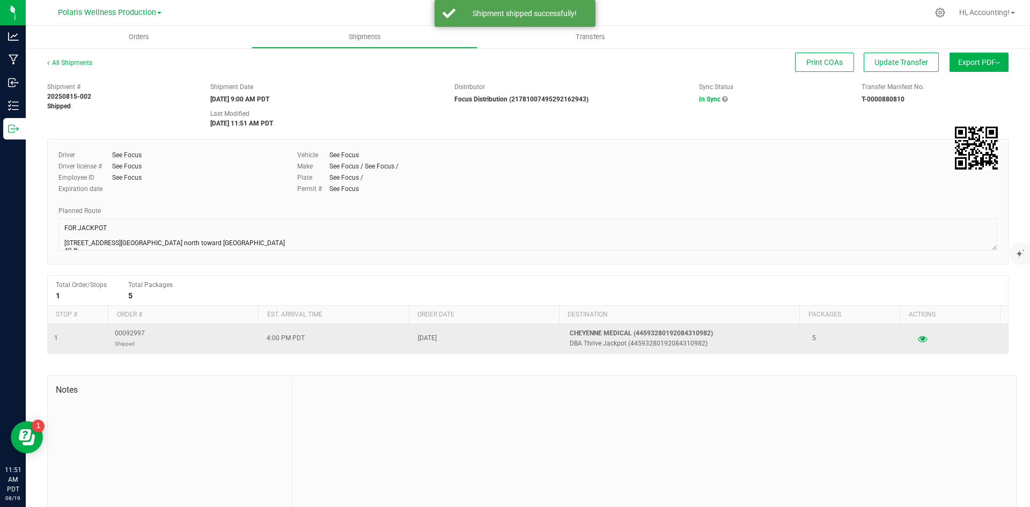
click at [140, 337] on span "00092997 Shipped" at bounding box center [130, 338] width 30 height 20
click at [138, 337] on span "00092997 Shipped" at bounding box center [130, 338] width 30 height 20
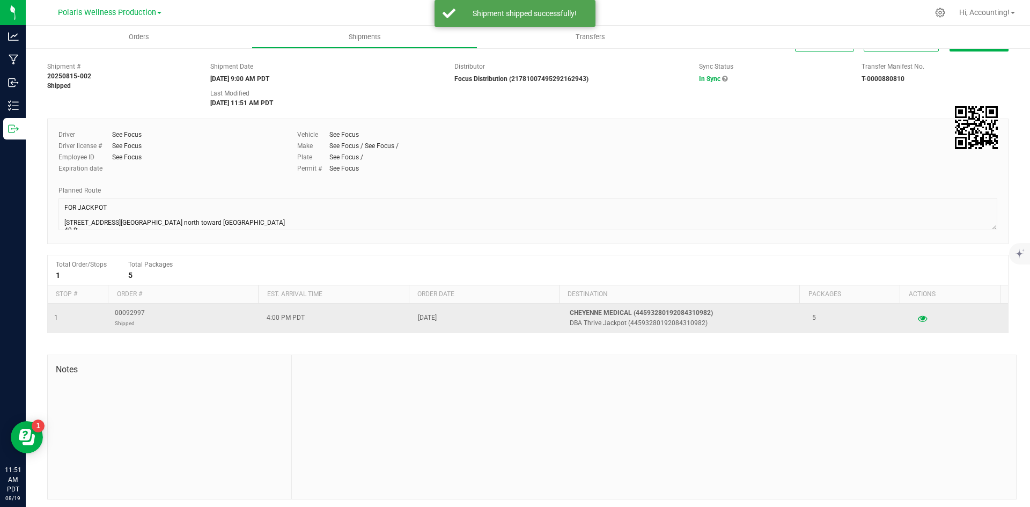
click at [138, 337] on div "Shipment # 20250815-002 Shipped Shipment Date [DATE] 9:00 AM PDT Distributor Fo…" at bounding box center [527, 278] width 961 height 443
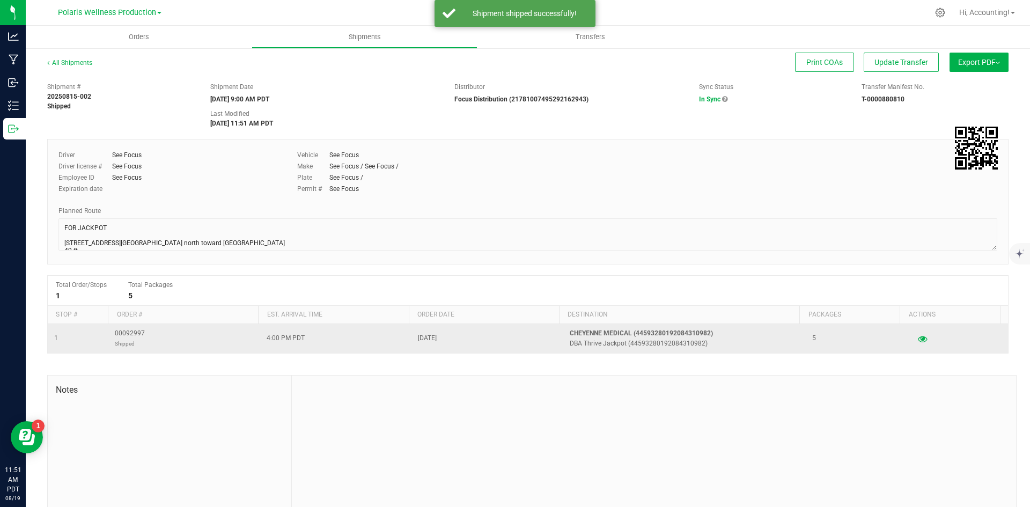
click at [138, 337] on span "00092997 Shipped" at bounding box center [130, 338] width 30 height 20
copy span "00092997"
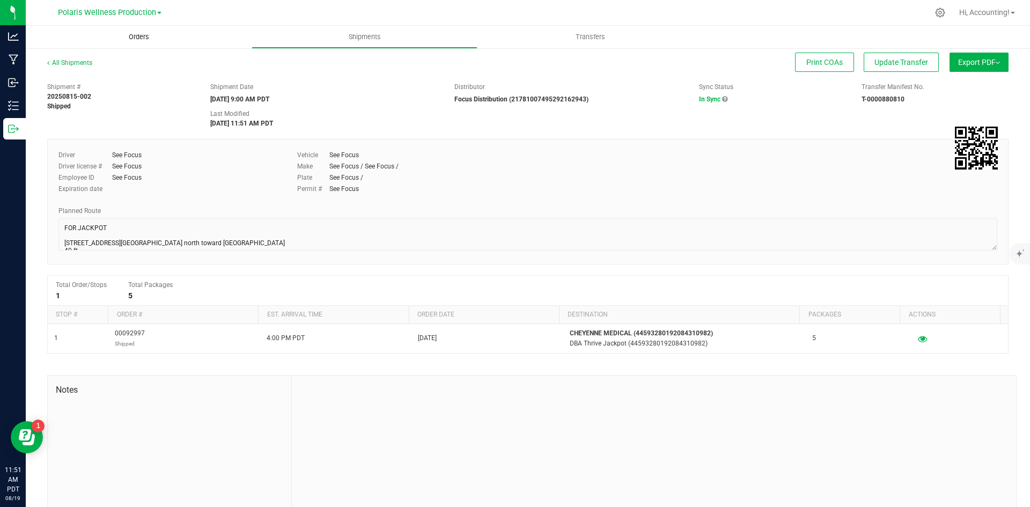
click at [139, 39] on span "Orders" at bounding box center [138, 37] width 49 height 10
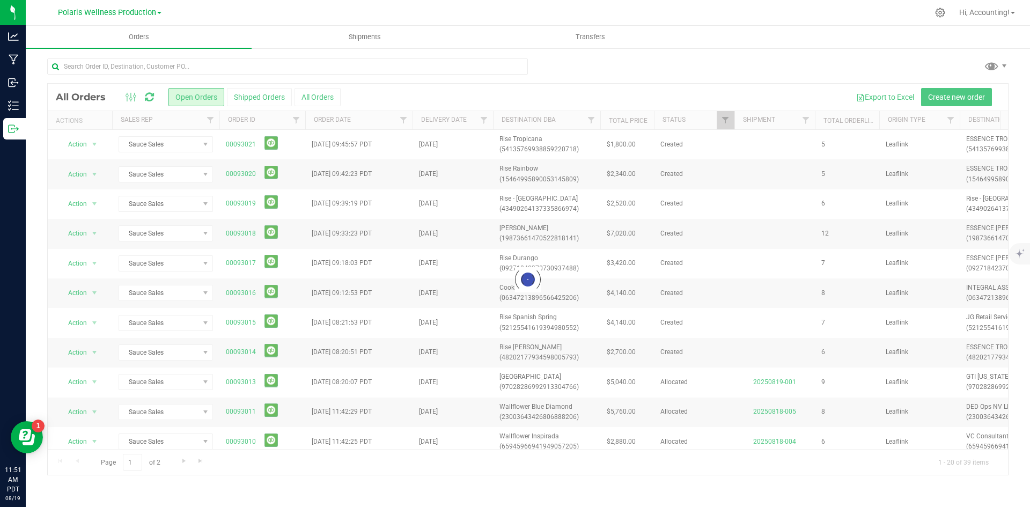
click at [301, 93] on button "All Orders" at bounding box center [317, 97] width 46 height 18
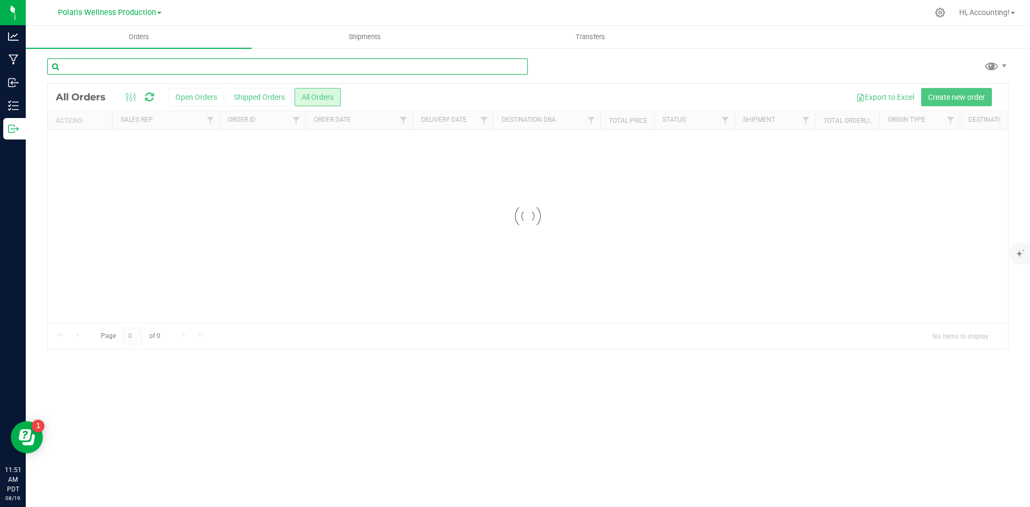
click at [310, 70] on input "text" at bounding box center [287, 66] width 481 height 16
paste input "00092997"
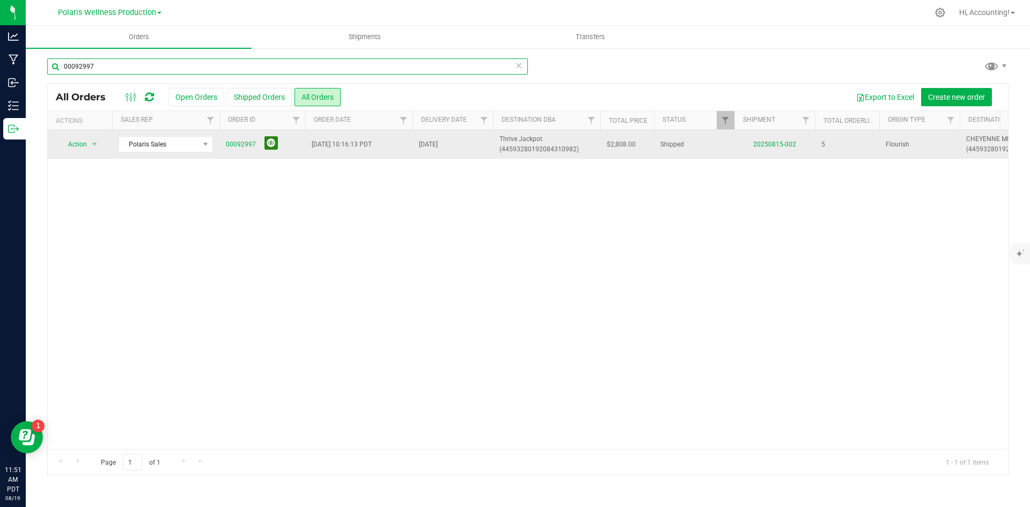
type input "00092997"
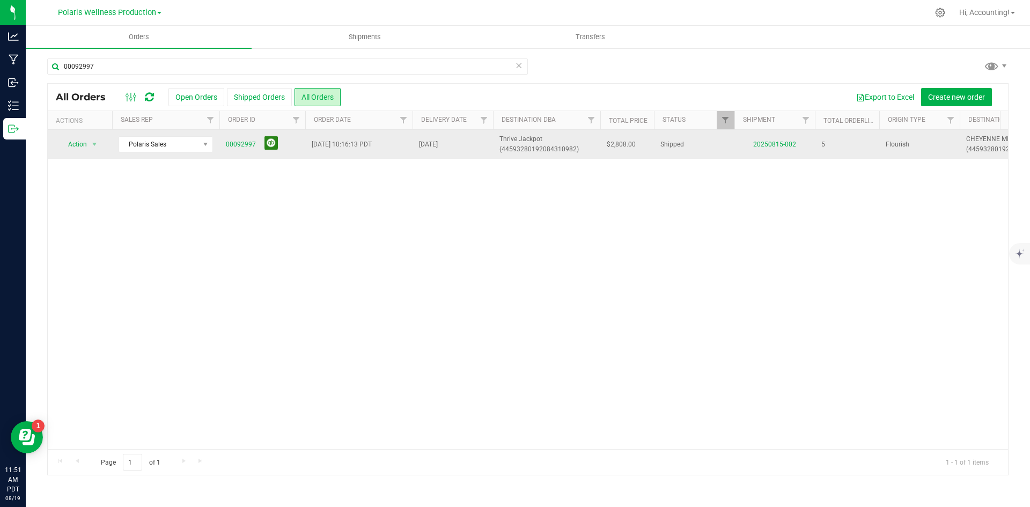
click at [275, 145] on button at bounding box center [270, 142] width 13 height 13
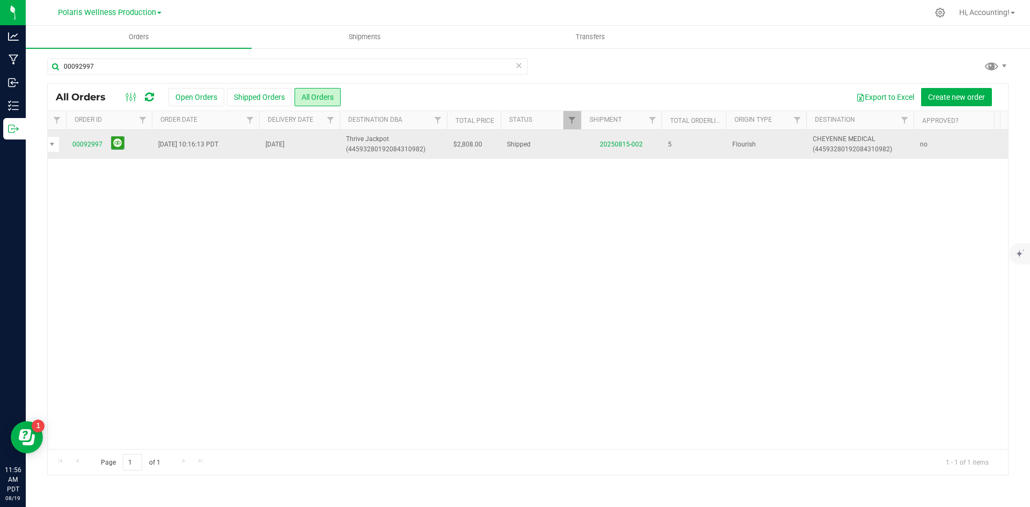
scroll to position [0, 146]
